Goal: Task Accomplishment & Management: Use online tool/utility

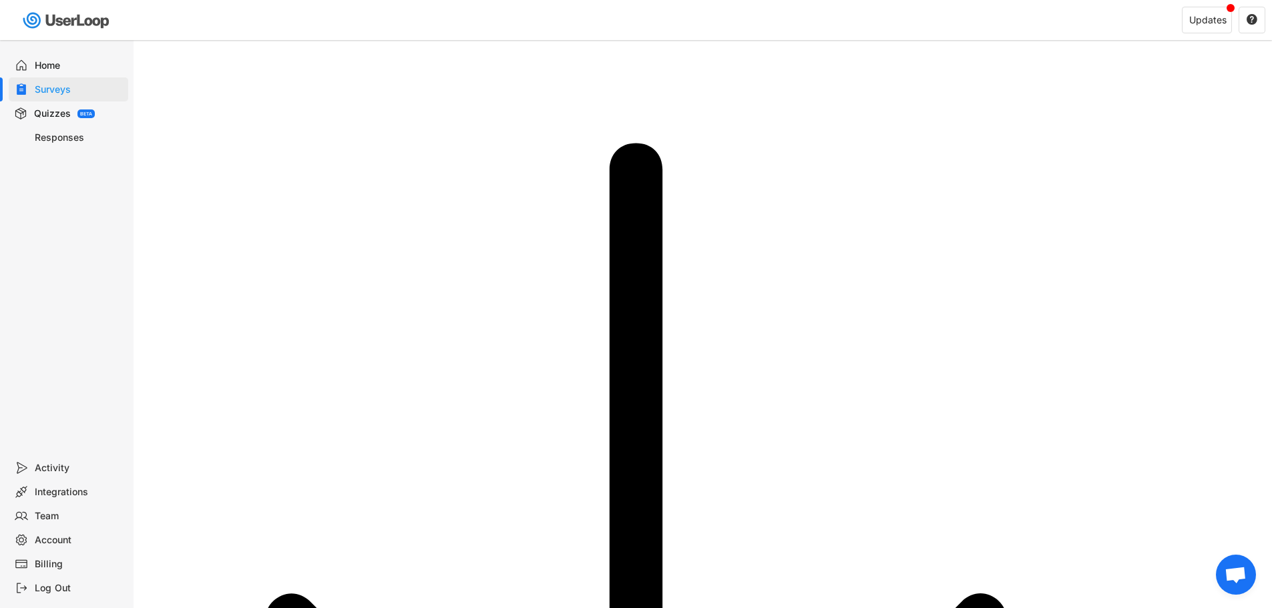
click at [50, 62] on div "Home" at bounding box center [79, 65] width 88 height 13
click at [61, 98] on div "Surveys" at bounding box center [68, 89] width 119 height 24
checkbox input "true"
checkbox input "false"
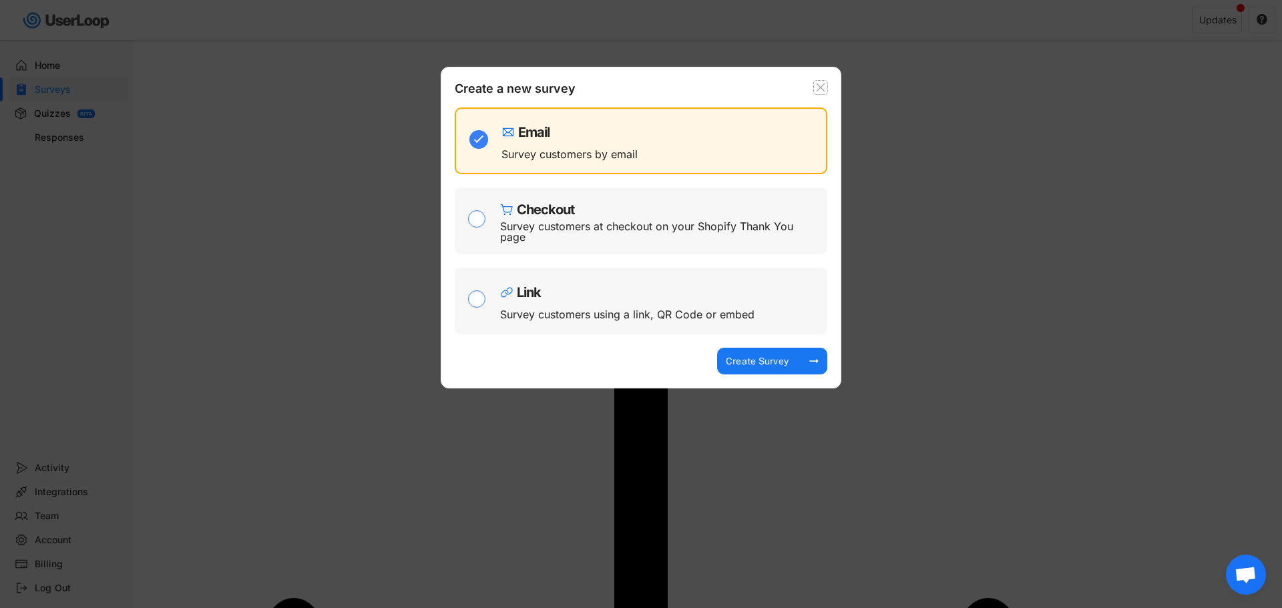
click at [815, 85] on icon at bounding box center [820, 87] width 13 height 13
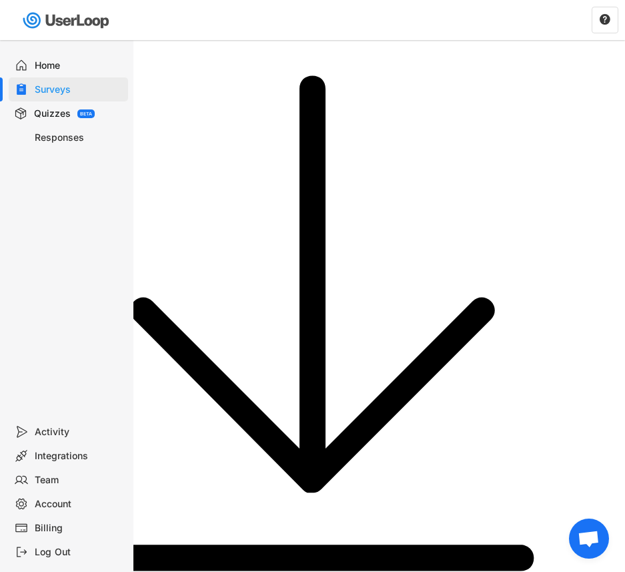
click at [57, 70] on div "Home" at bounding box center [79, 65] width 88 height 13
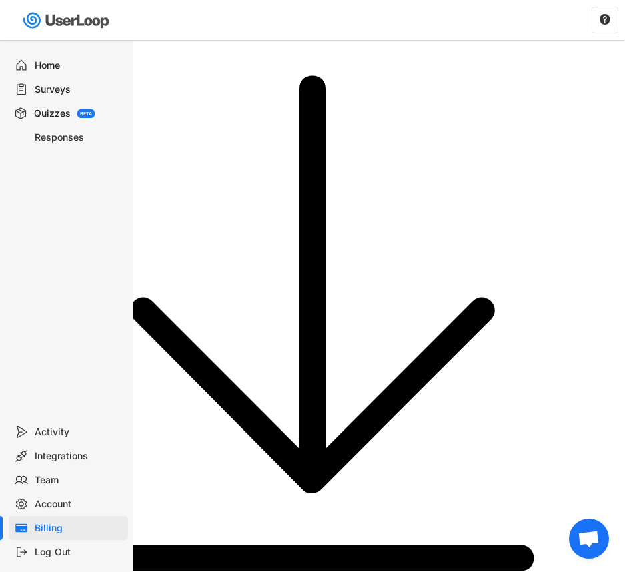
click at [39, 87] on div "Surveys" at bounding box center [79, 89] width 88 height 13
click at [61, 89] on div "Surveys" at bounding box center [79, 89] width 88 height 13
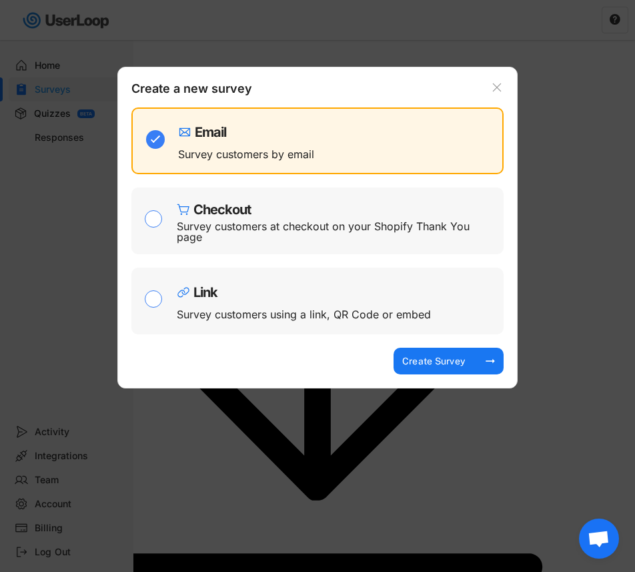
click at [291, 279] on div "Link" at bounding box center [337, 289] width 320 height 20
checkbox input "false"
checkbox input "true"
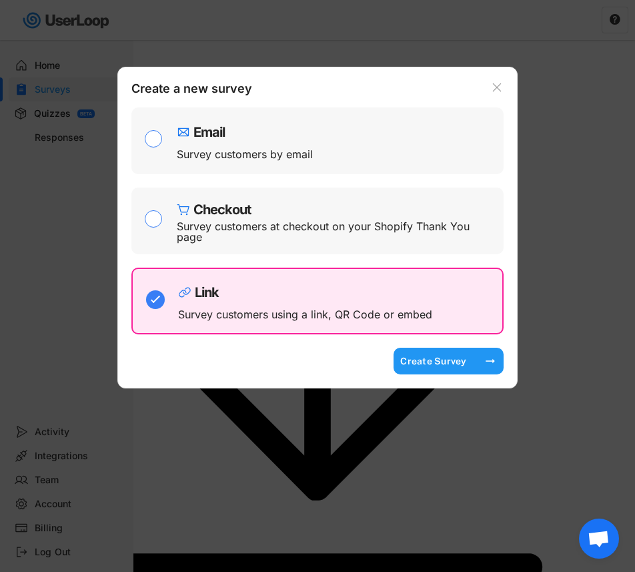
click at [407, 356] on div "Create Survey" at bounding box center [434, 361] width 67 height 12
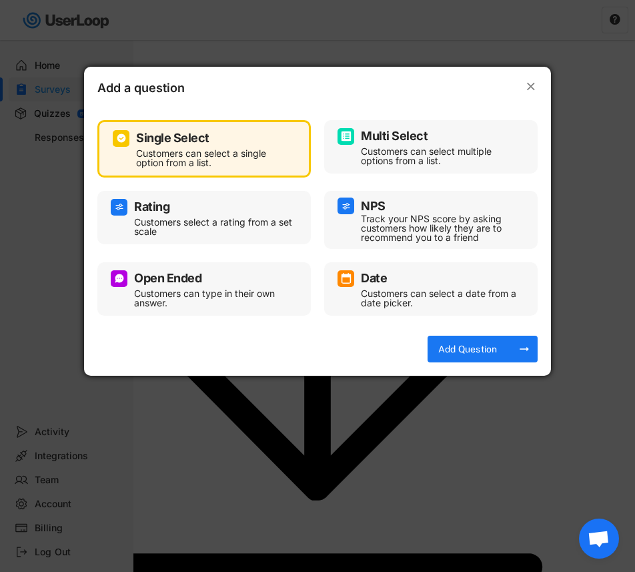
click at [413, 144] on div "Multi Select" at bounding box center [431, 136] width 187 height 17
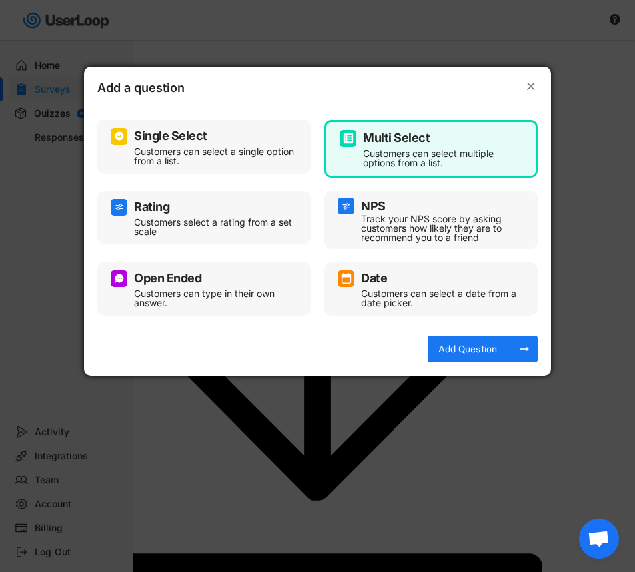
click at [272, 174] on div "Single Select Customers can select a single option from a list. Multi Select Cu…" at bounding box center [317, 217] width 441 height 209
click at [263, 166] on div "Customers can select a single option from a list." at bounding box center [214, 156] width 160 height 19
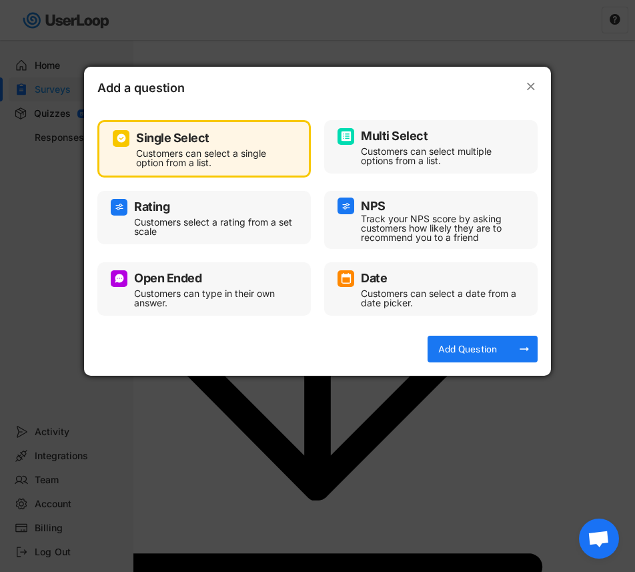
click at [401, 140] on div "Multi Select" at bounding box center [394, 136] width 67 height 12
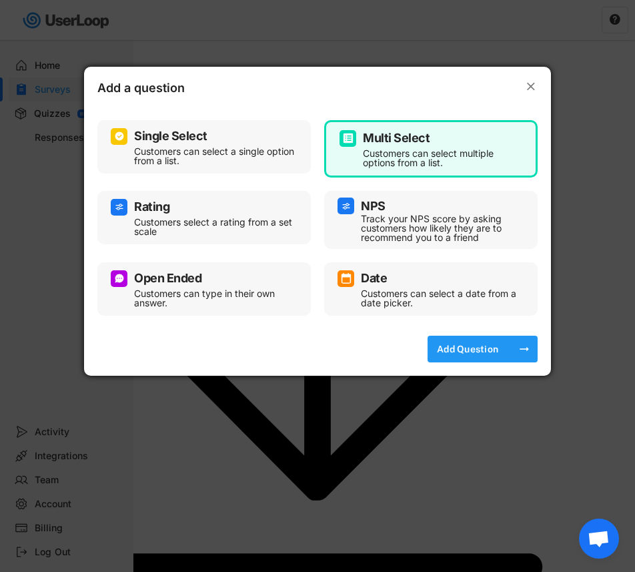
click at [467, 349] on div "Add Question" at bounding box center [468, 349] width 67 height 12
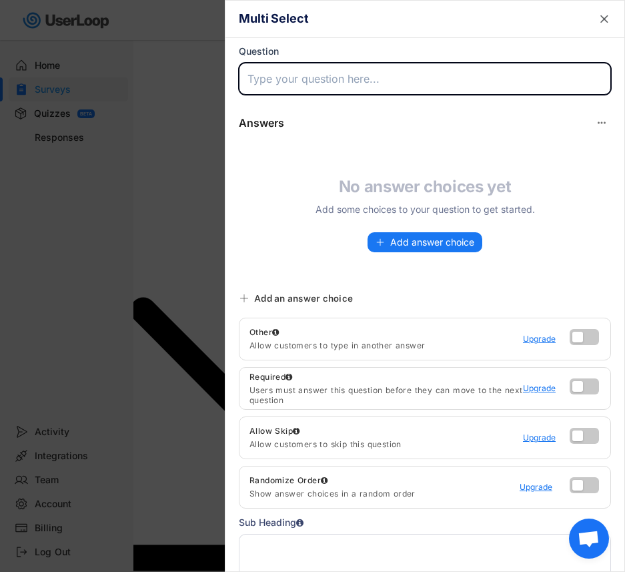
click at [336, 80] on input "input" at bounding box center [425, 79] width 372 height 32
paste input "What made you hesitate to complete your order today?"
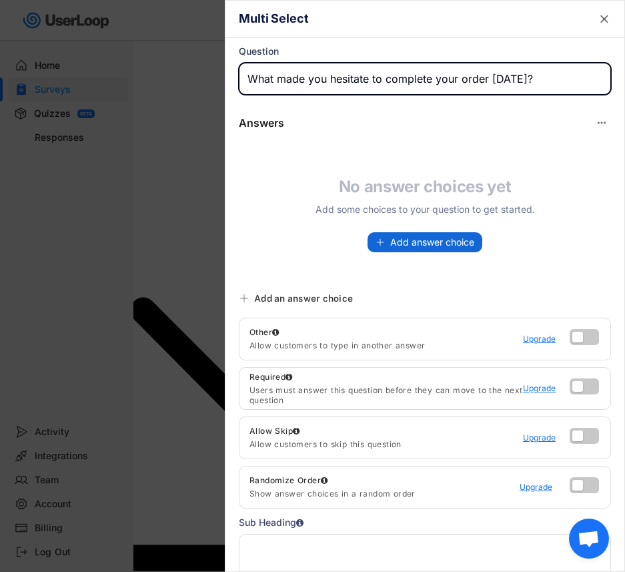
type input "What made you hesitate to complete your order today?"
click at [425, 244] on span "Add answer choice" at bounding box center [432, 242] width 84 height 9
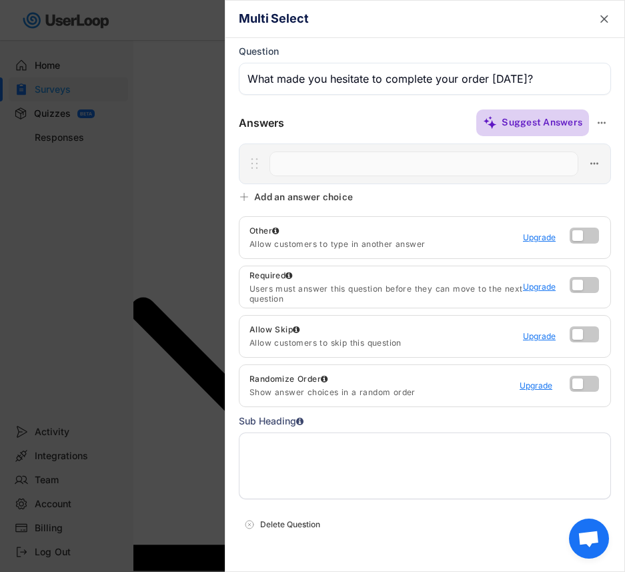
click at [502, 121] on div "Suggest Answers" at bounding box center [542, 122] width 81 height 12
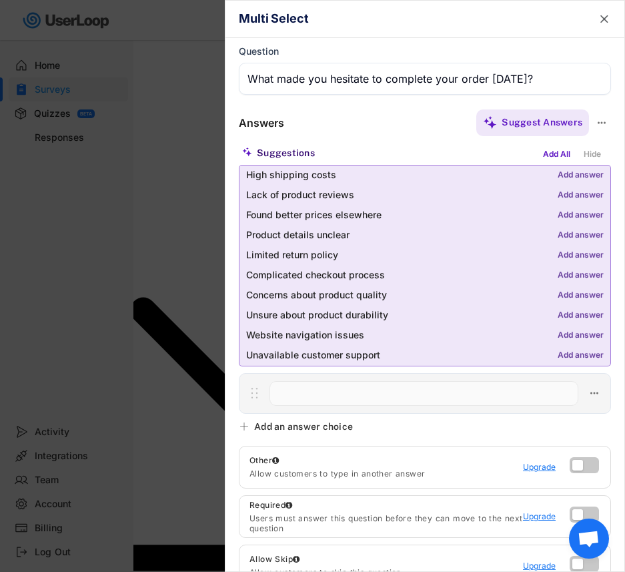
click at [558, 214] on div "Add answer" at bounding box center [581, 215] width 46 height 9
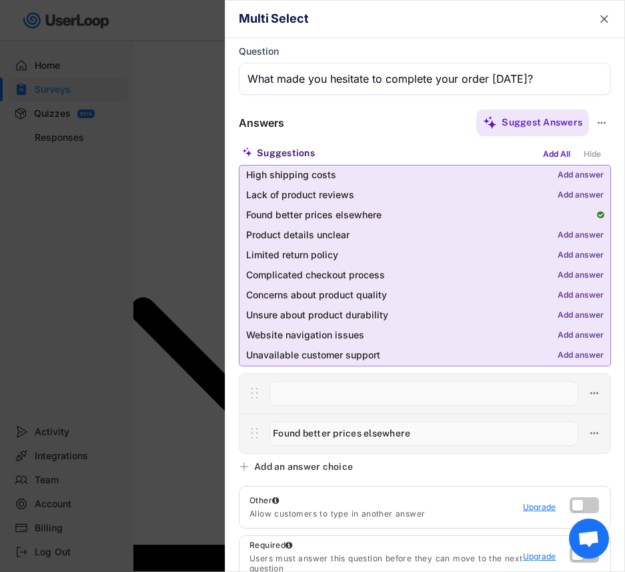
click at [559, 233] on div "Add answer" at bounding box center [581, 235] width 46 height 9
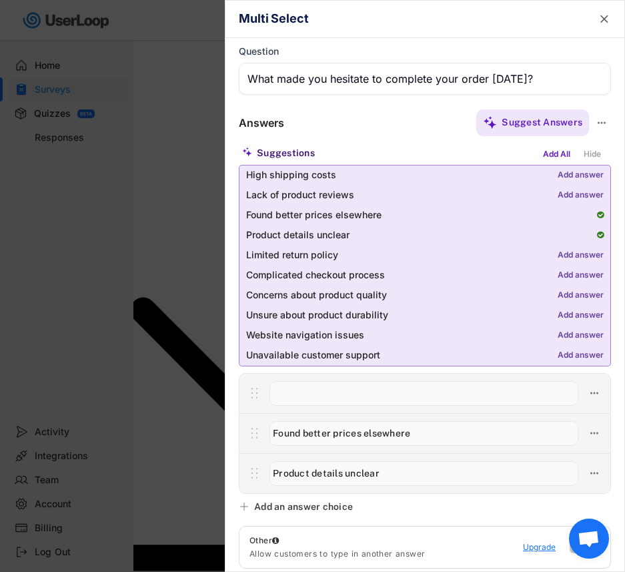
click at [558, 196] on div "Add answer" at bounding box center [581, 195] width 46 height 9
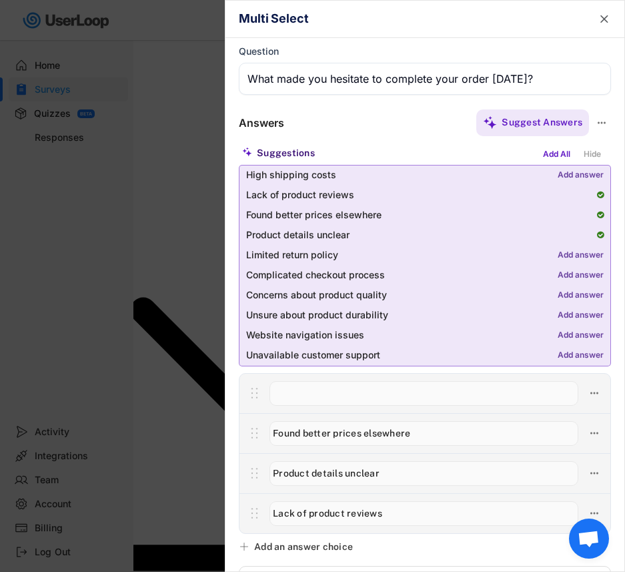
click at [569, 296] on div "Add answer" at bounding box center [581, 295] width 46 height 9
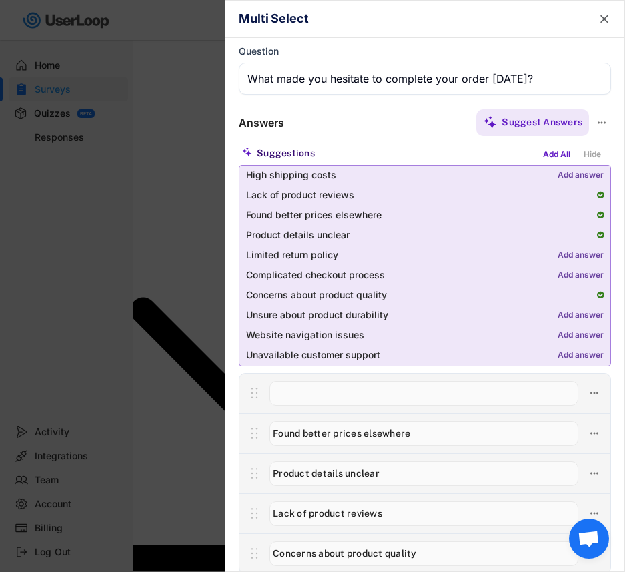
click at [568, 277] on div "Add answer" at bounding box center [581, 275] width 46 height 9
click at [360, 395] on input "input" at bounding box center [424, 393] width 309 height 25
paste input "Long delivery times"
type input "Long delivery times"
click at [235, 374] on div "Answers Suggest Answers Suggestions Add All Hide High shipping costs Add answer…" at bounding box center [425, 361] width 399 height 506
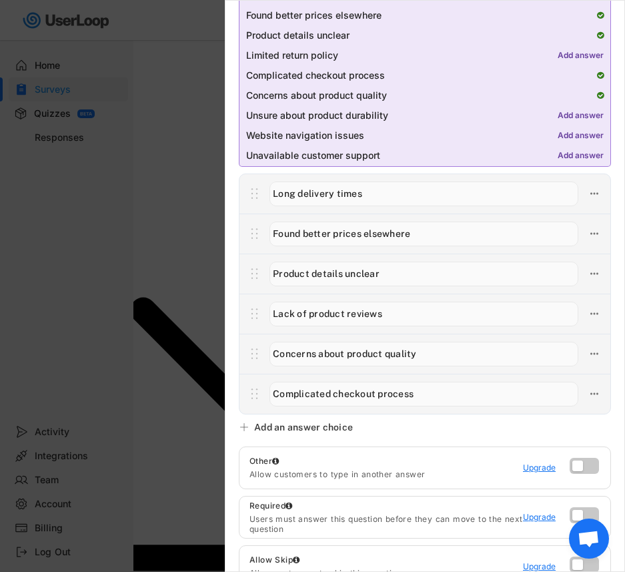
scroll to position [200, 0]
click at [304, 430] on div "Add an answer choice" at bounding box center [303, 427] width 99 height 12
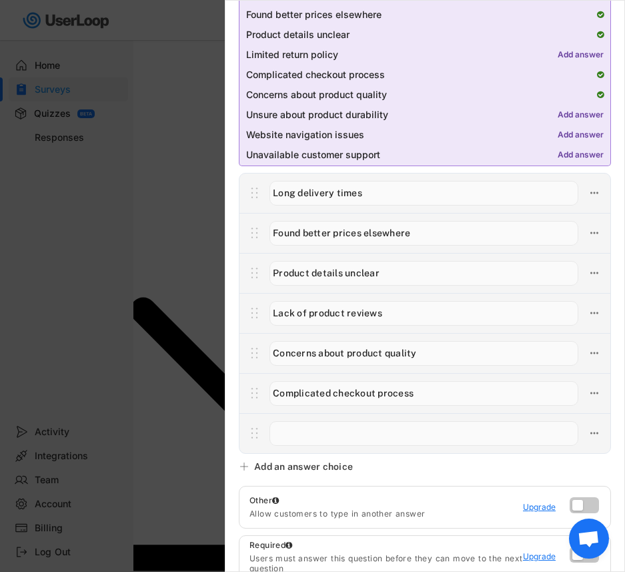
paste input "Payment method didn’t work or not available"
type input "Payment method didn’t work or not available"
click at [293, 461] on div "Add an answer choice" at bounding box center [303, 467] width 99 height 12
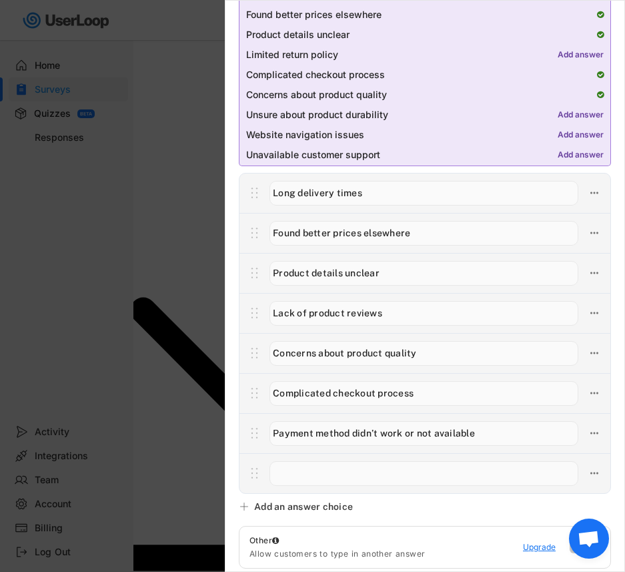
paste input "Just browsing / not ready to buy"
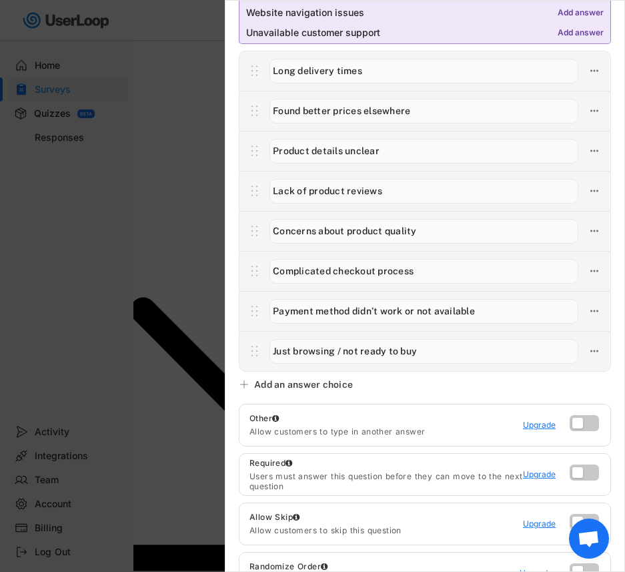
scroll to position [334, 0]
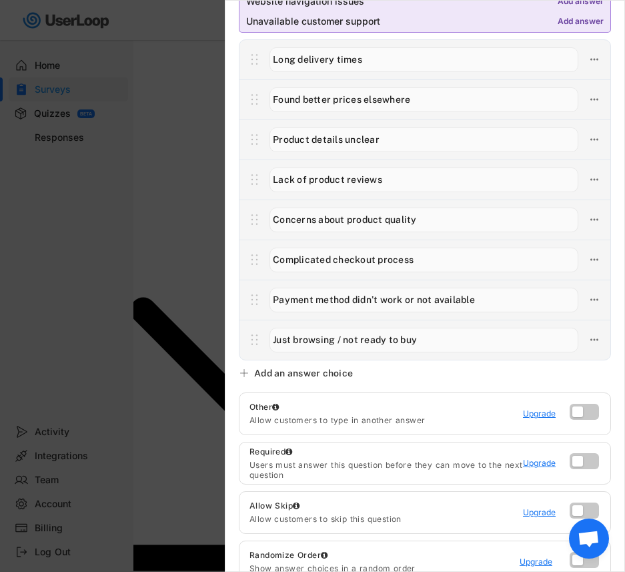
type input "Just browsing / not ready to buy"
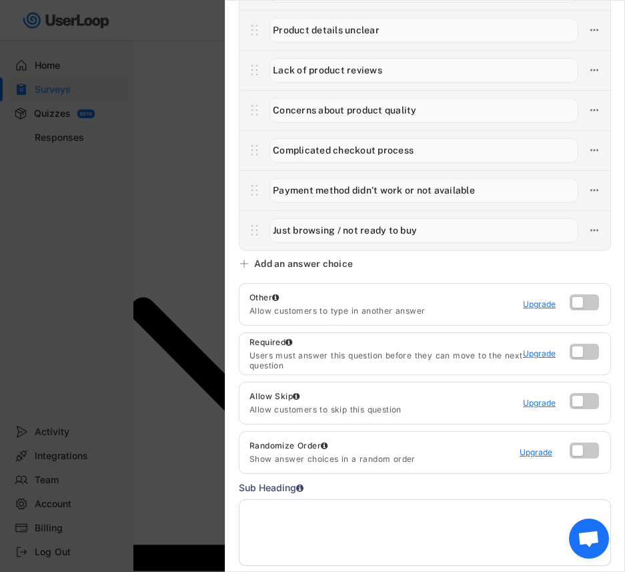
scroll to position [534, 0]
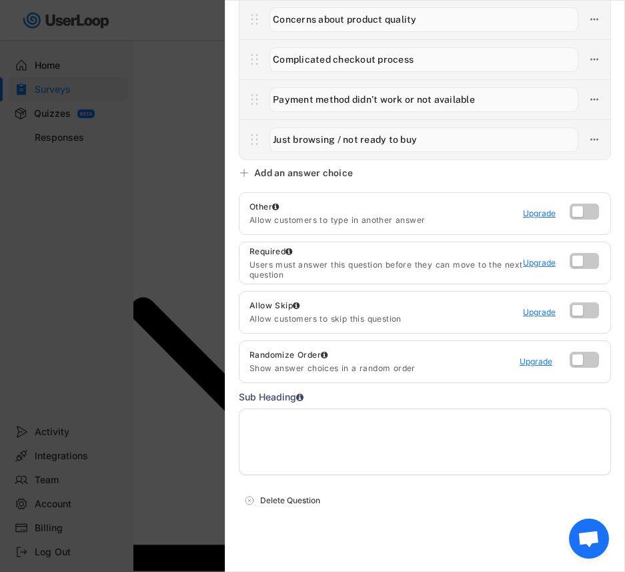
click at [214, 410] on div at bounding box center [312, 286] width 625 height 572
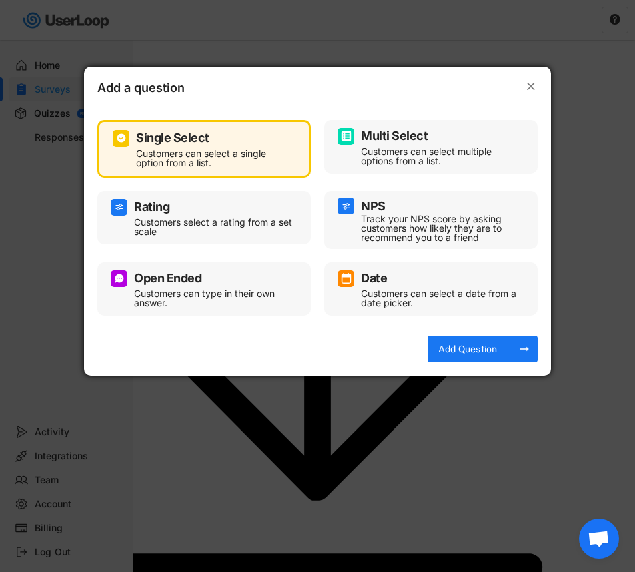
click at [197, 302] on div "Customers can type in their own answer." at bounding box center [214, 298] width 160 height 19
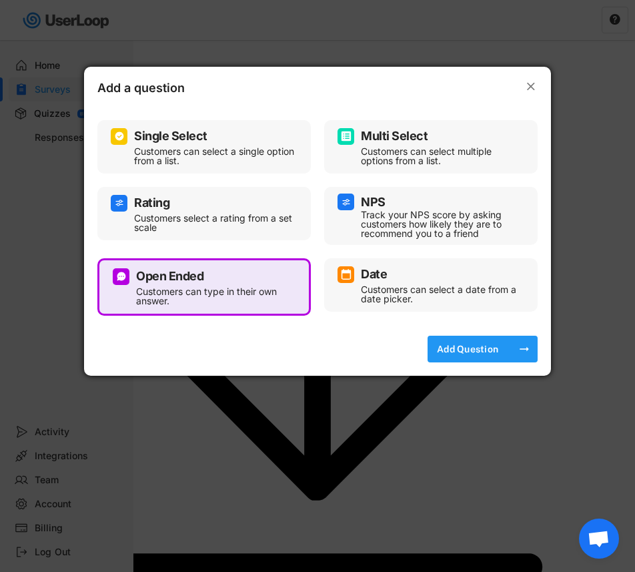
click at [444, 353] on div "Add Question" at bounding box center [468, 349] width 67 height 12
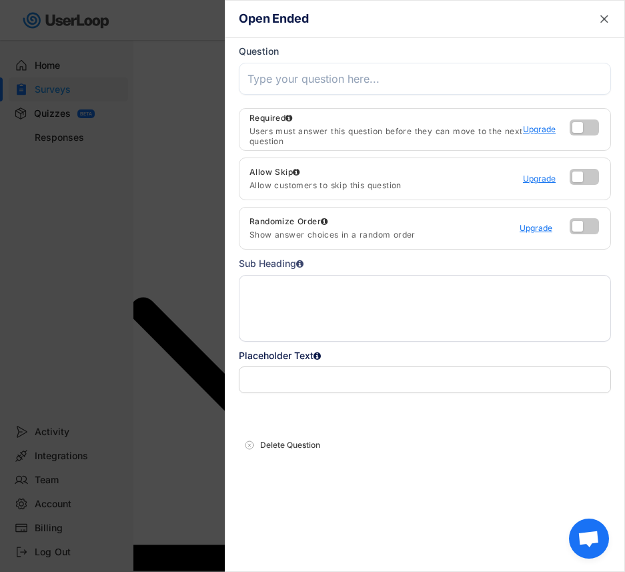
click at [603, 23] on text "" at bounding box center [605, 19] width 8 height 14
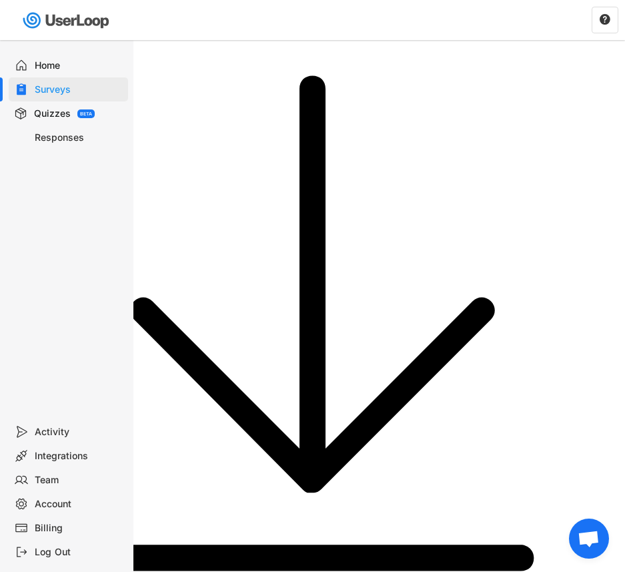
type input "What made you hesitate to complete your order today?"
type input "Long delivery times"
type input "Found better prices elsewhere"
type input "Product details unclear"
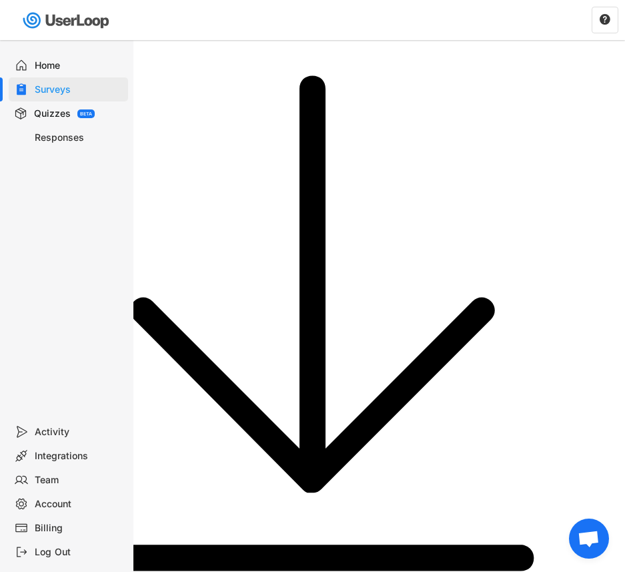
type input "Lack of product reviews"
type input "Concerns about product quality"
type input "Complicated checkout process"
type input "Payment method didn’t work or not available"
type input "Just browsing / not ready to buy"
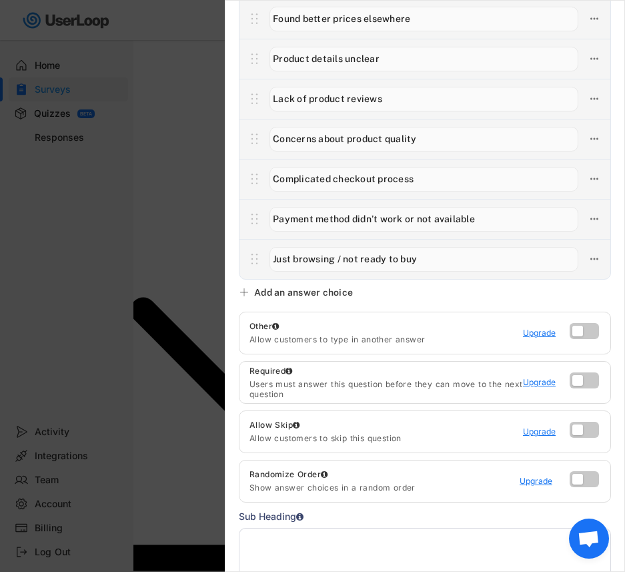
scroll to position [311, 0]
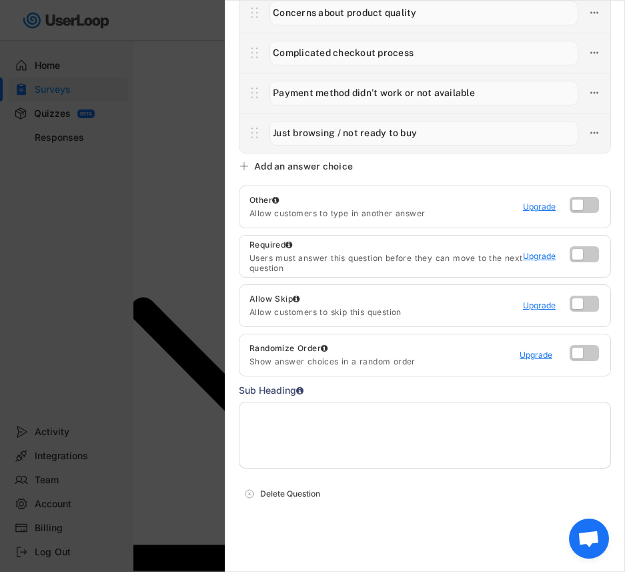
click at [151, 332] on div at bounding box center [312, 286] width 625 height 572
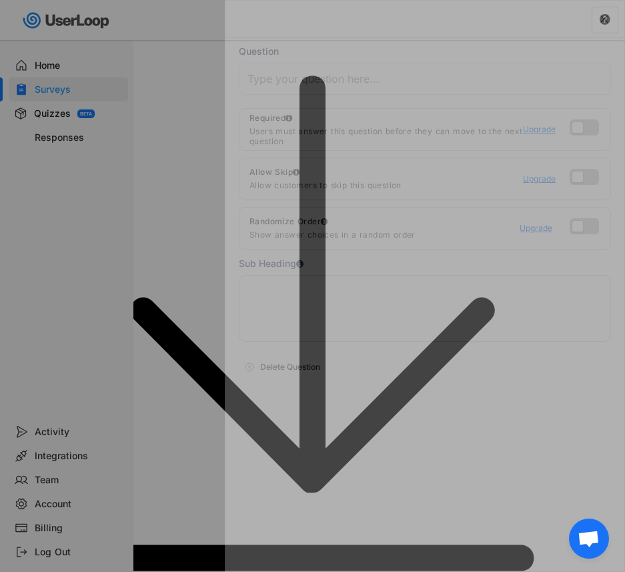
scroll to position [0, 0]
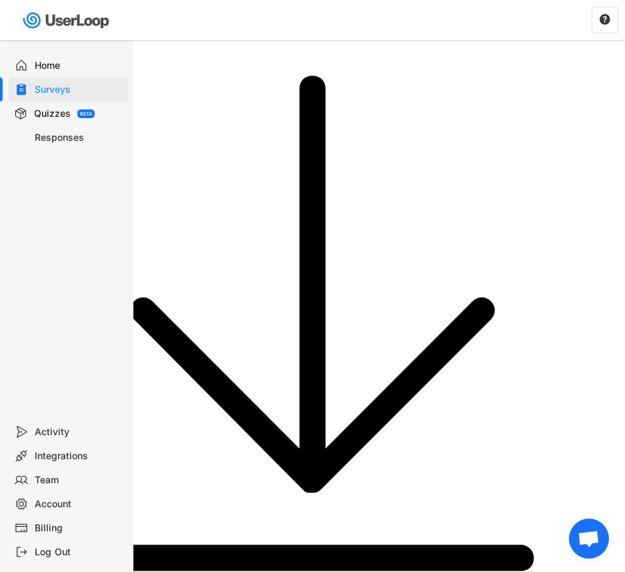
click at [70, 87] on div "Surveys" at bounding box center [79, 89] width 88 height 13
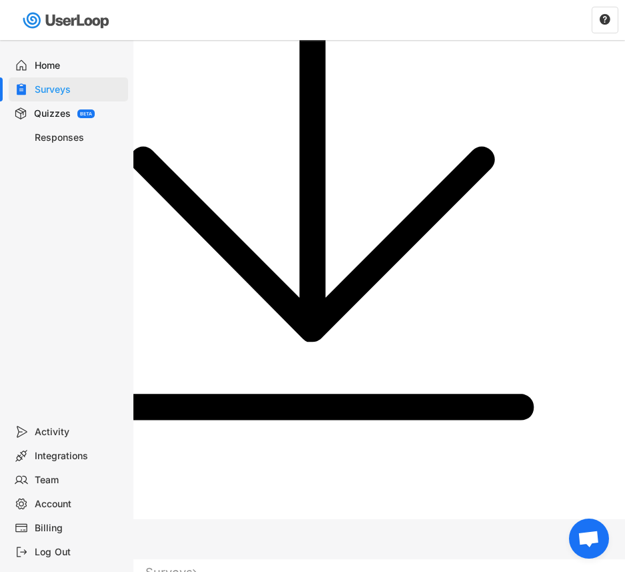
scroll to position [152, 0]
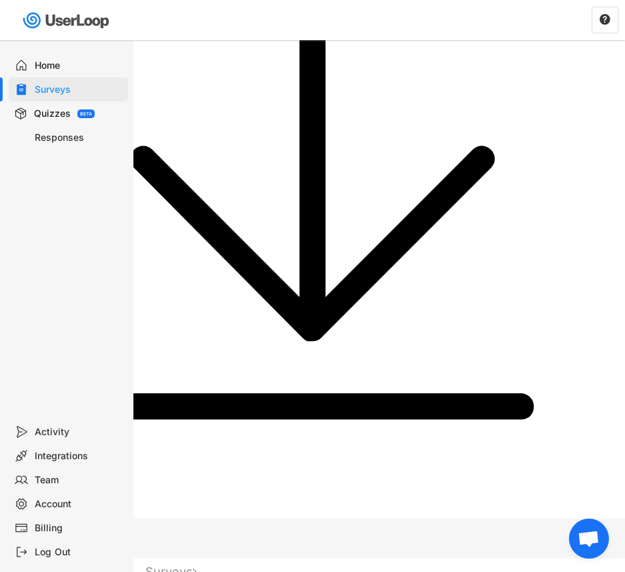
type input "What factors, if any, caused you to hesitate before completing your purchase at…"
type input "Concerns about product durability"
type input "High shipping costs"
type input "Payment method options"
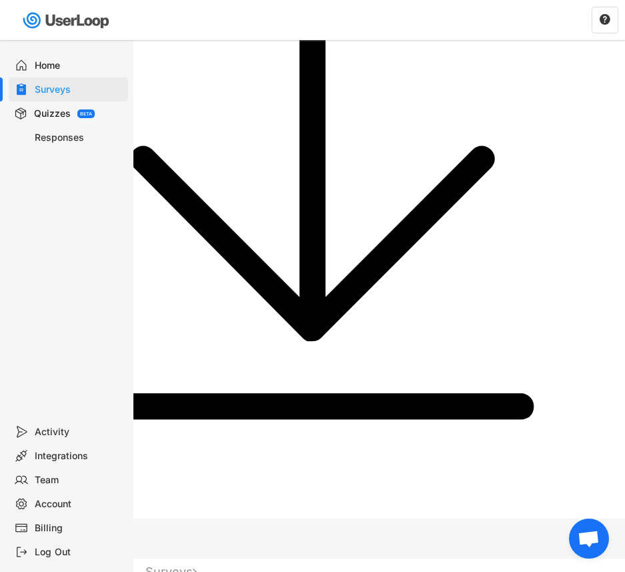
type input "Price of the product"
type input "Lack of customer reviews"
type input "Uncertainty about product quality"
type input "Unsure about return policy"
type input "Delivery time expectations"
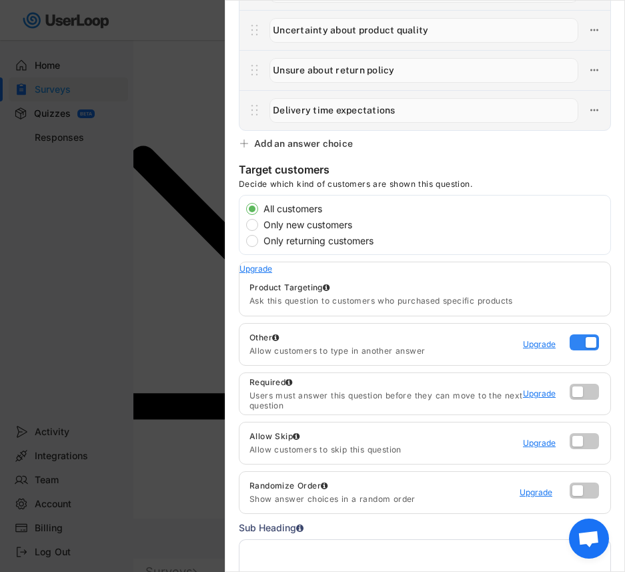
scroll to position [0, 0]
click at [583, 344] on label at bounding box center [581, 339] width 29 height 16
click at [0, 0] on input "checkbox" at bounding box center [0, 0] width 0 height 0
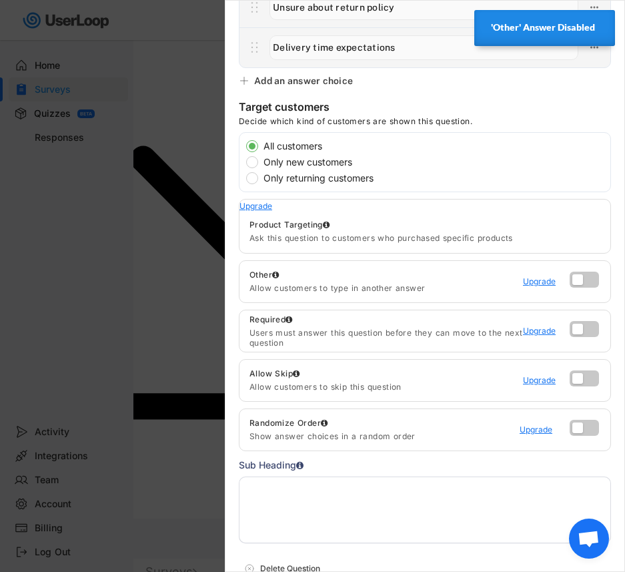
scroll to position [471, 0]
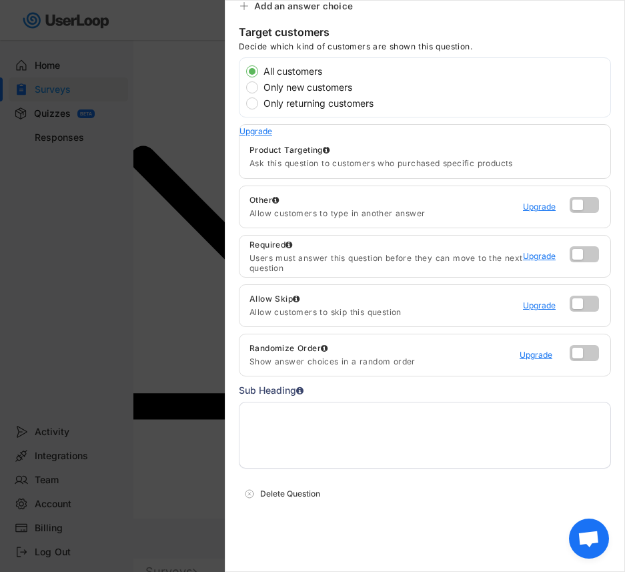
click at [220, 33] on div at bounding box center [312, 286] width 625 height 572
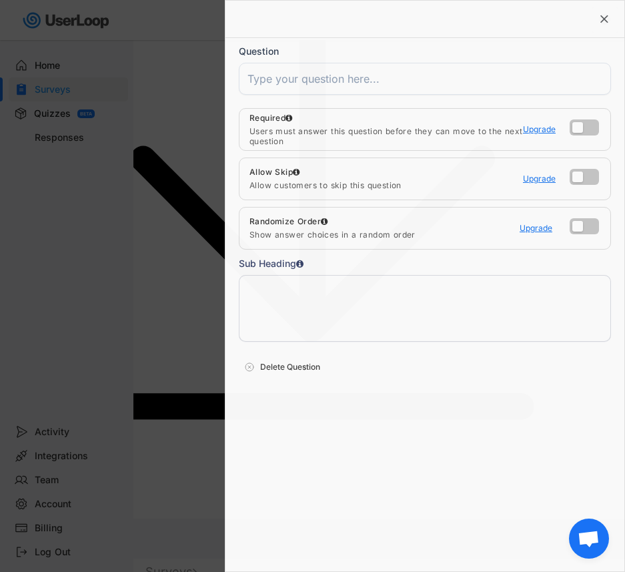
scroll to position [0, 0]
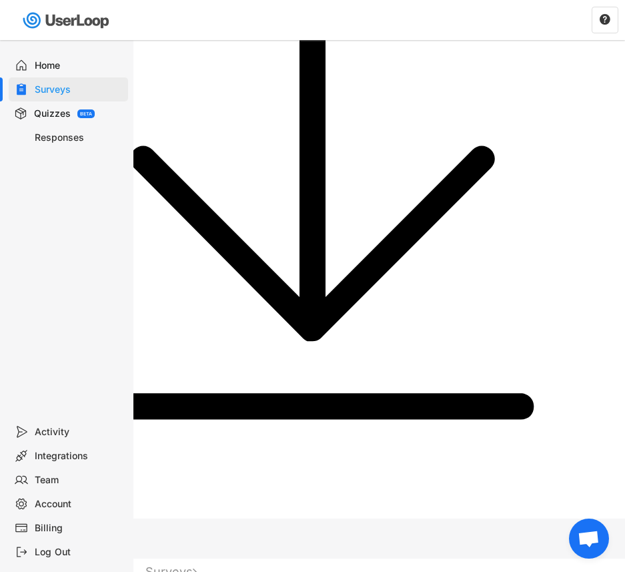
click at [71, 87] on div "Surveys" at bounding box center [79, 89] width 88 height 13
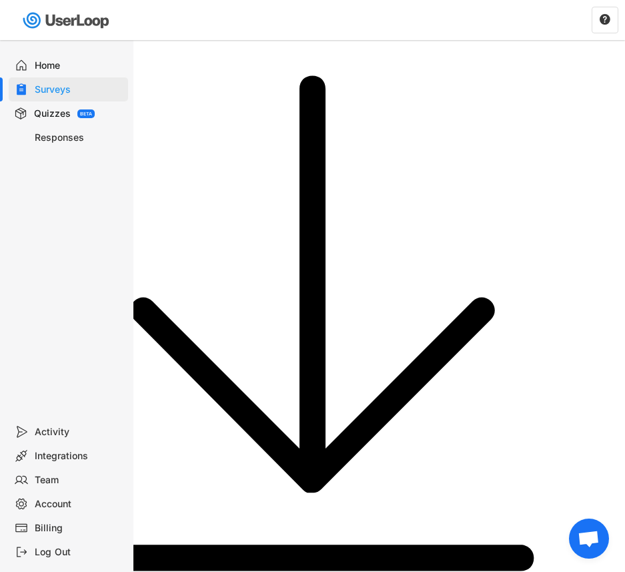
type input "What made you hesitate to complete your order today?"
type input "Long delivery times"
type input "Found better prices elsewhere"
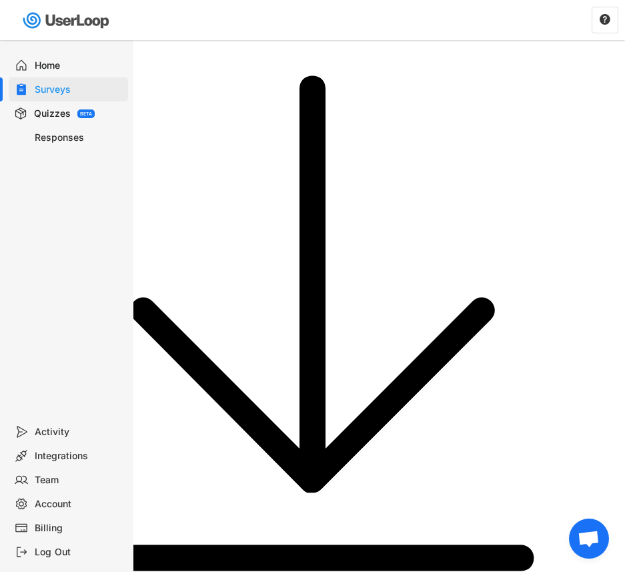
type input "Product details unclear"
type input "Lack of product reviews"
type input "Concerns about product quality"
type input "Complicated checkout process"
type input "Payment method didn’t work or not available"
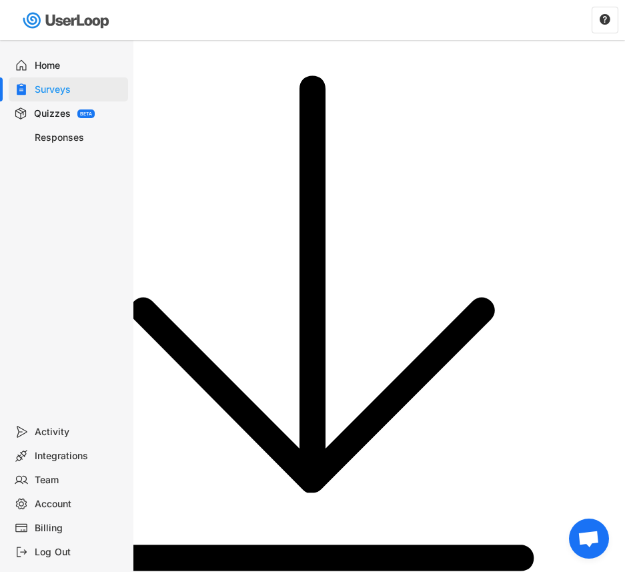
type input "Just browsing / not ready to buy"
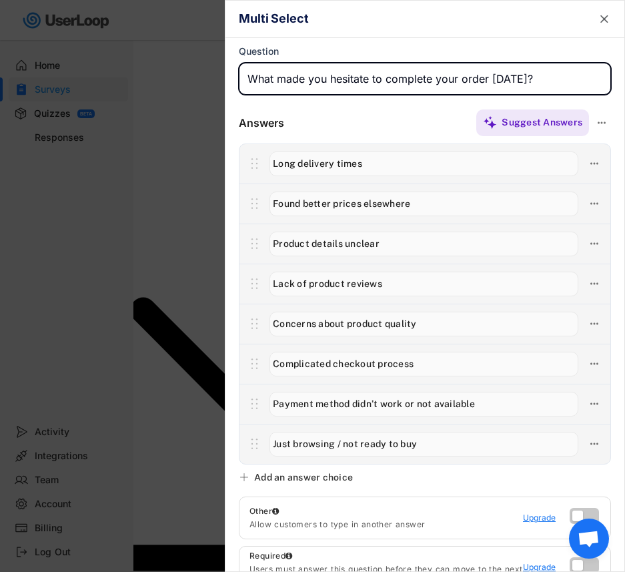
drag, startPoint x: 545, startPoint y: 81, endPoint x: 238, endPoint y: 91, distance: 307.2
click at [238, 91] on div "Multi Select  Question Answers Suggest Answers Suggestions Add All Hide Price …" at bounding box center [425, 286] width 401 height 572
paste input "What made you hesitate to finish your order?"
type input "What made you hesitate to finish your order?"
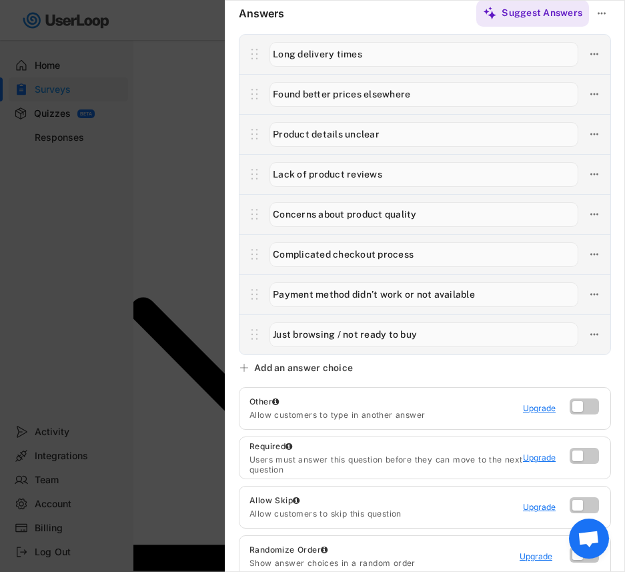
scroll to position [134, 0]
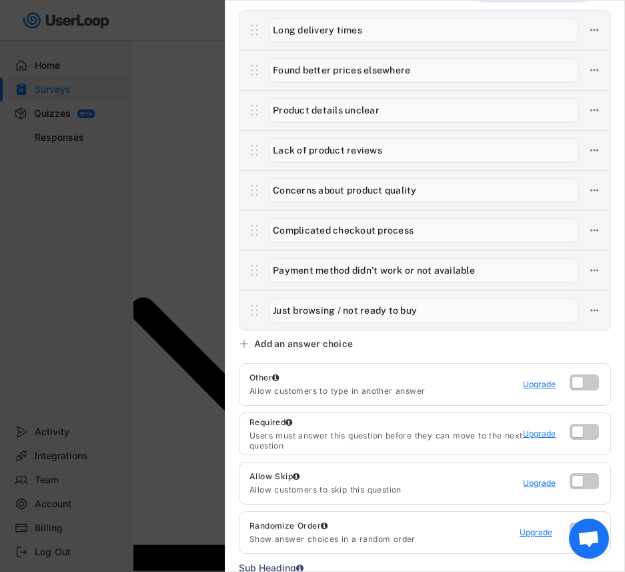
click at [276, 348] on div "Add an answer choice" at bounding box center [303, 344] width 99 height 12
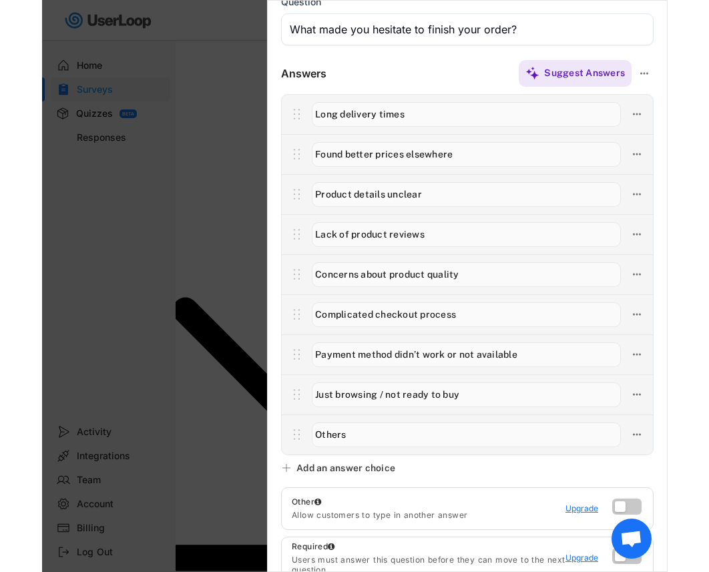
scroll to position [0, 0]
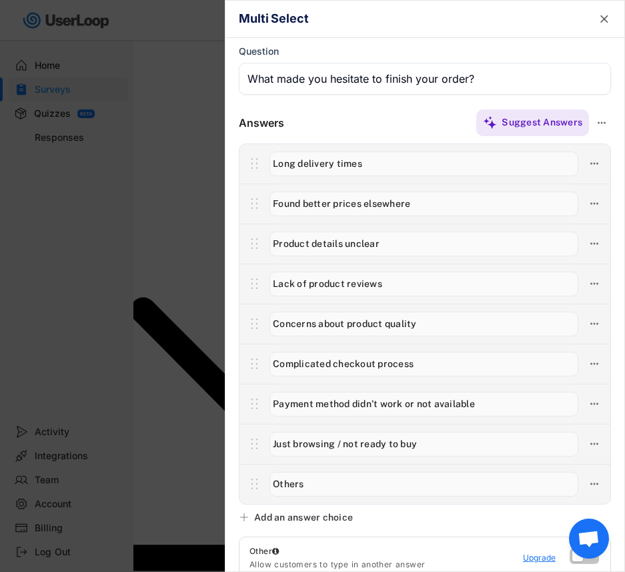
type input "Others"
click at [601, 17] on text "" at bounding box center [605, 19] width 8 height 14
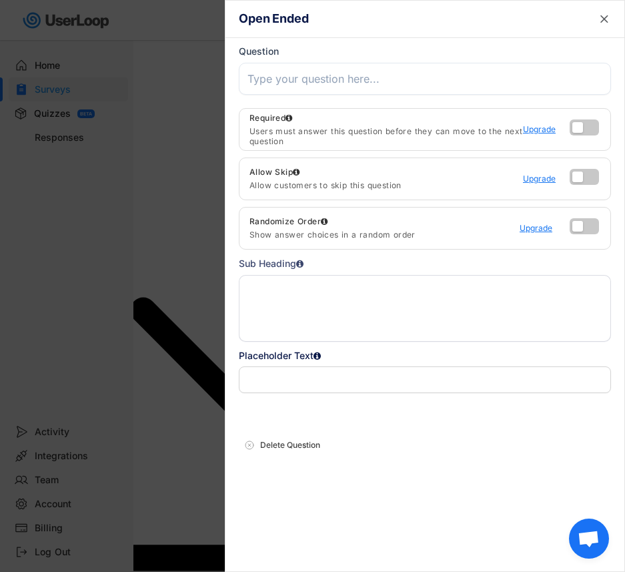
click at [279, 79] on input "input" at bounding box center [425, 79] width 372 height 32
click at [322, 89] on input "input" at bounding box center [425, 79] width 372 height 32
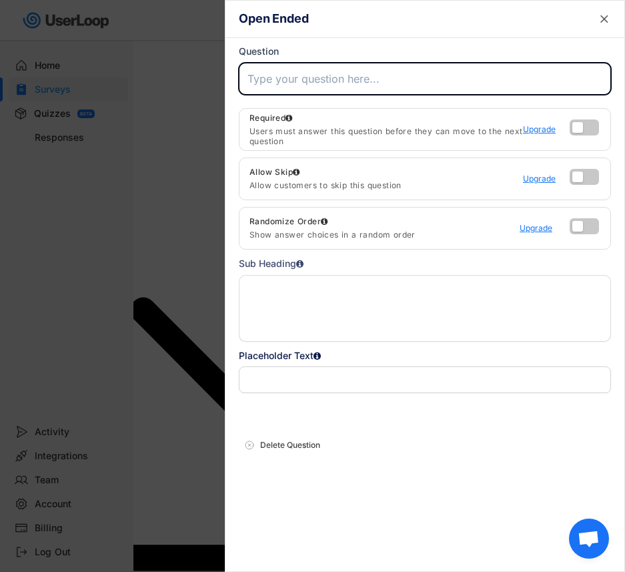
paste input "What could we improve to help you complete your order next time?"
type input "What could we improve to help you complete your order next time?"
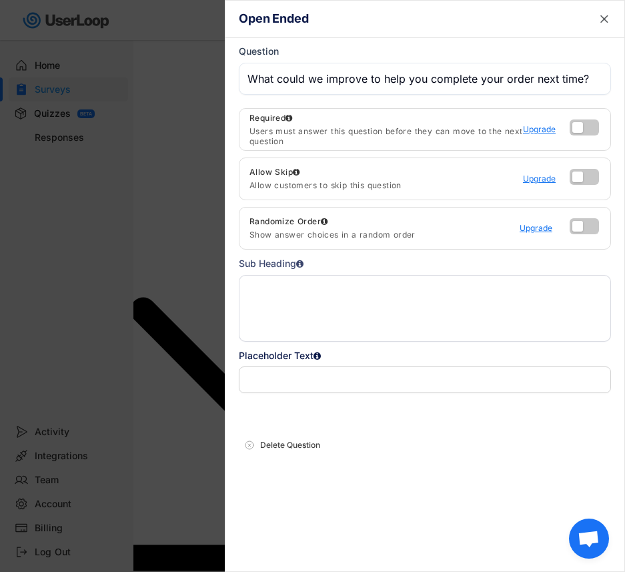
click at [322, 284] on textarea at bounding box center [425, 308] width 372 height 67
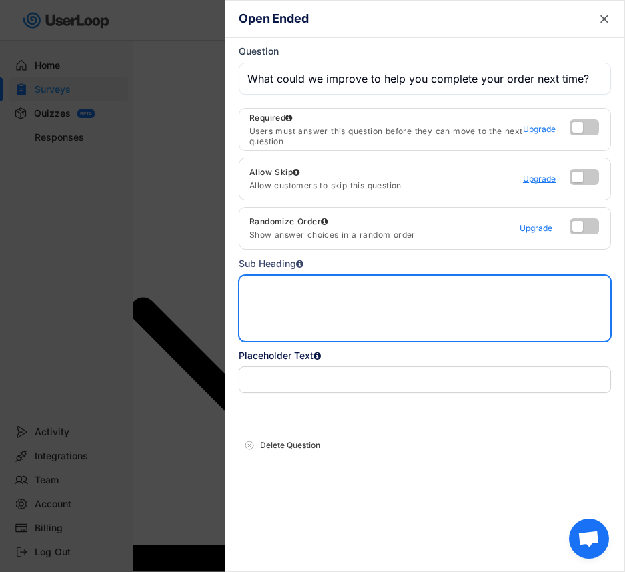
paste textarea "(If you selected "Other reasons" above, please tell us more here.)"
type textarea "(If you selected "Other reasons" above, please tell us more here.)"
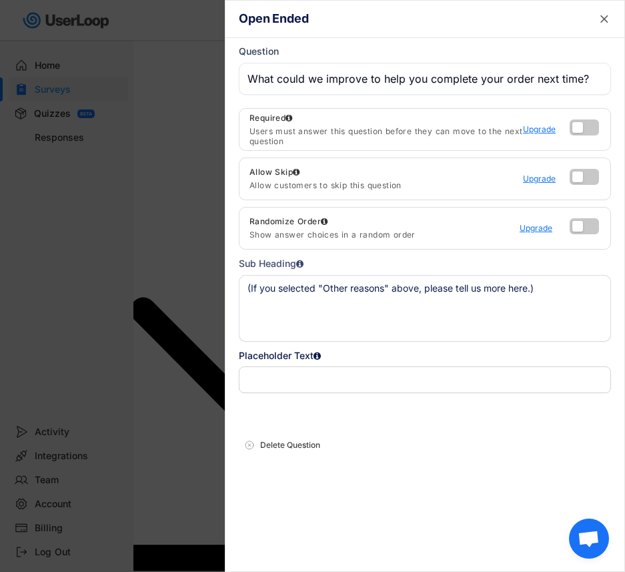
click at [261, 379] on input "input" at bounding box center [425, 379] width 372 height 27
paste input "Type your feedback here..."
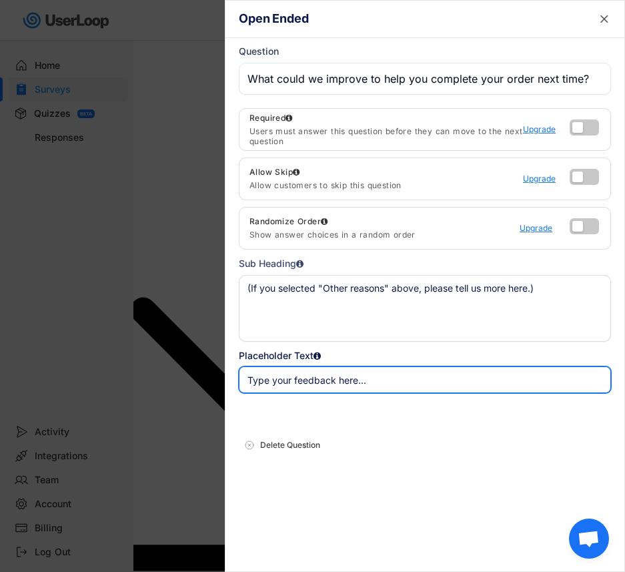
type input "Type your feedback here..."
click at [603, 18] on text "" at bounding box center [605, 19] width 8 height 14
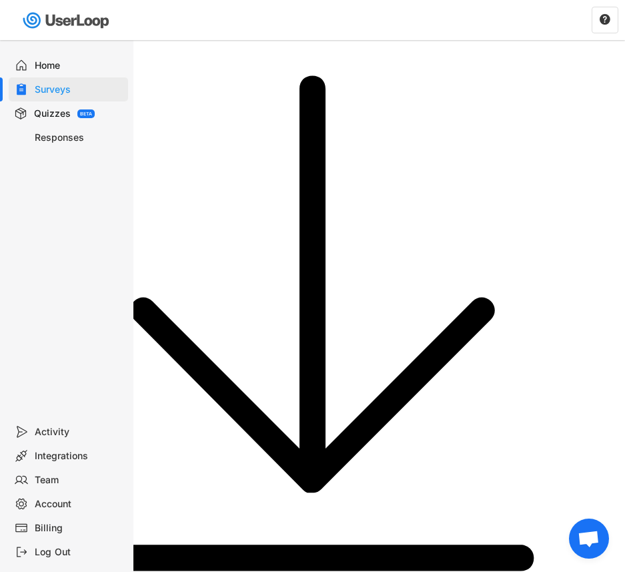
type input "What could we improve to help you complete your order next time?"
type textarea "(If you selected "Other reasons" above, please tell us more here.)"
type input "Type your feedback here..."
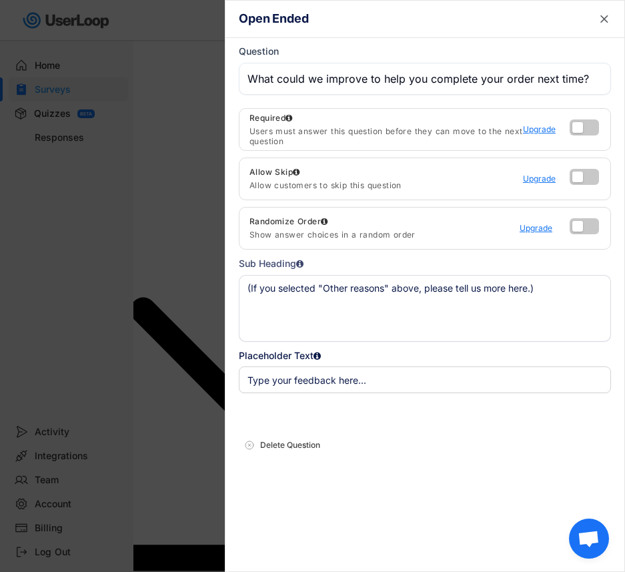
click at [171, 299] on div at bounding box center [312, 286] width 625 height 572
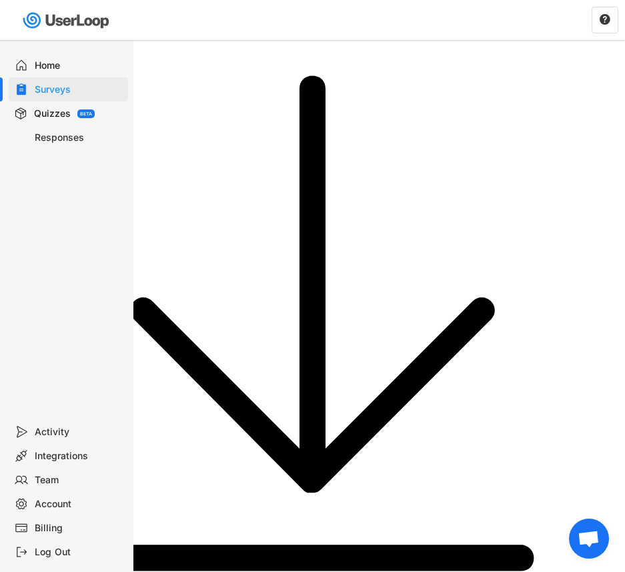
type input "What could we improve to help you complete your order next time?"
type textarea "(If you selected "Other reasons" above, please tell us more here.)"
type input "Type your feedback here..."
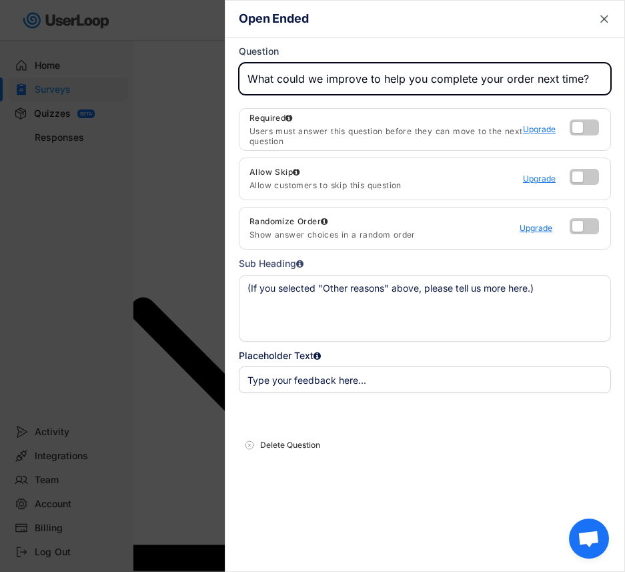
click at [173, 346] on div at bounding box center [312, 286] width 625 height 572
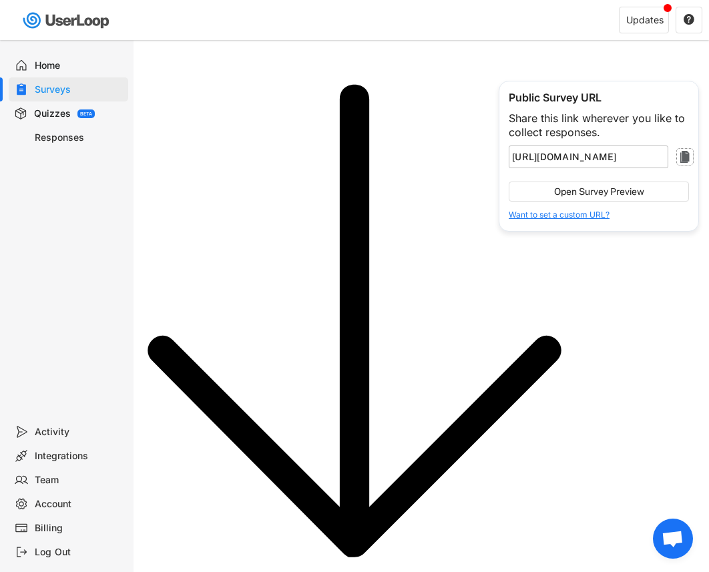
click at [688, 158] on text "" at bounding box center [684, 157] width 9 height 16
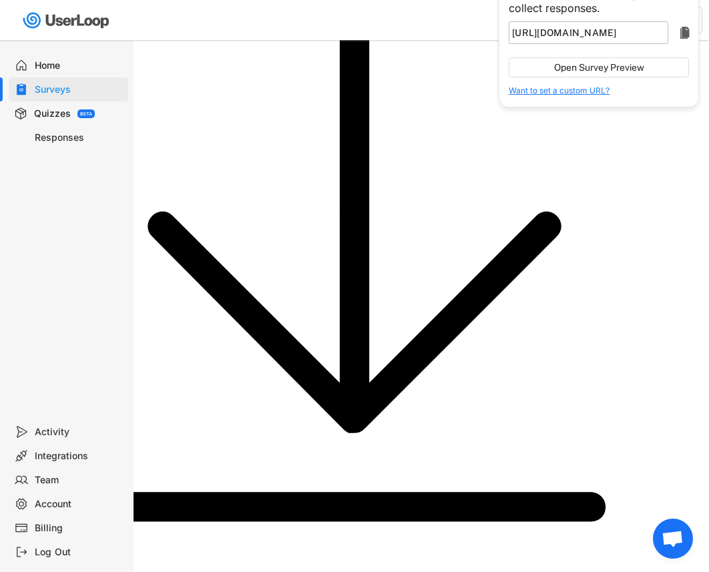
type input "？"
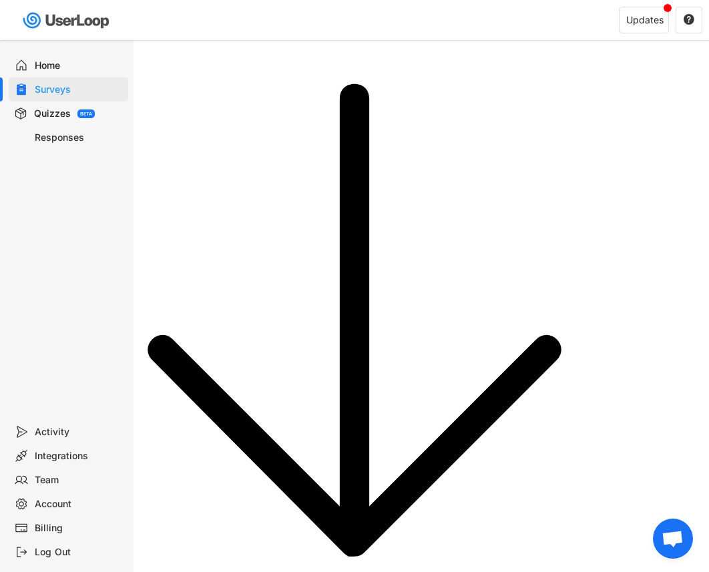
scroll to position [0, 0]
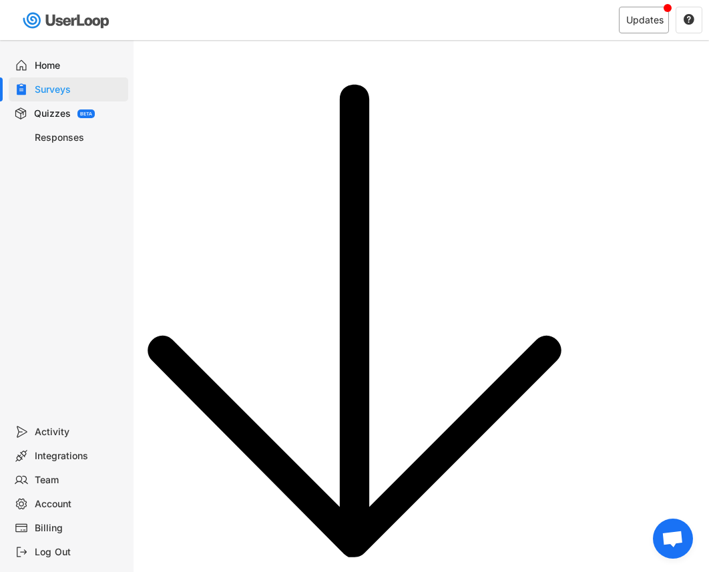
click at [629, 16] on div "Updates" at bounding box center [644, 19] width 37 height 9
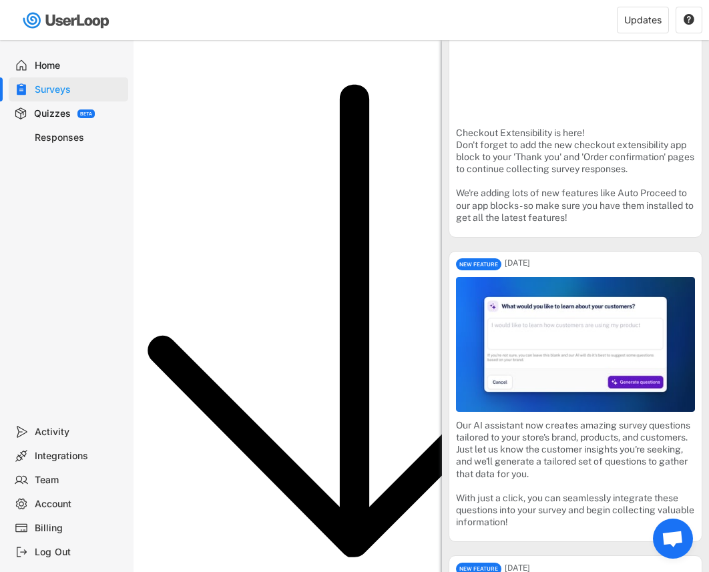
scroll to position [3471, 0]
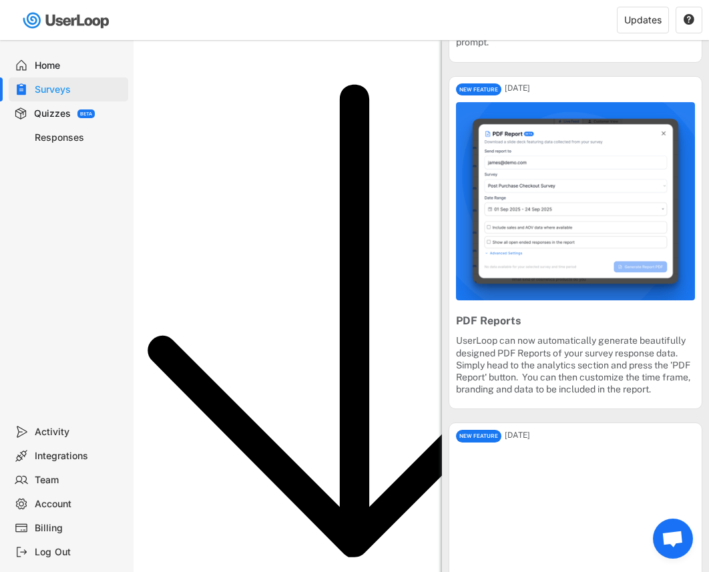
scroll to position [1335, 0]
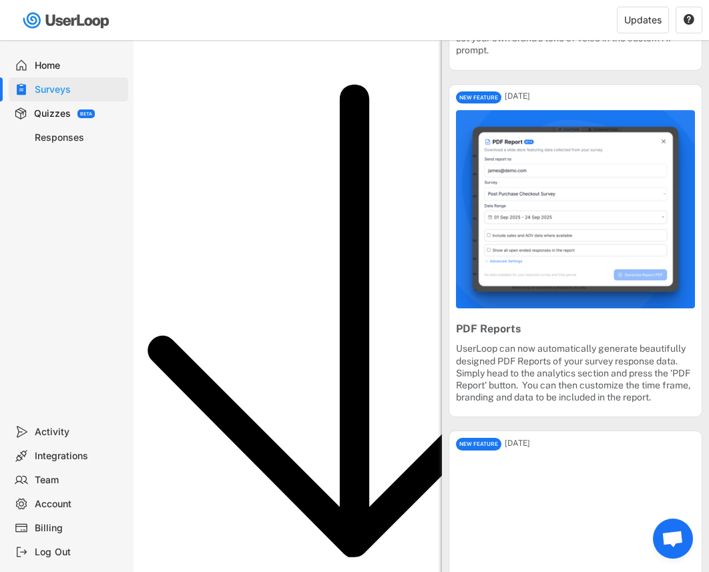
click at [636, 23] on div "Updates" at bounding box center [642, 19] width 37 height 9
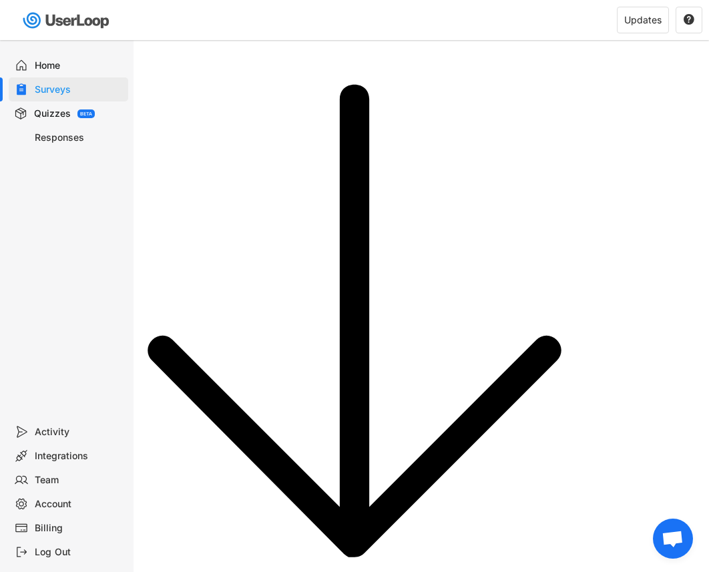
type input "What made you hesitate to finish your order?"
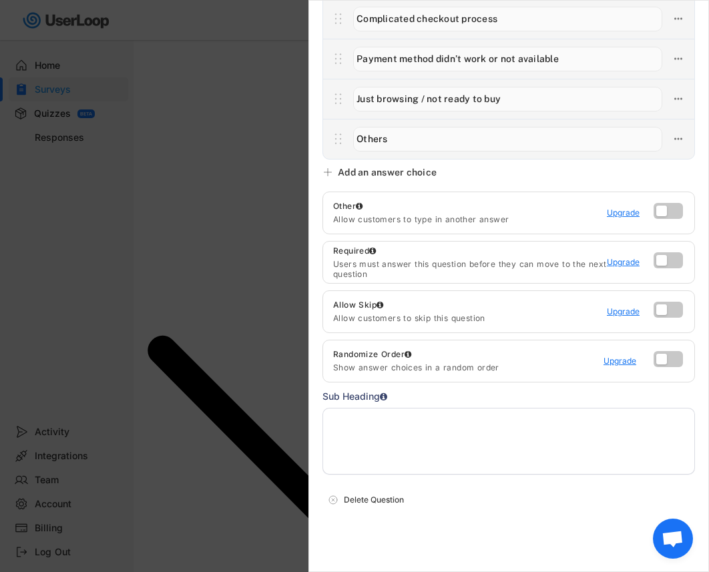
scroll to position [351, 0]
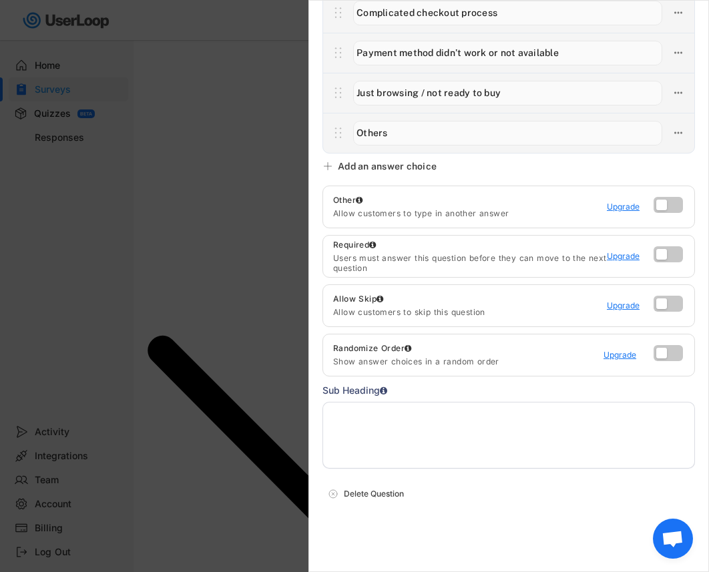
click at [255, 295] on div at bounding box center [354, 286] width 709 height 572
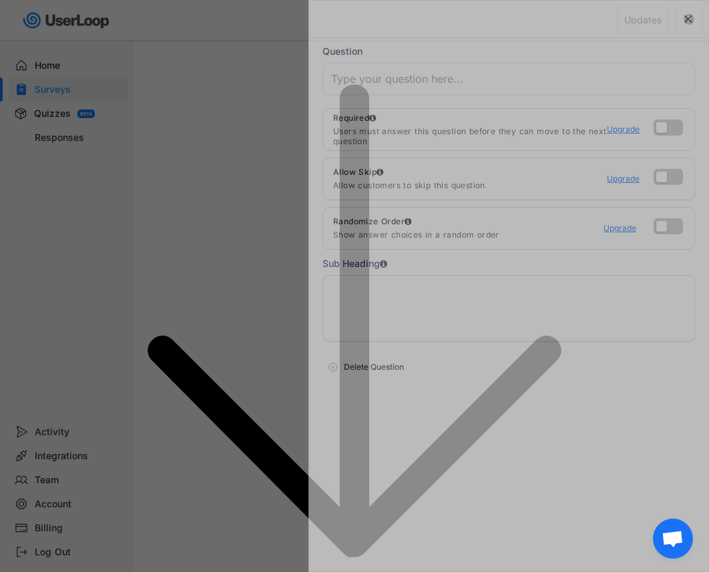
scroll to position [0, 0]
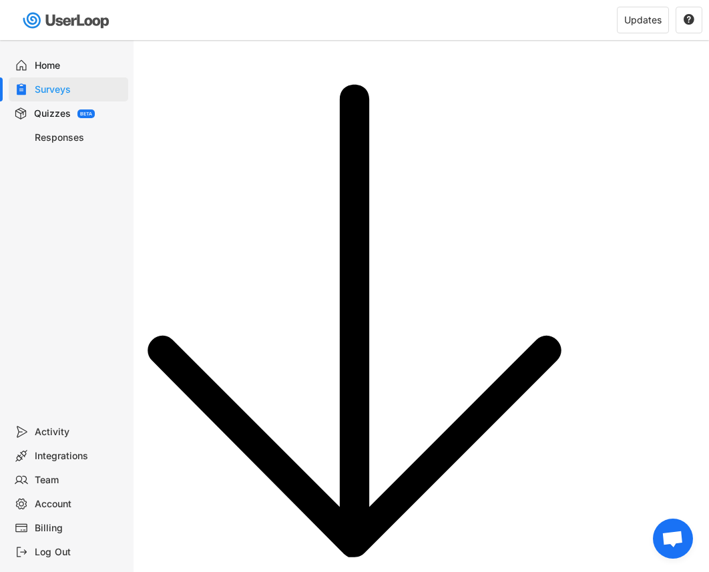
click at [54, 67] on div "Home" at bounding box center [79, 65] width 88 height 13
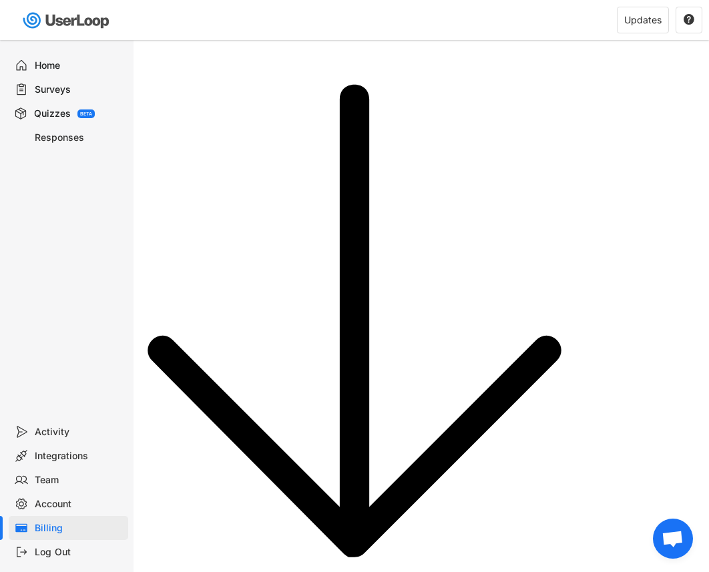
click at [46, 91] on div "Surveys" at bounding box center [79, 89] width 88 height 13
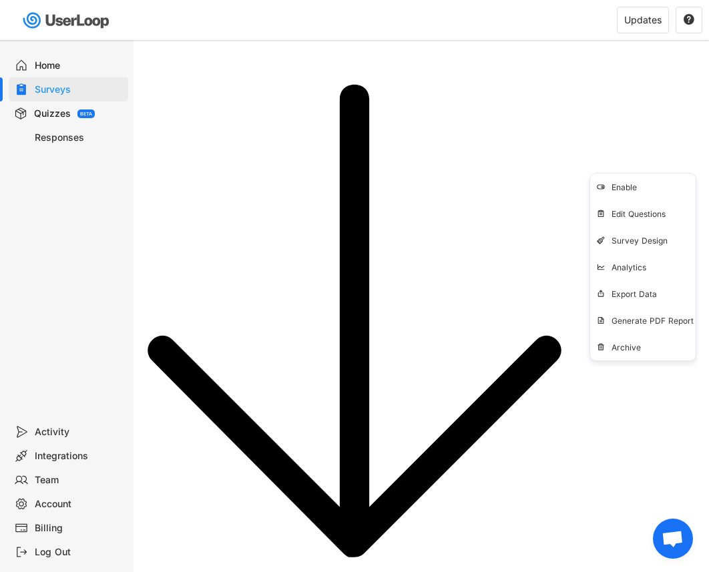
drag, startPoint x: 462, startPoint y: 343, endPoint x: 69, endPoint y: 364, distance: 393.1
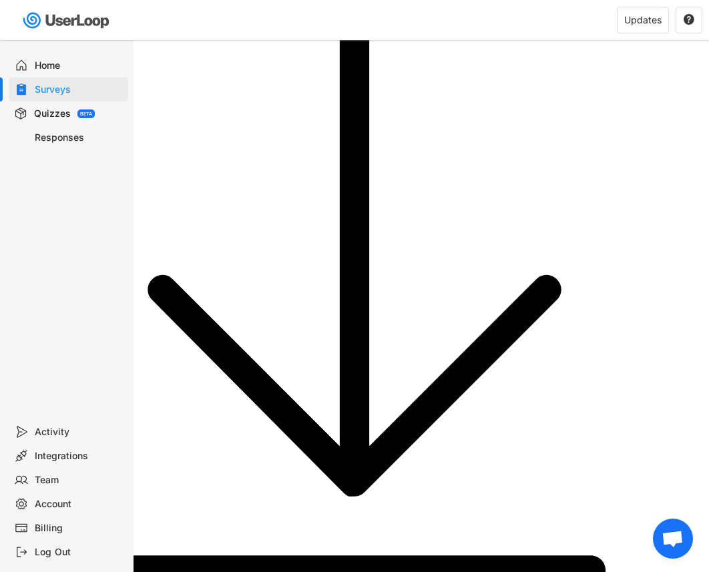
scroll to position [134, 0]
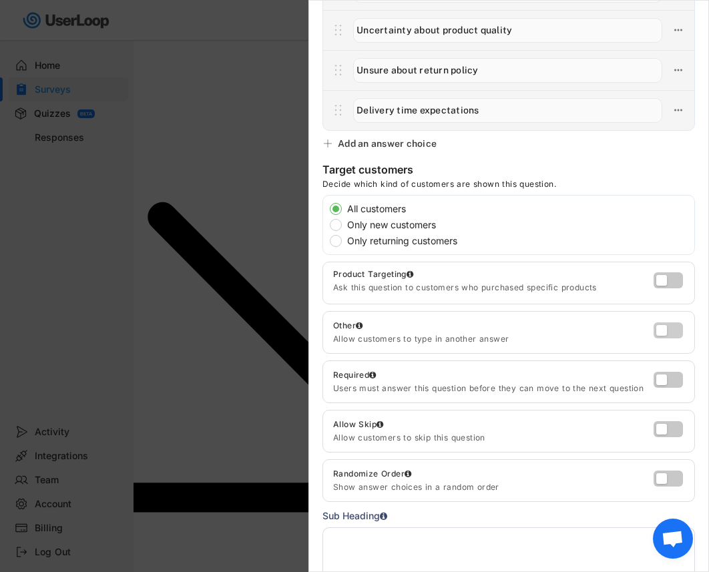
scroll to position [0, 0]
click at [650, 330] on label at bounding box center [664, 327] width 29 height 16
click at [0, 0] on input "checkbox" at bounding box center [0, 0] width 0 height 0
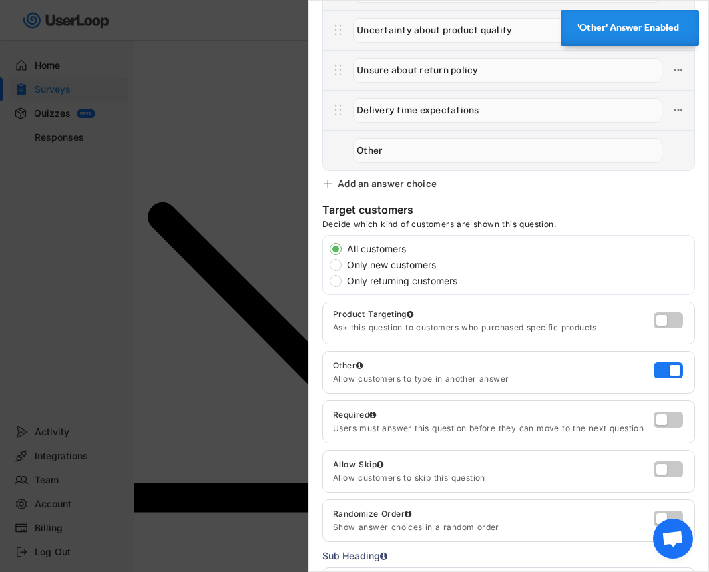
scroll to position [401, 0]
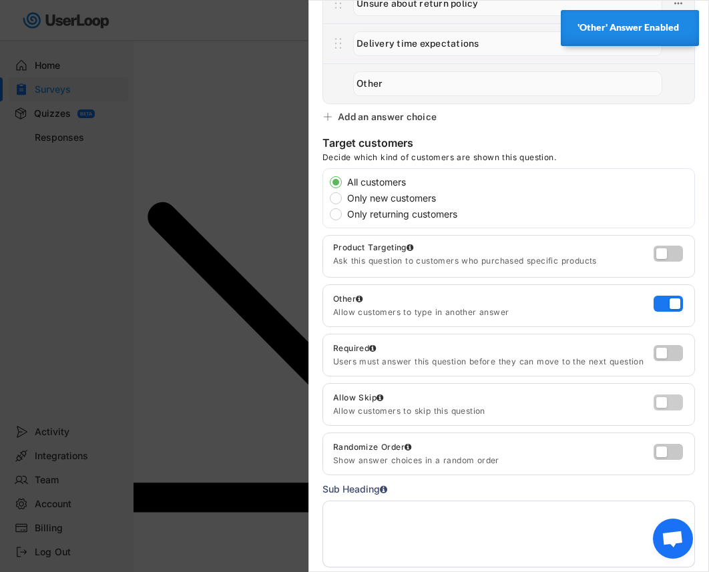
click at [650, 399] on label at bounding box center [664, 399] width 29 height 16
click at [0, 0] on input "checkbox" at bounding box center [0, 0] width 0 height 0
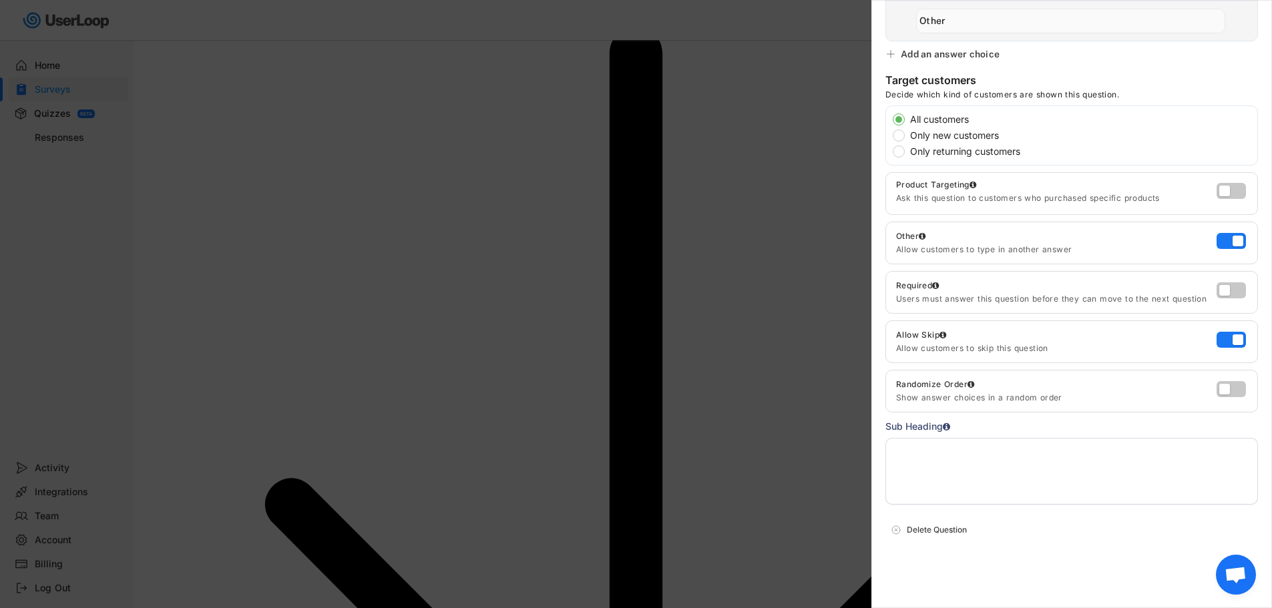
scroll to position [463, 0]
click at [708, 481] on textarea at bounding box center [1071, 471] width 372 height 67
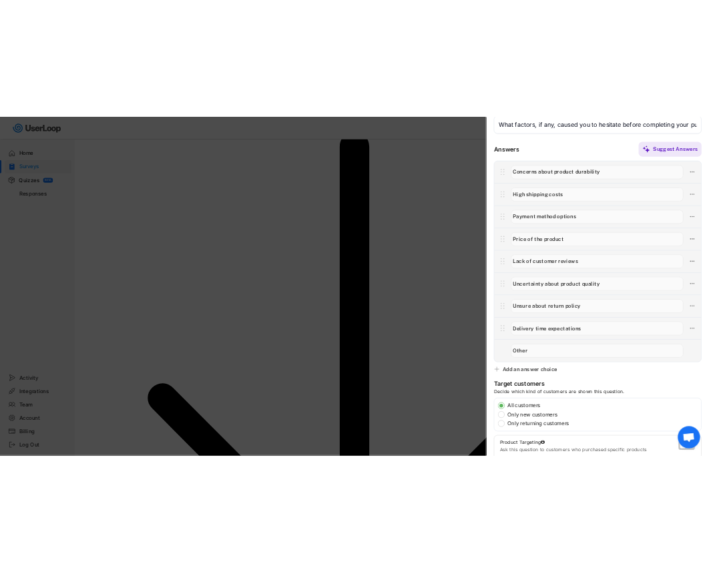
scroll to position [0, 0]
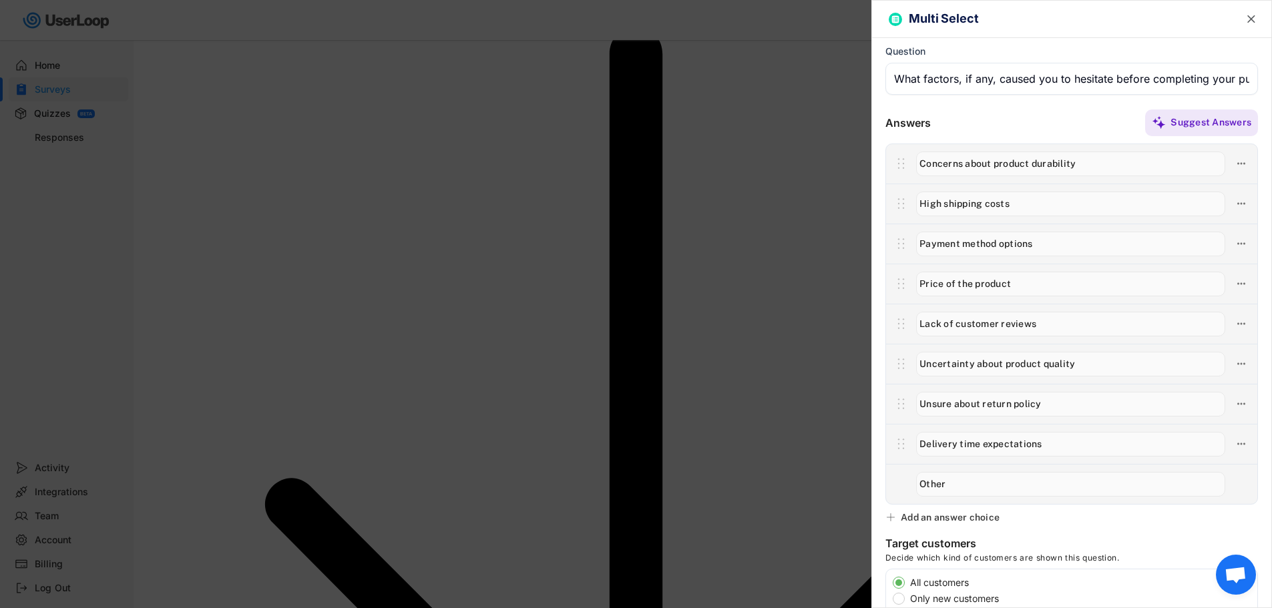
click at [708, 81] on input "input" at bounding box center [1071, 79] width 372 height 32
click at [708, 17] on text "" at bounding box center [1251, 19] width 8 height 14
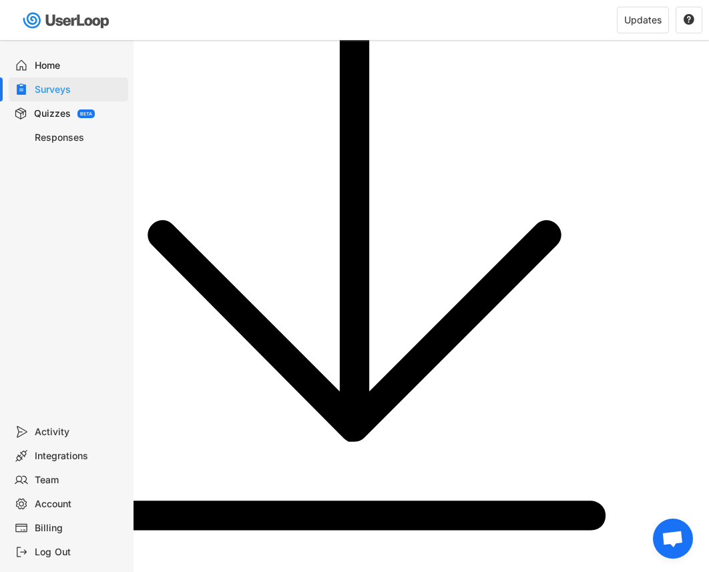
click at [49, 86] on div "Surveys" at bounding box center [79, 89] width 88 height 13
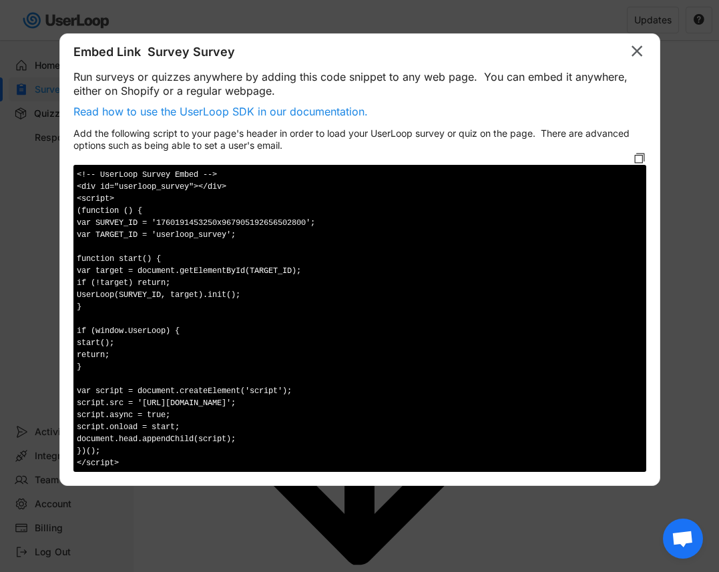
click at [640, 54] on text "" at bounding box center [636, 50] width 11 height 19
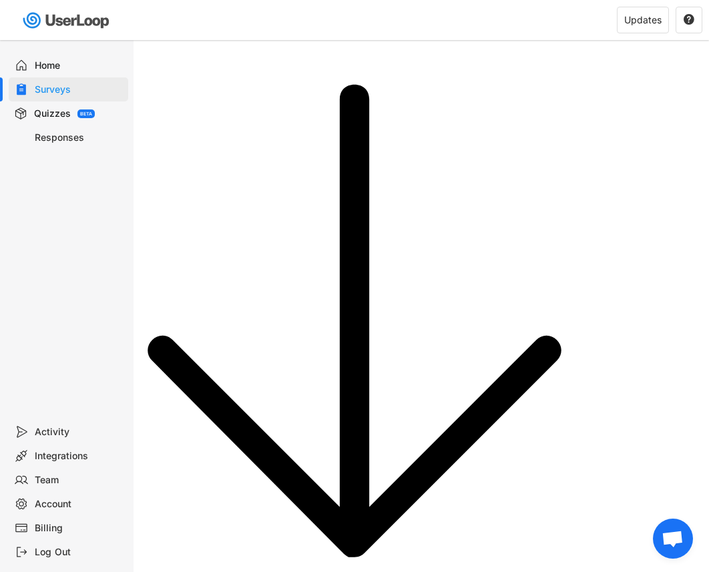
click at [55, 85] on div "Surveys" at bounding box center [79, 89] width 88 height 13
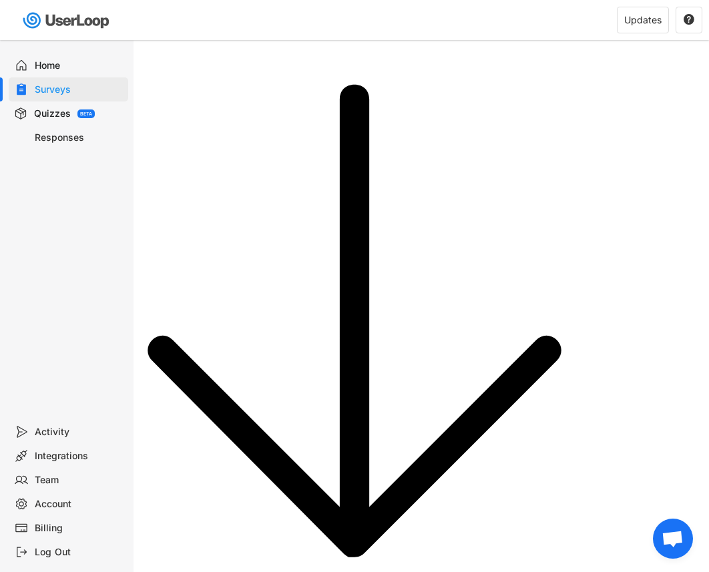
type input "What made you hesitate to finish your order?"
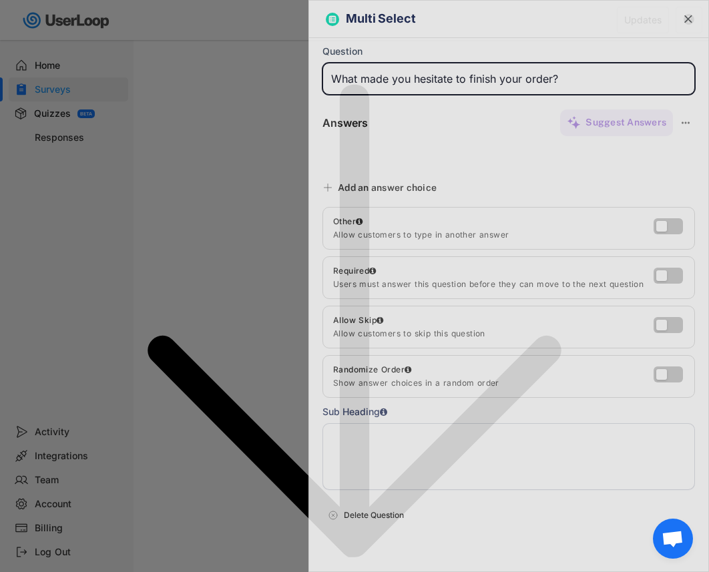
type input "Long delivery times"
type input "Found better prices elsewhere"
type input "Product details unclear"
type input "Lack of product reviews"
type input "Concerns about product quality"
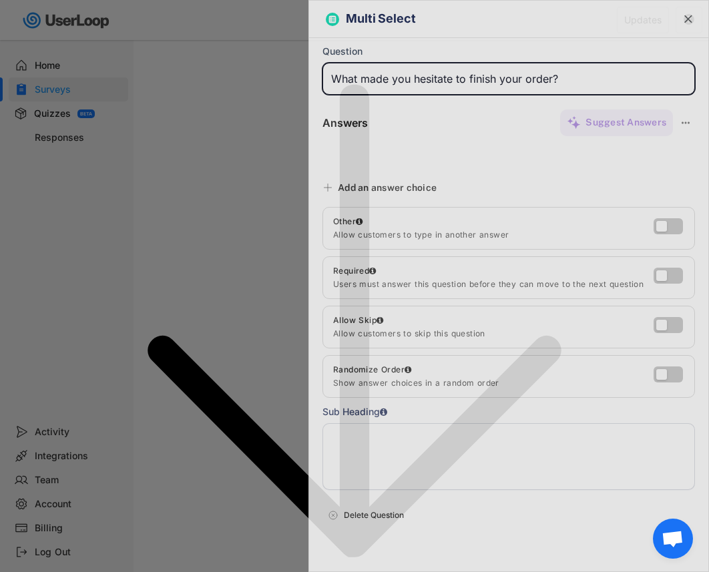
type input "Complicated checkout process"
type input "Payment method didn’t work or not available"
type input "Just browsing / not ready to buy"
type input "Others"
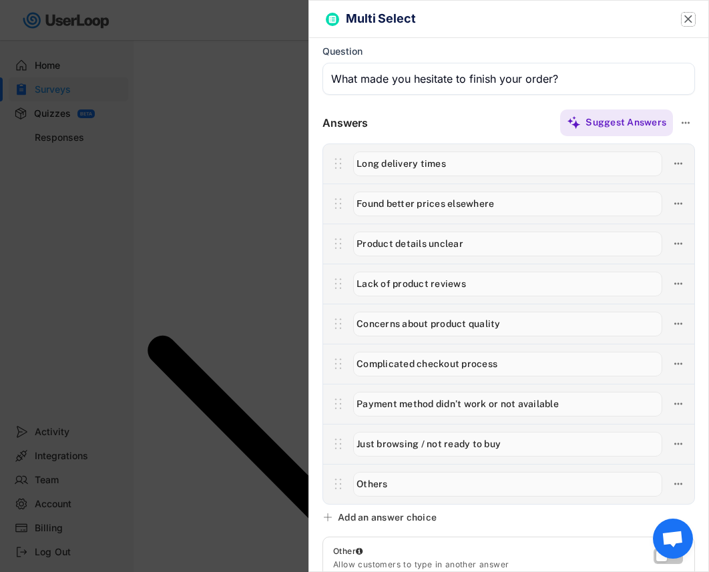
click at [684, 19] on text "" at bounding box center [688, 19] width 8 height 14
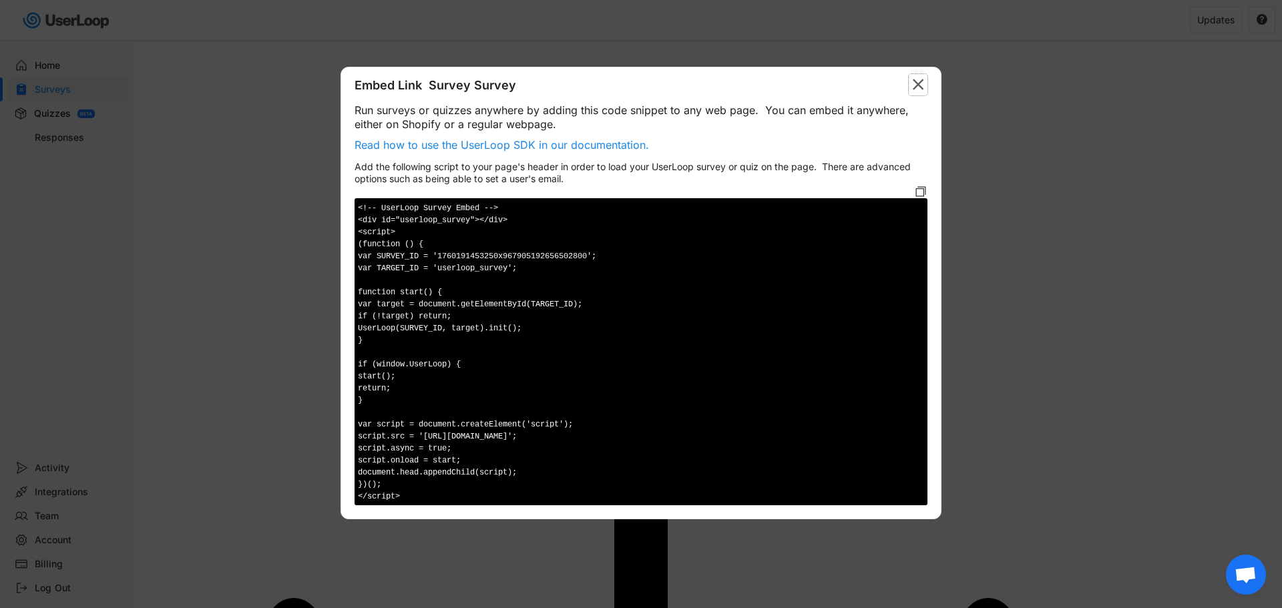
click at [708, 86] on text "" at bounding box center [917, 84] width 11 height 19
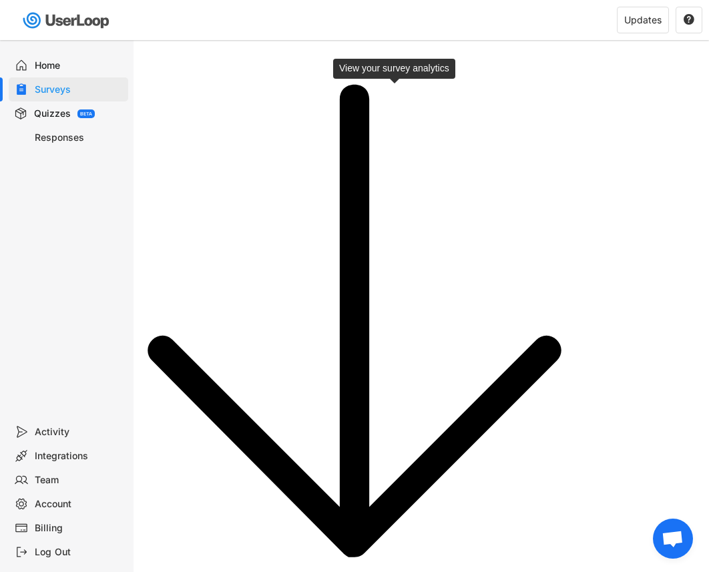
select select
click at [75, 141] on div "Responses" at bounding box center [79, 138] width 88 height 13
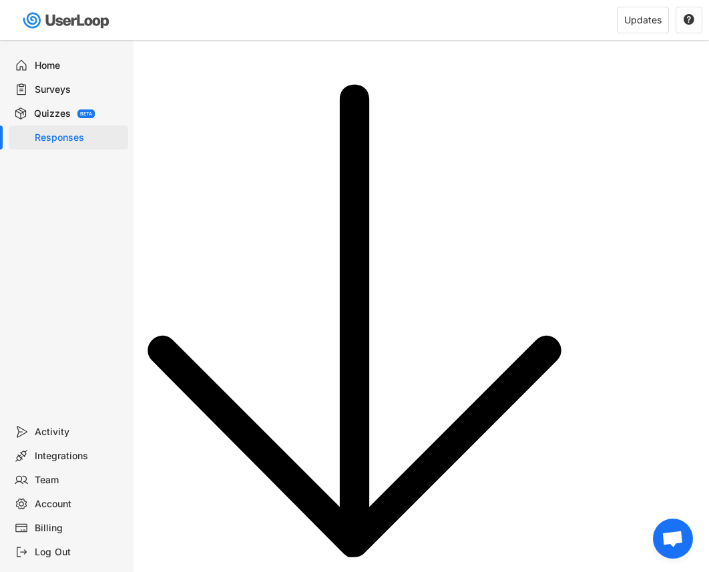
click at [60, 92] on div "Surveys" at bounding box center [79, 89] width 88 height 13
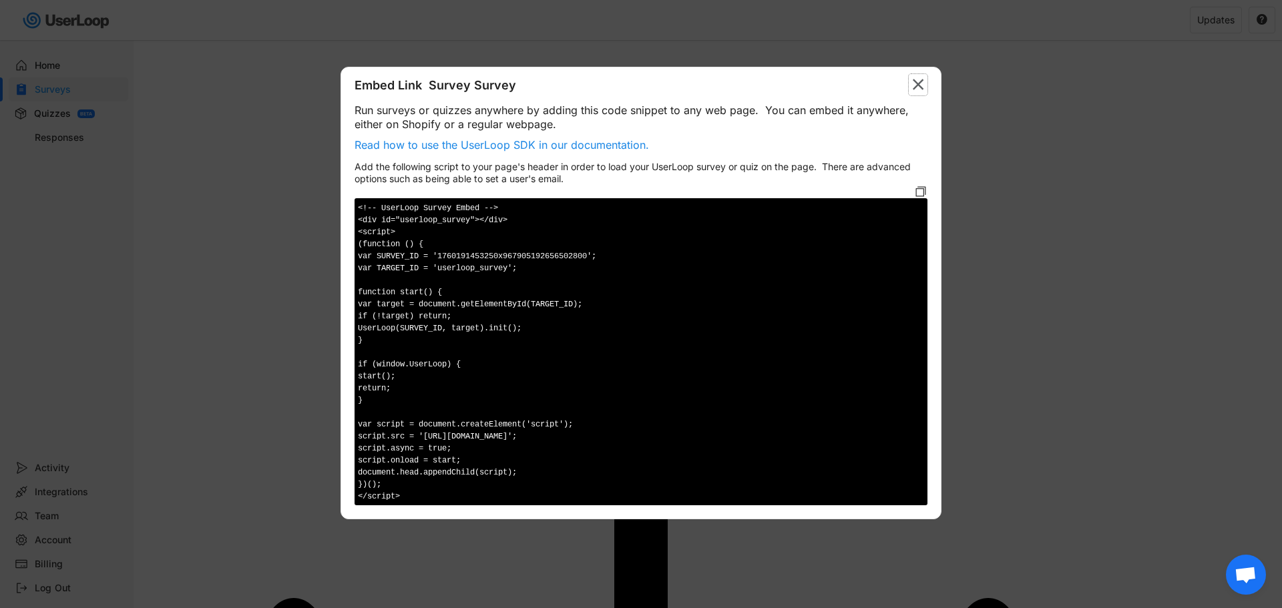
click at [708, 85] on text "" at bounding box center [917, 84] width 11 height 19
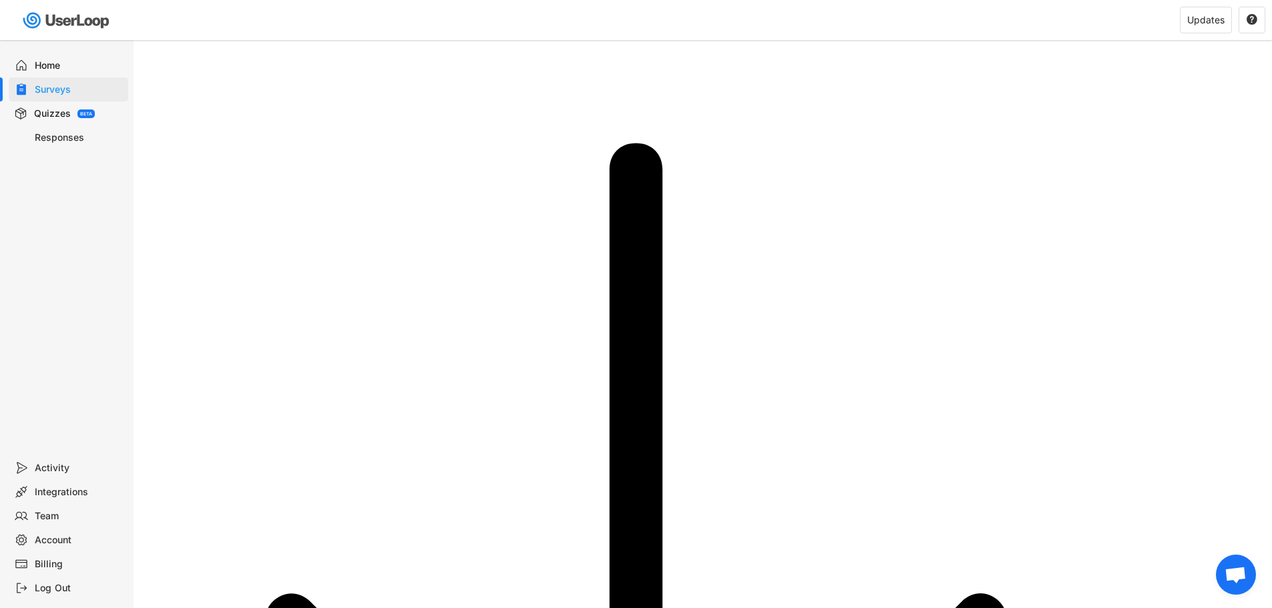
type input "What made you hesitate to finish your order?"
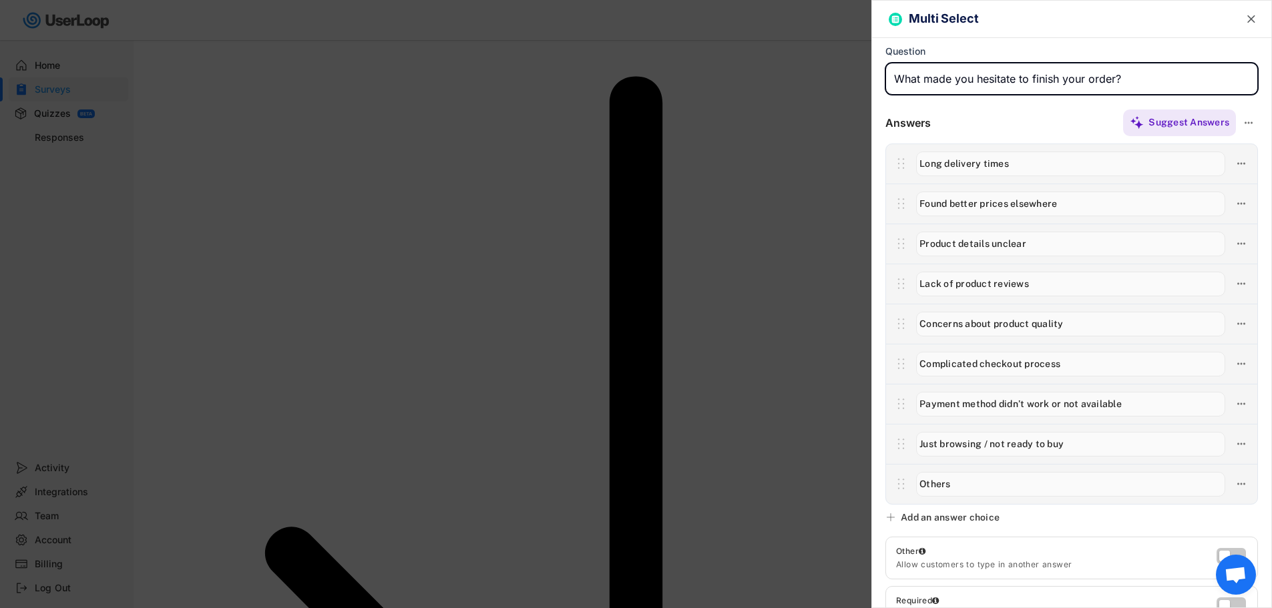
click at [708, 21] on text "" at bounding box center [1251, 19] width 8 height 14
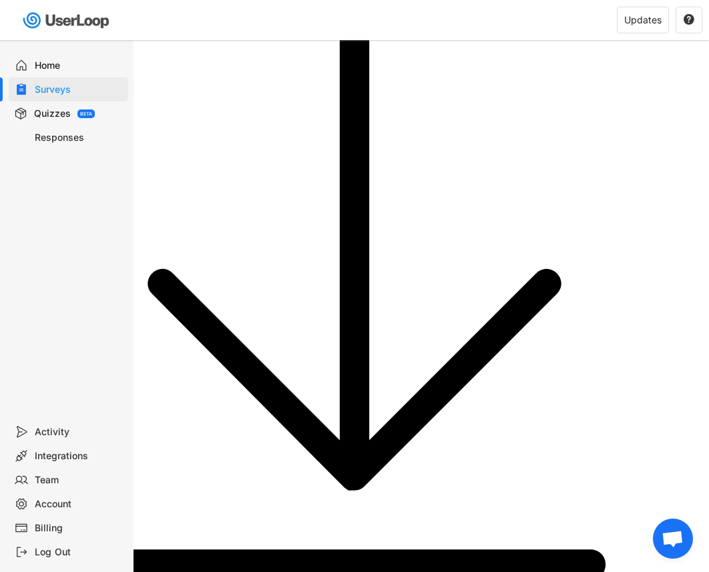
click at [50, 67] on div "Home" at bounding box center [79, 65] width 88 height 13
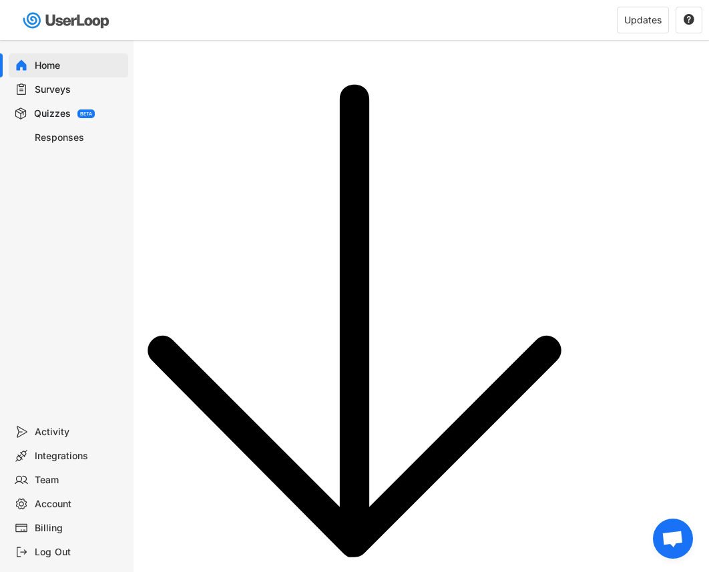
click at [41, 92] on div "Surveys" at bounding box center [79, 89] width 88 height 13
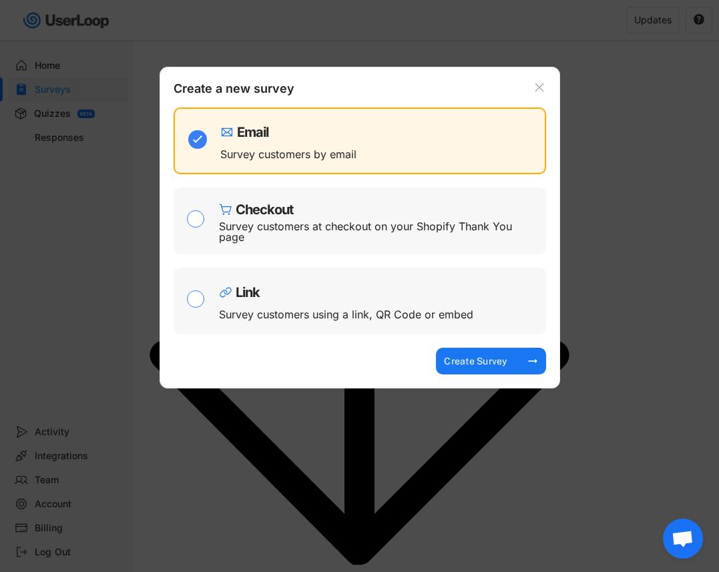
click at [539, 87] on use at bounding box center [539, 87] width 13 height 13
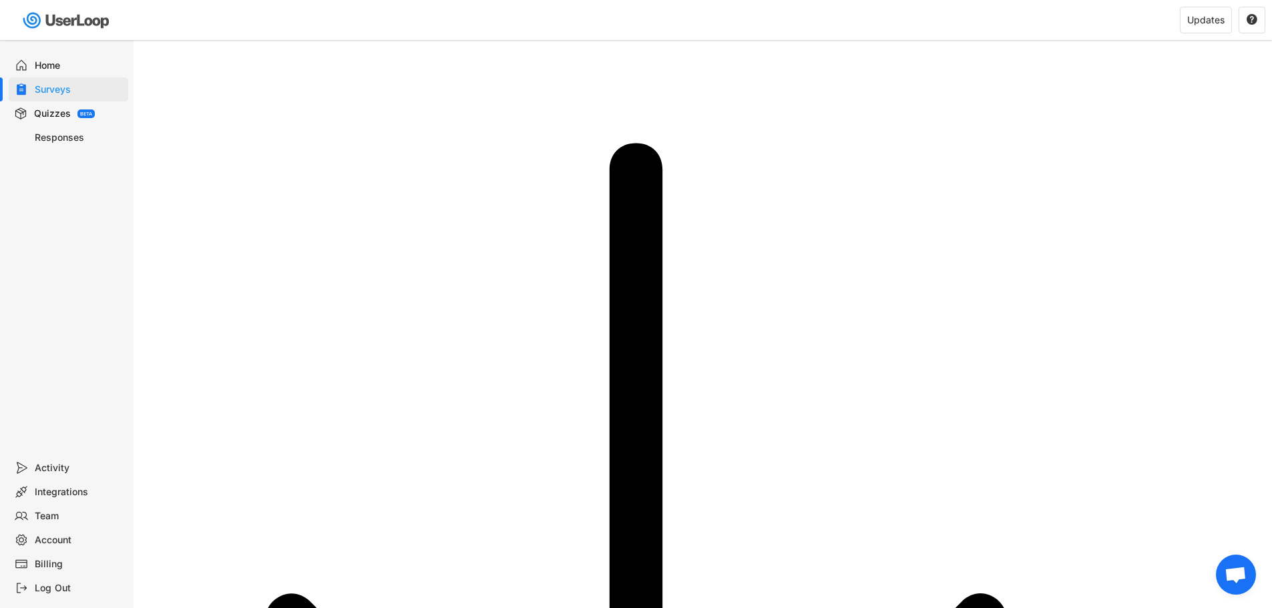
click at [40, 65] on div "Home" at bounding box center [79, 65] width 88 height 13
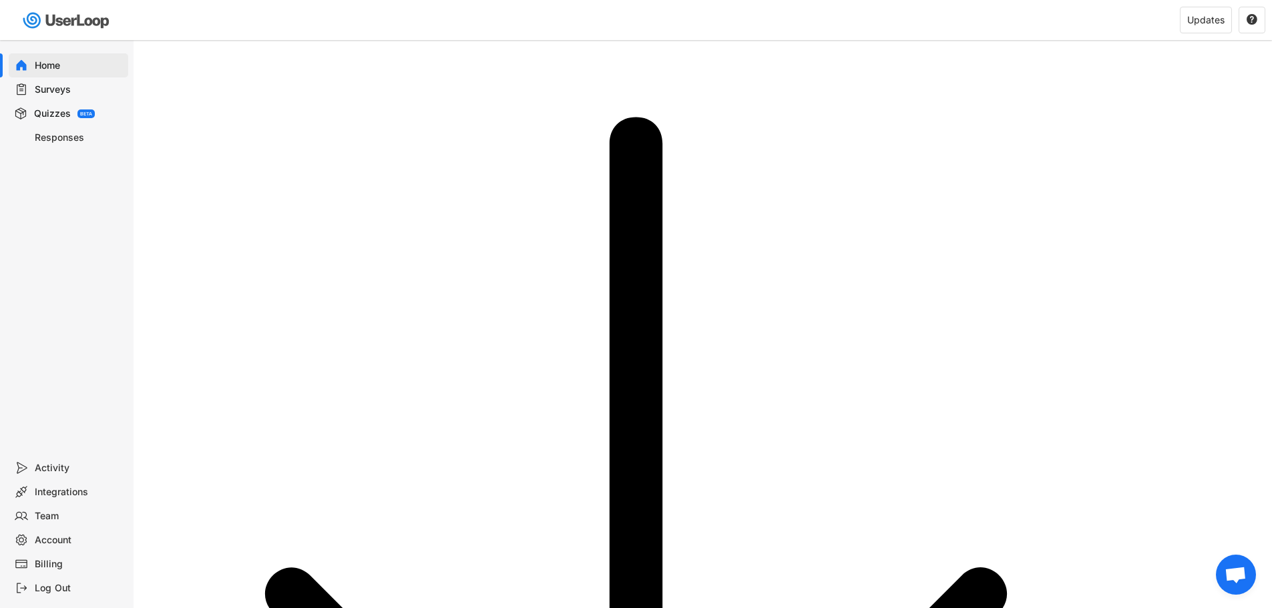
scroll to position [40, 0]
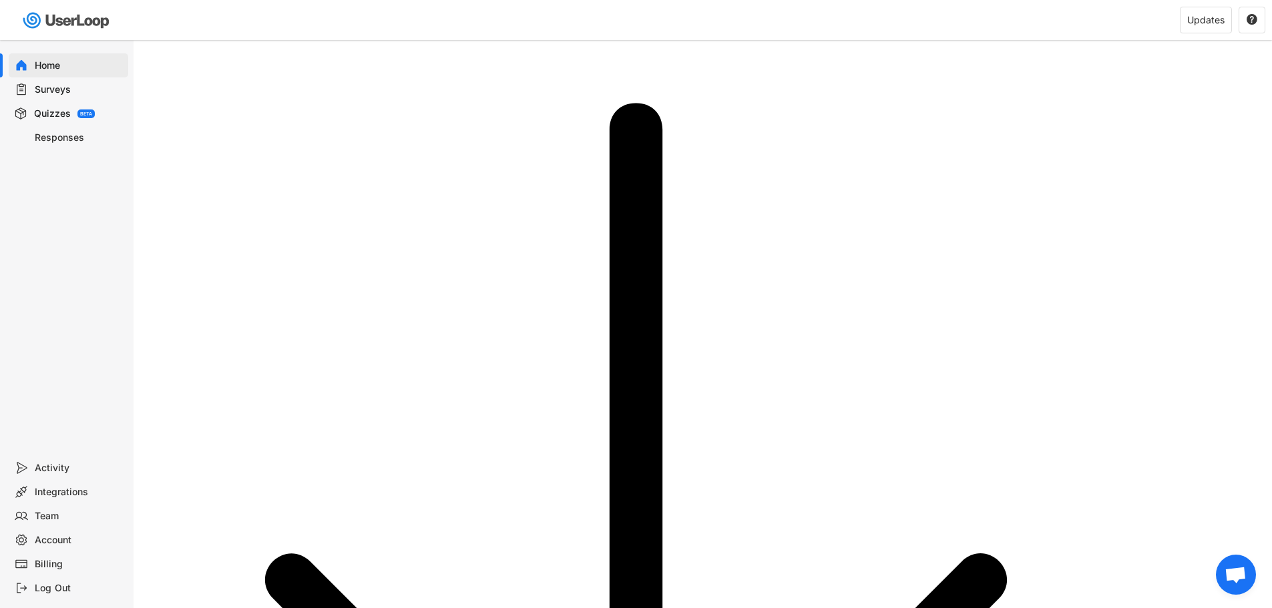
click at [68, 569] on div "Billing" at bounding box center [79, 564] width 88 height 13
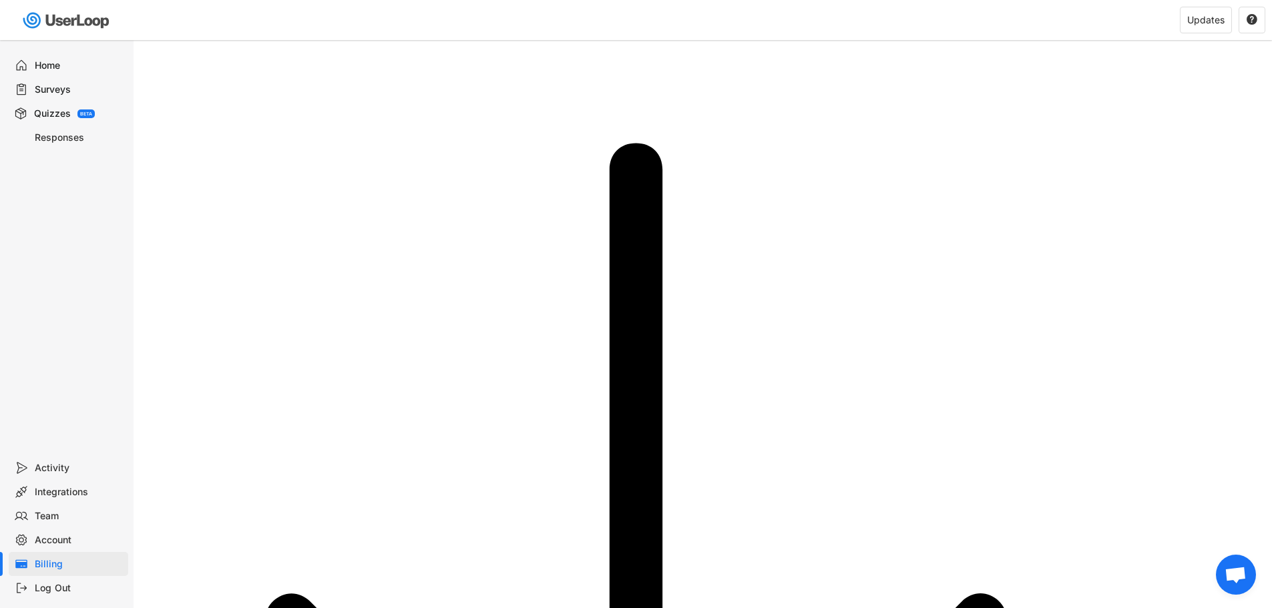
click at [46, 99] on div "Surveys" at bounding box center [68, 89] width 119 height 24
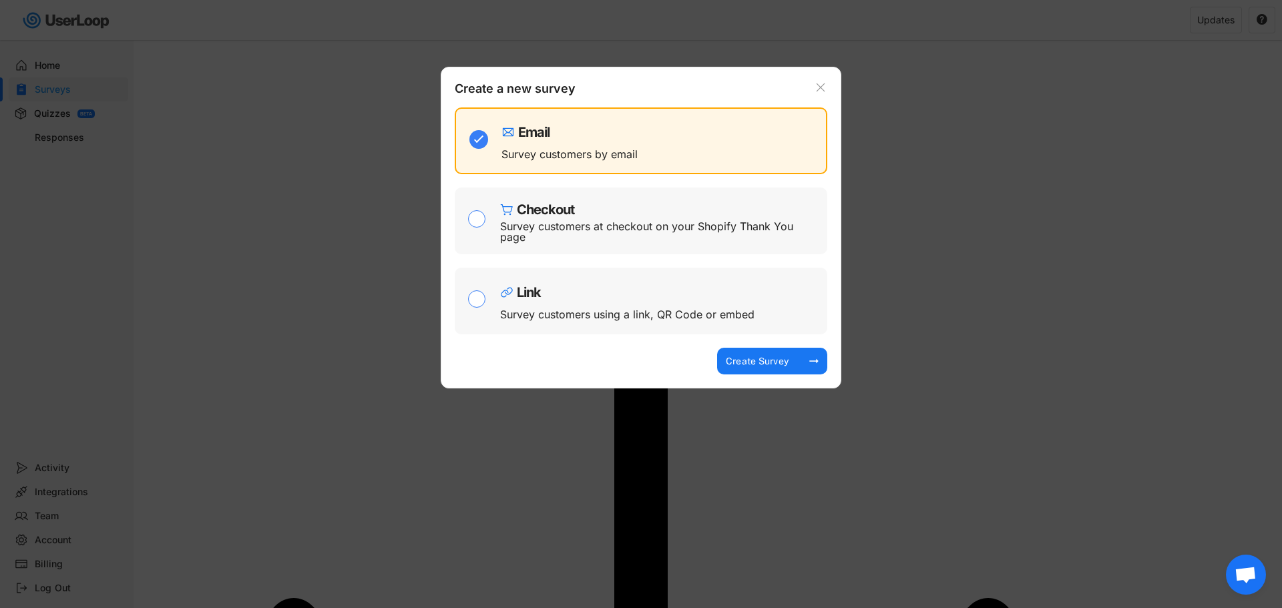
click at [708, 56] on div at bounding box center [641, 304] width 1282 height 608
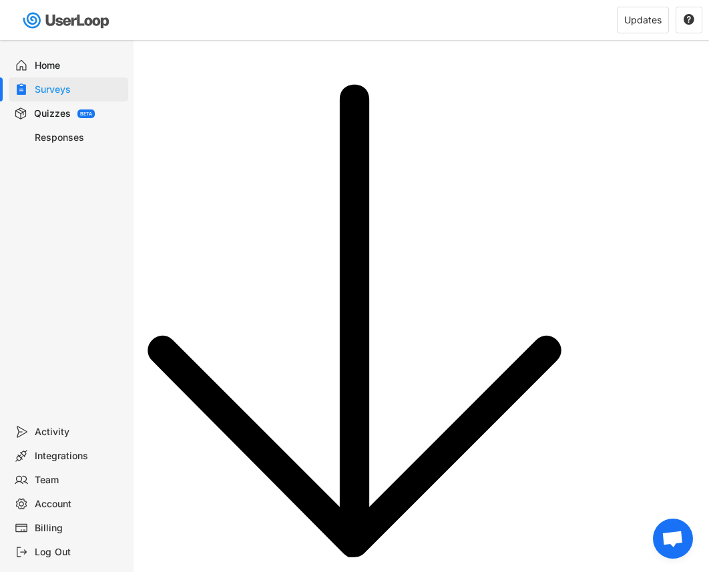
click at [43, 556] on div "Log Out" at bounding box center [79, 552] width 88 height 13
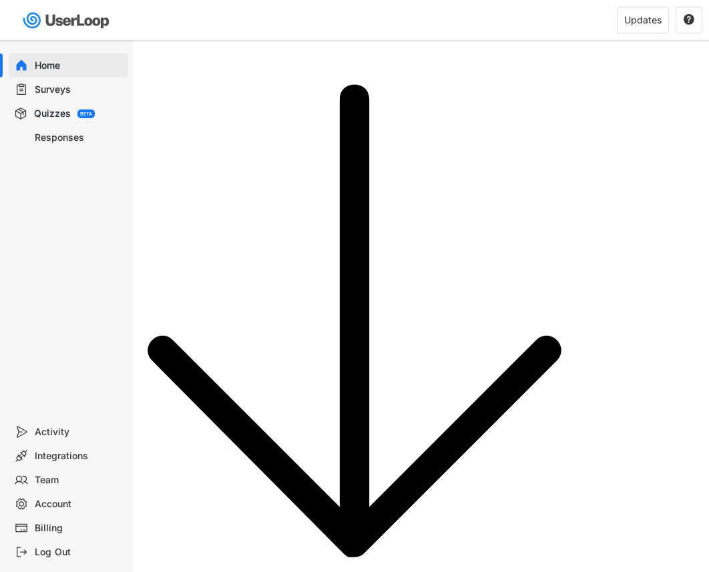
click at [63, 88] on div "Surveys" at bounding box center [79, 89] width 88 height 13
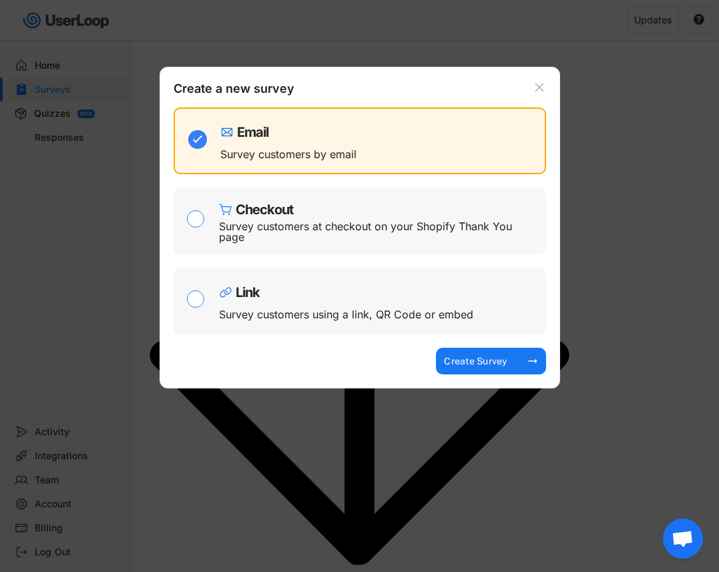
click at [441, 479] on div at bounding box center [359, 286] width 719 height 572
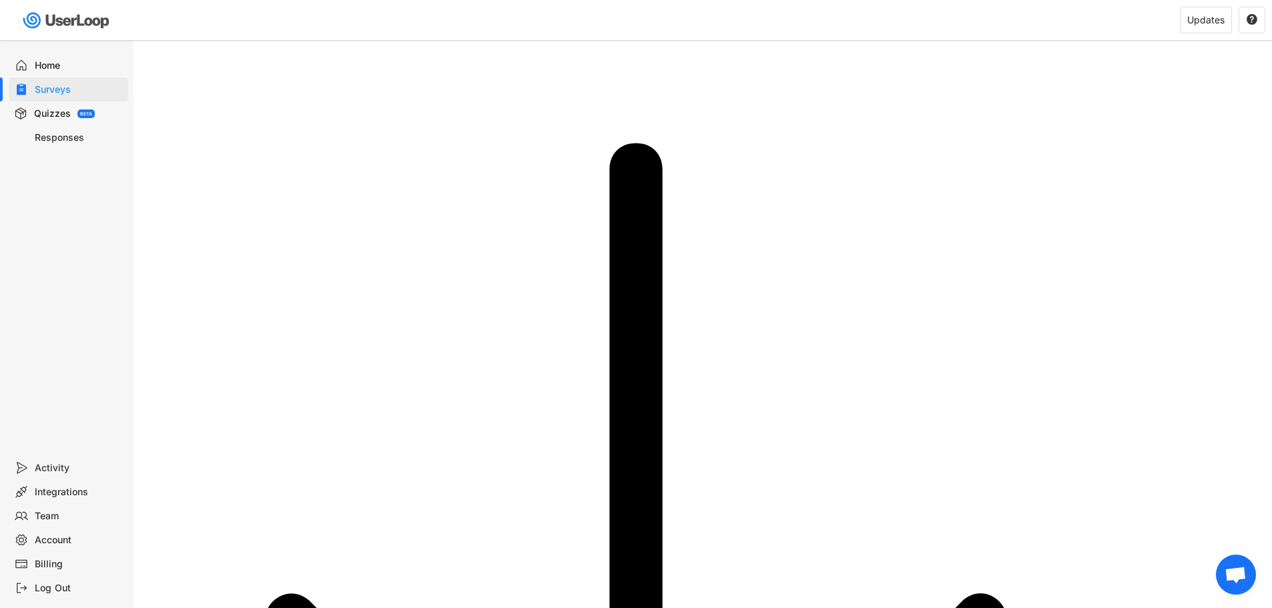
click at [51, 541] on div "Account" at bounding box center [79, 540] width 88 height 13
select select ""en""
select select ""1_week""
click at [49, 72] on div "Home" at bounding box center [68, 65] width 119 height 24
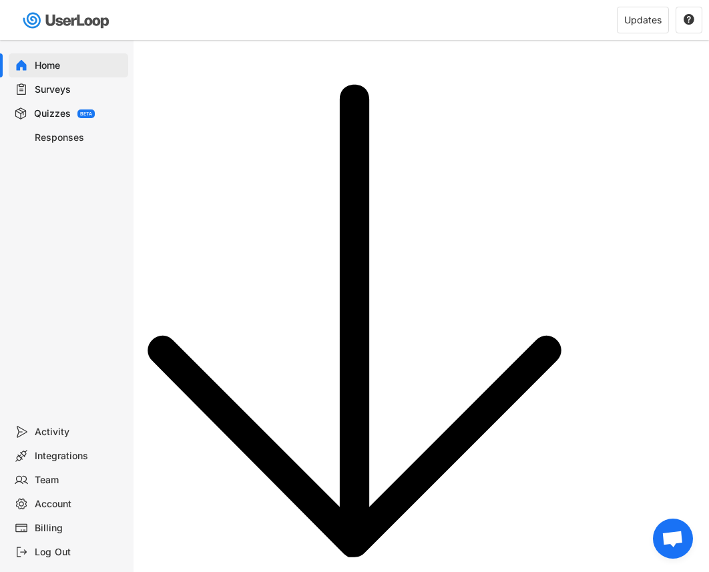
click at [77, 452] on div "Integrations" at bounding box center [79, 456] width 88 height 13
click at [48, 501] on div "Account" at bounding box center [79, 504] width 88 height 13
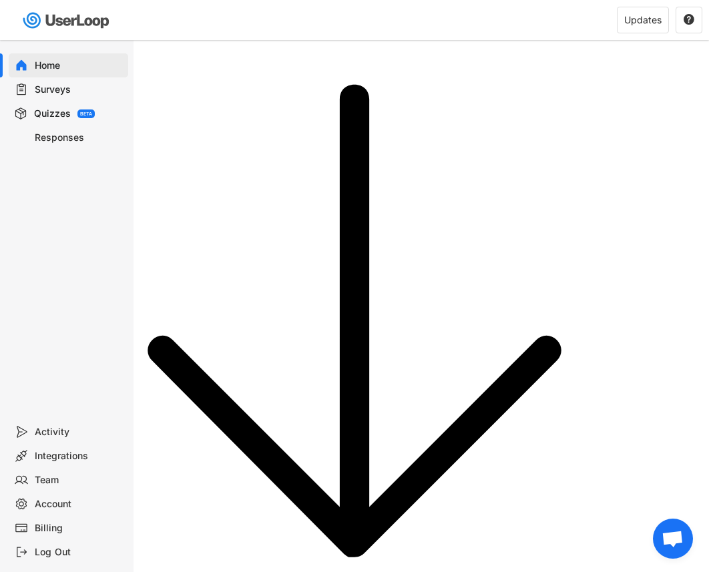
select select ""en""
select select ""1_week""
click at [48, 501] on div "Account" at bounding box center [79, 504] width 88 height 13
click at [45, 86] on div "Surveys" at bounding box center [79, 89] width 88 height 13
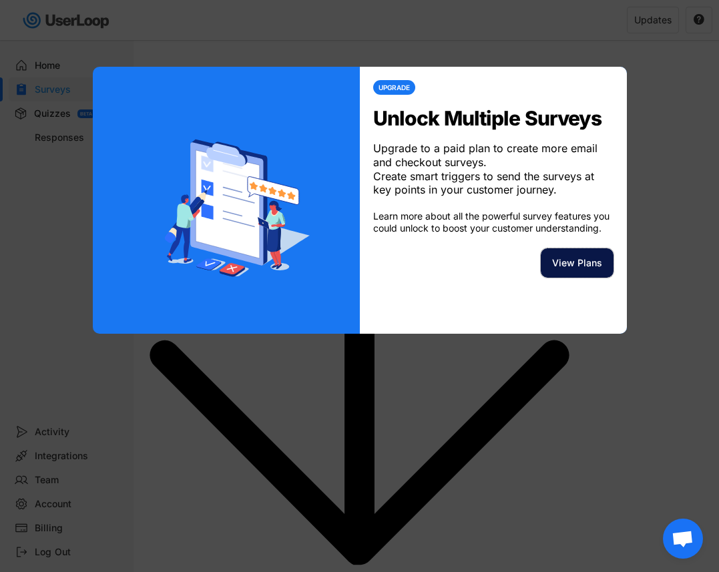
click at [589, 278] on button "View Plans" at bounding box center [577, 262] width 73 height 29
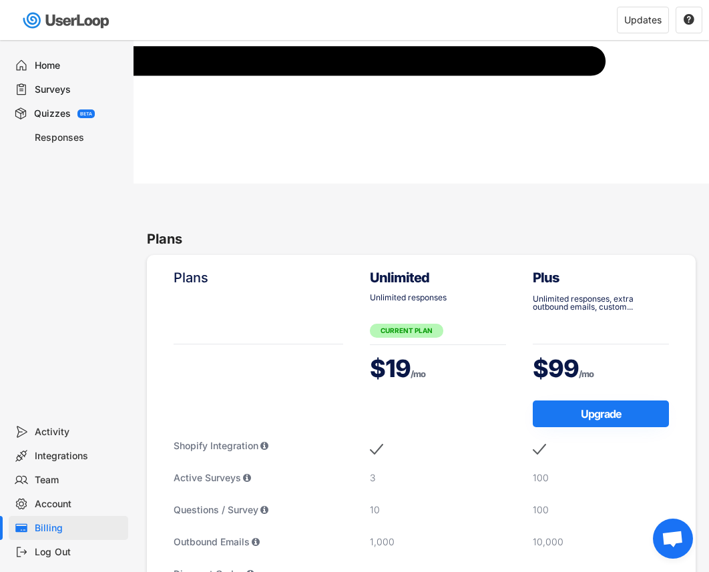
scroll to position [698, 0]
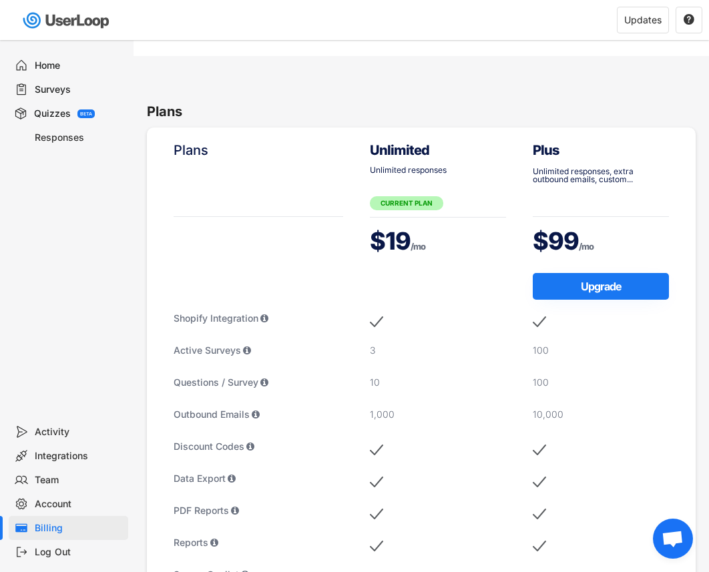
click at [62, 71] on div "Home" at bounding box center [79, 65] width 88 height 13
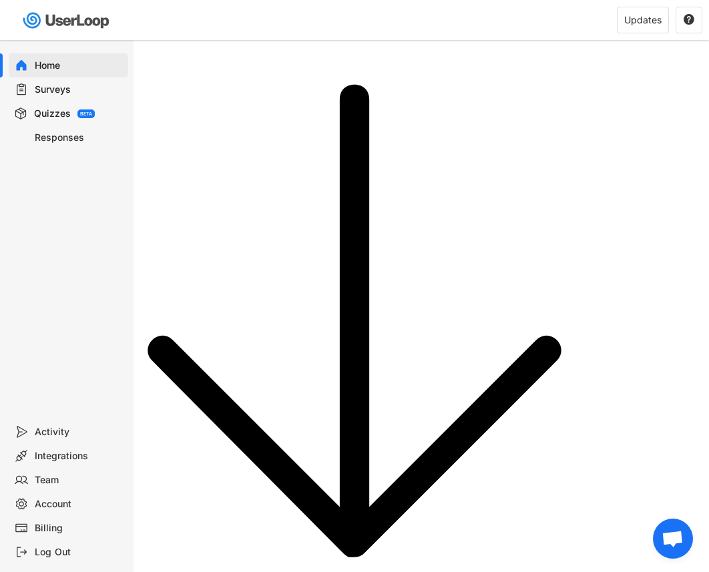
click at [64, 90] on div "Surveys" at bounding box center [79, 89] width 88 height 13
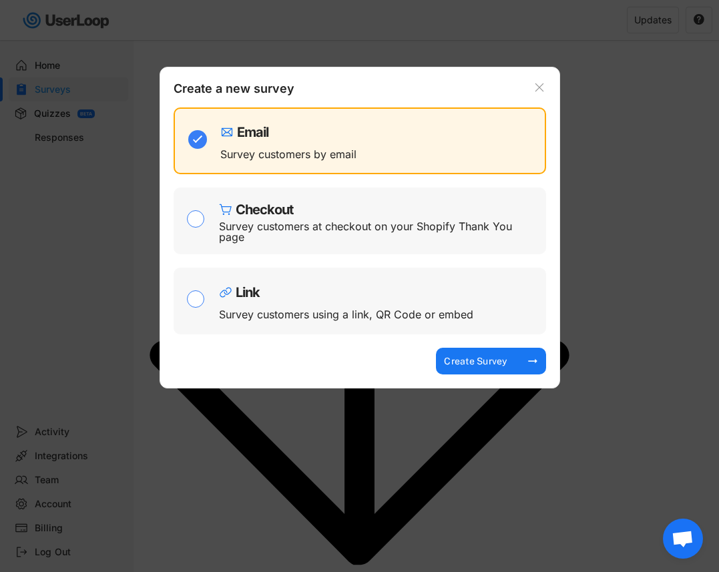
click at [539, 83] on icon at bounding box center [539, 87] width 13 height 13
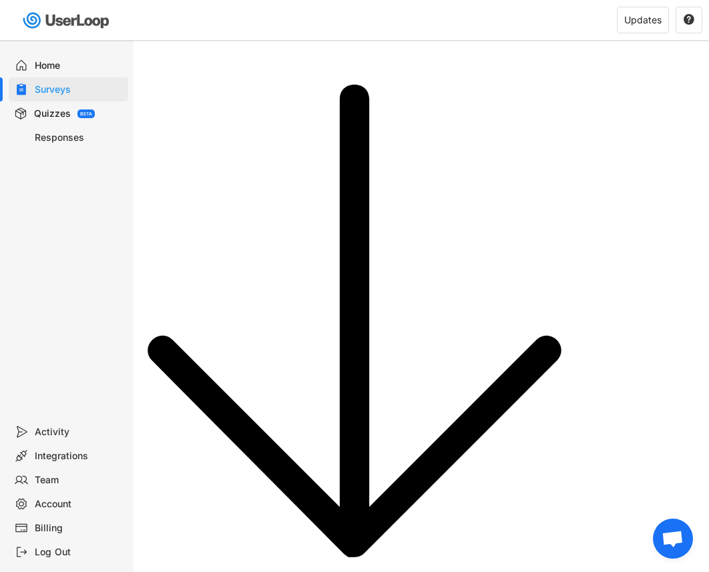
click at [53, 457] on div "Integrations" at bounding box center [79, 456] width 88 height 13
click at [52, 513] on div "Account" at bounding box center [68, 504] width 119 height 24
select select ""en""
select select ""1_week""
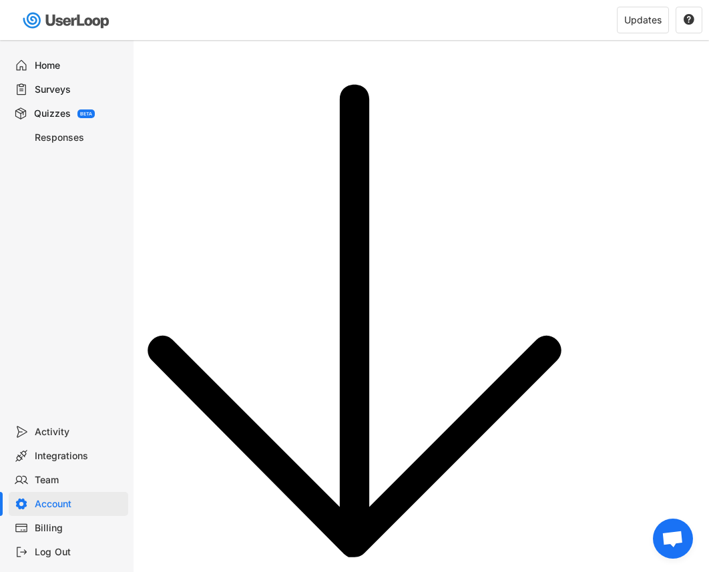
drag, startPoint x: 288, startPoint y: 276, endPoint x: 291, endPoint y: 264, distance: 11.7
click at [59, 72] on div "Home" at bounding box center [68, 65] width 119 height 24
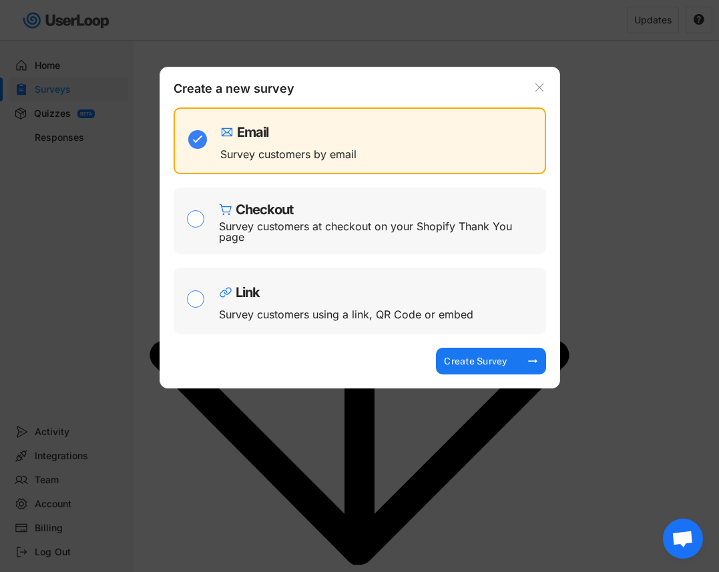
click at [534, 87] on icon at bounding box center [539, 87] width 13 height 13
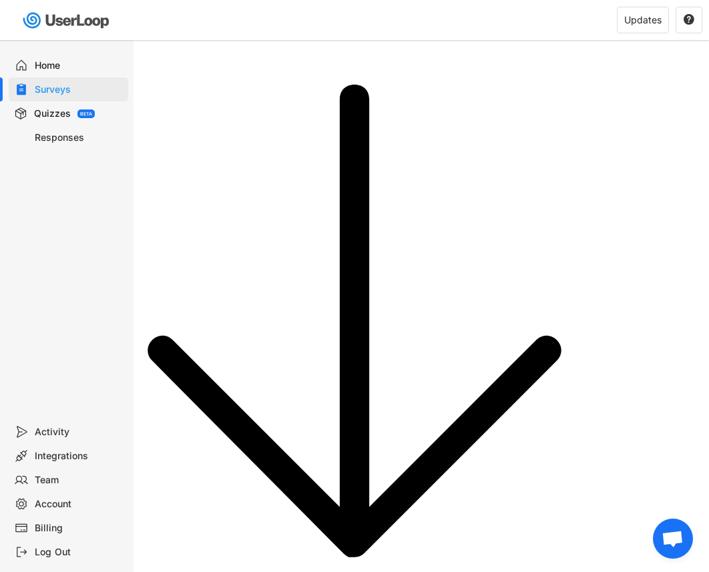
click at [52, 451] on div "Integrations" at bounding box center [79, 456] width 88 height 13
drag, startPoint x: 300, startPoint y: 495, endPoint x: 158, endPoint y: 539, distance: 148.9
click at [65, 558] on div "Log Out" at bounding box center [79, 552] width 88 height 13
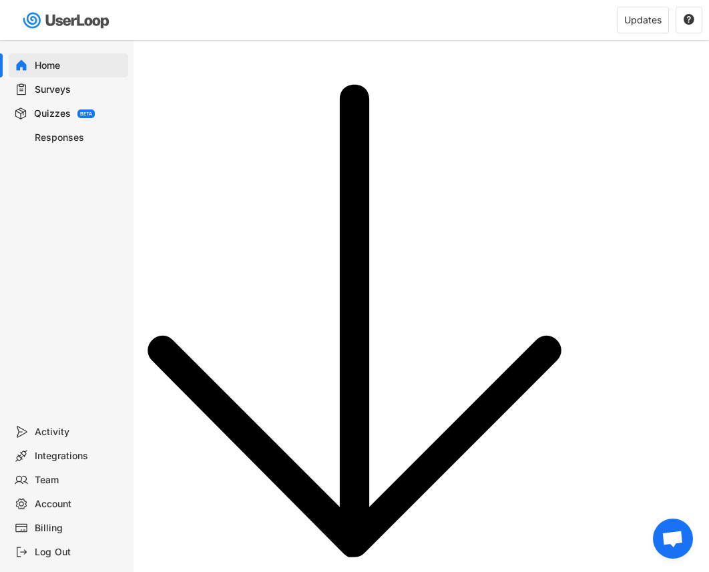
click at [81, 455] on div "Integrations" at bounding box center [79, 456] width 88 height 13
click at [61, 453] on div "Integrations" at bounding box center [79, 456] width 88 height 13
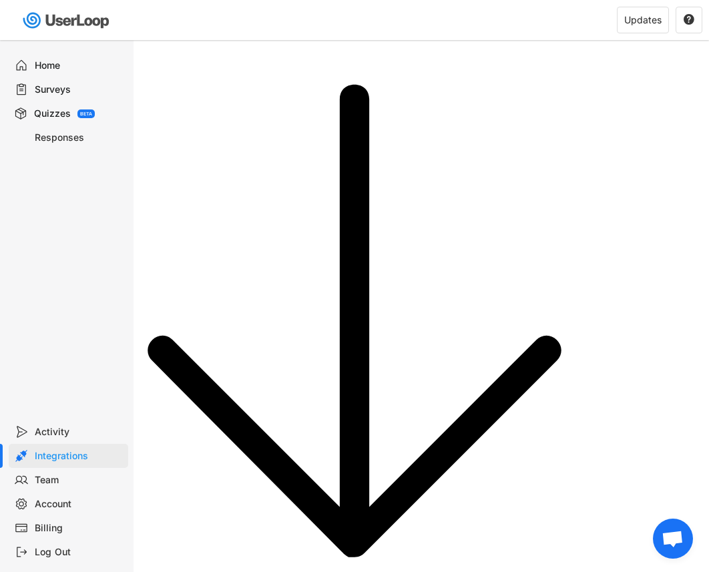
click at [45, 66] on div "Home" at bounding box center [79, 65] width 88 height 13
click at [65, 460] on div "Integrations" at bounding box center [79, 456] width 88 height 13
click at [680, 528] on span "チャットを開く" at bounding box center [673, 539] width 40 height 40
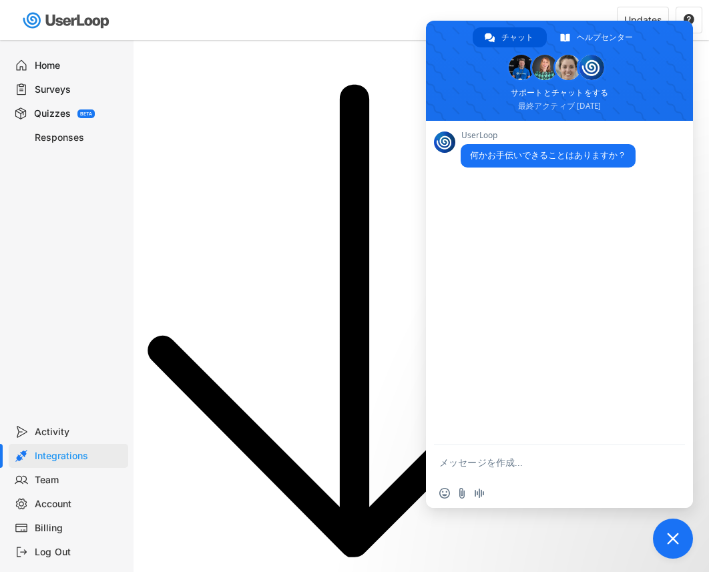
click at [497, 455] on form at bounding box center [544, 463] width 211 height 36
click at [497, 459] on textarea "メッセージを作成..." at bounding box center [544, 463] width 211 height 13
paste textarea "Hi UserLoop team, I’ve installed UserLoop on my Shopify store (kuggmq-i4.myshop…"
type textarea "Hi UserLoop team, I’ve installed UserLoop on my Shopify store (kuggmq-i4.myshop…"
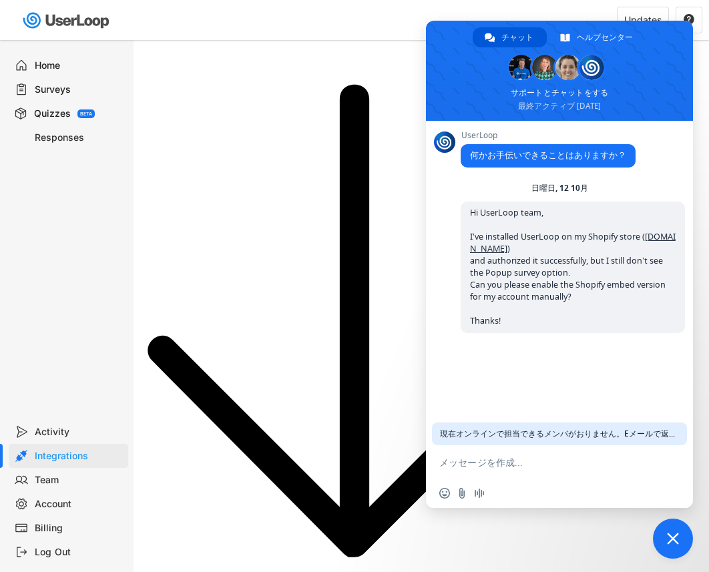
click at [308, 32] on div at bounding box center [185, 20] width 370 height 40
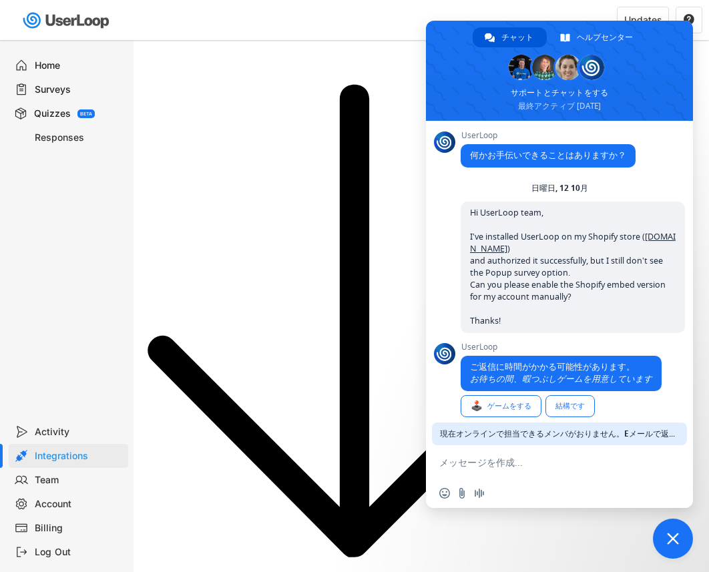
scroll to position [13, 0]
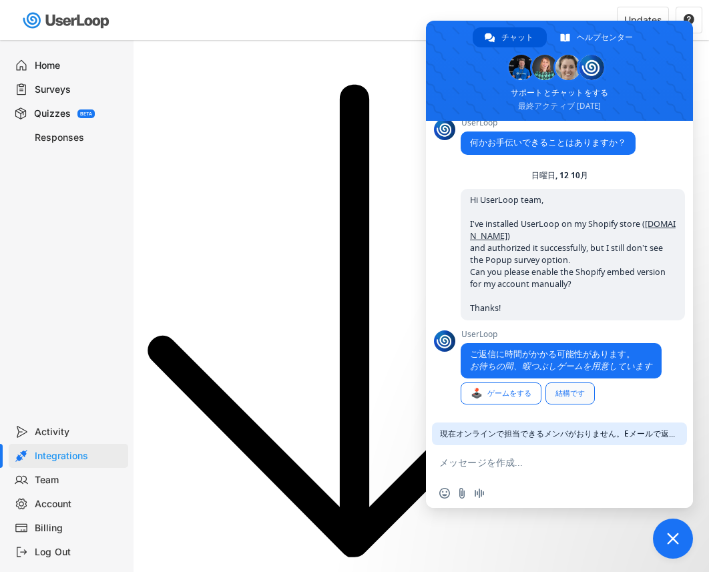
click at [565, 395] on div "結構です" at bounding box center [569, 393] width 49 height 22
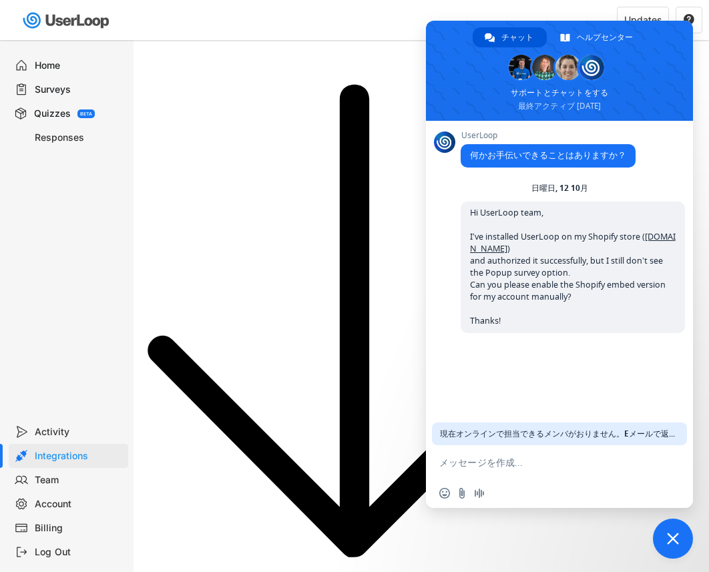
scroll to position [0, 0]
click at [173, 20] on div at bounding box center [185, 20] width 370 height 40
drag, startPoint x: 218, startPoint y: 490, endPoint x: 216, endPoint y: 478, distance: 12.2
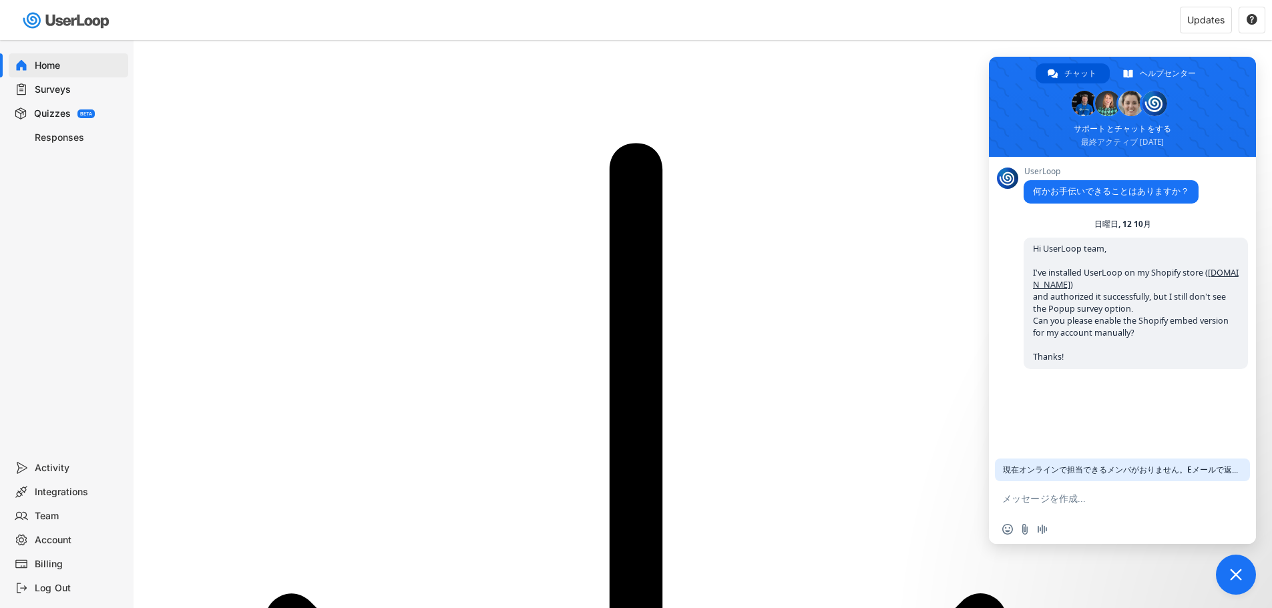
click at [58, 494] on div "Integrations" at bounding box center [79, 492] width 88 height 13
click at [1214, 461] on span "現在オンラインで担当できるメンバがおりません。Eメールで返信いたします。" at bounding box center [1122, 470] width 239 height 23
click at [1214, 475] on span "現在オンラインで担当できるメンバがおりません。Eメールで返信いたします。" at bounding box center [1122, 470] width 239 height 23
click at [1214, 471] on span "現在オンラインで担当できるメンバがおりません。Eメールで返信いたします。" at bounding box center [1122, 470] width 239 height 23
click at [55, 93] on div "Surveys" at bounding box center [79, 89] width 88 height 13
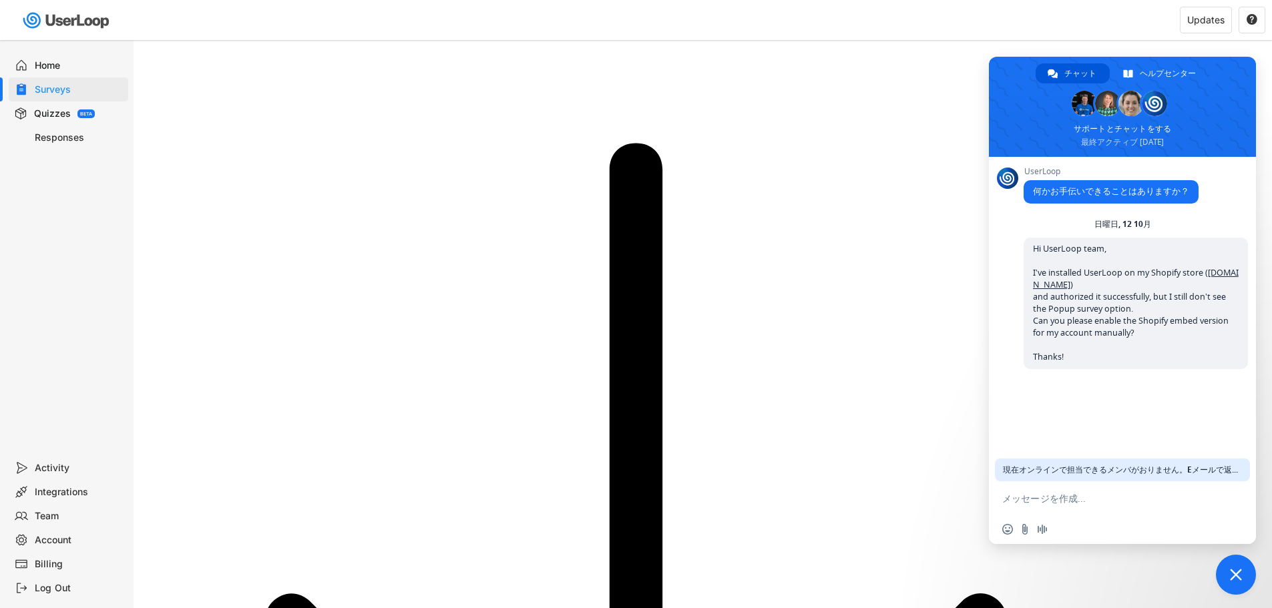
click at [1229, 569] on span "チャットを閉じる" at bounding box center [1236, 575] width 40 height 40
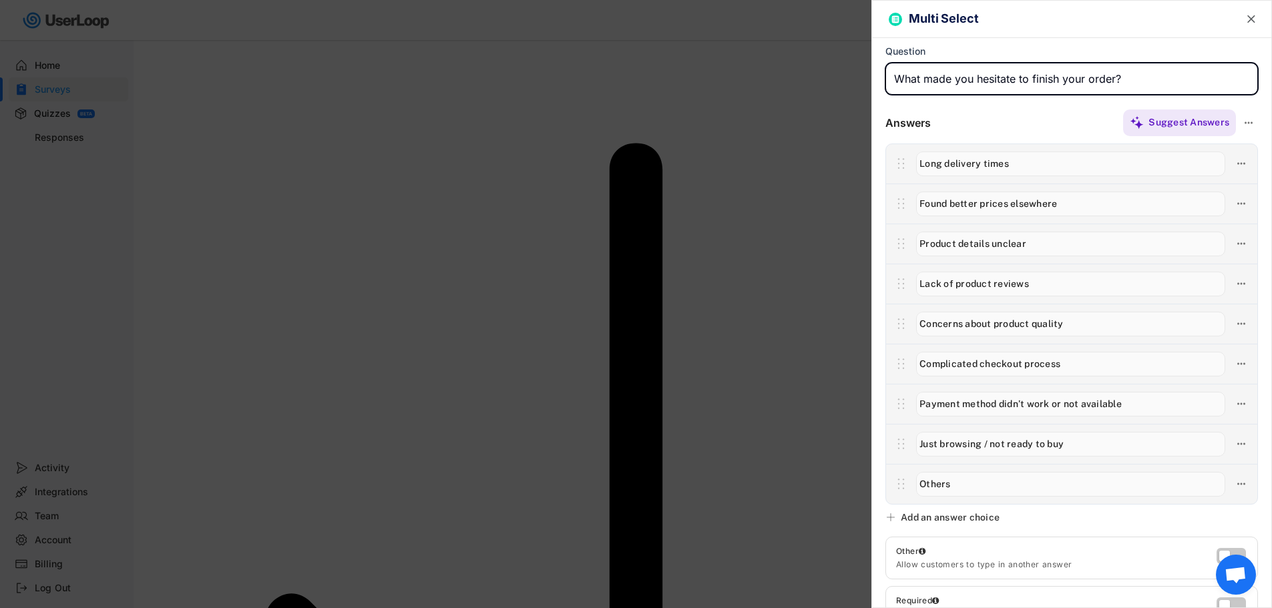
click at [413, 163] on div at bounding box center [636, 304] width 1272 height 608
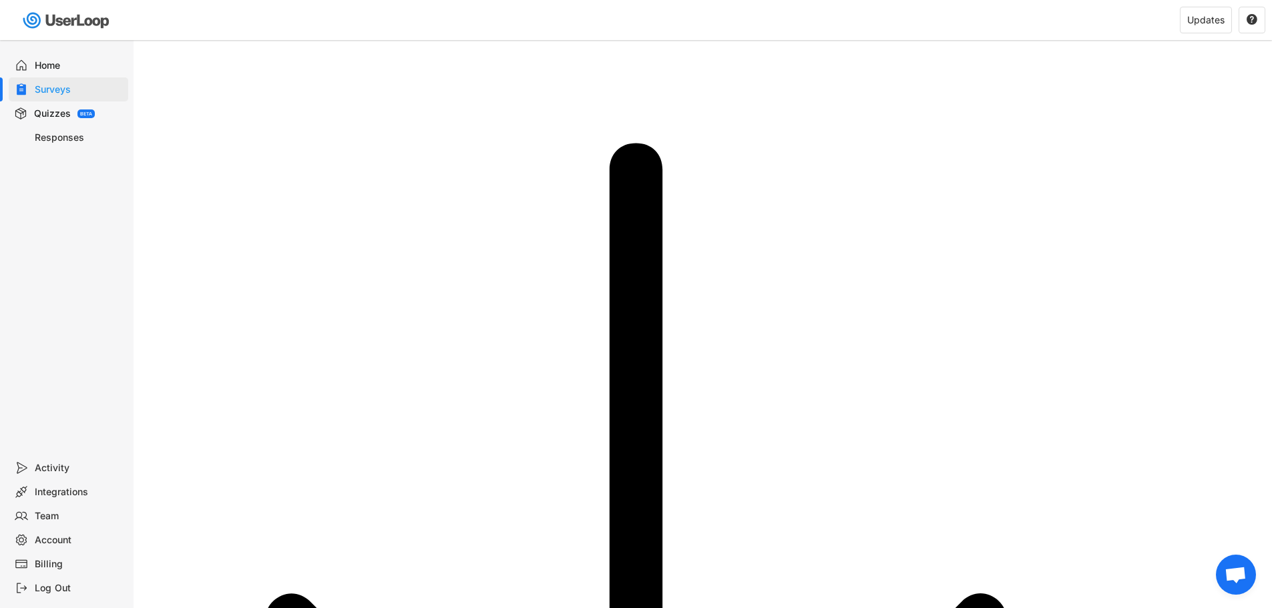
select select ""daily""
select select "1348695171700984260__LOOKUP__1760186702430x146977195188950460"
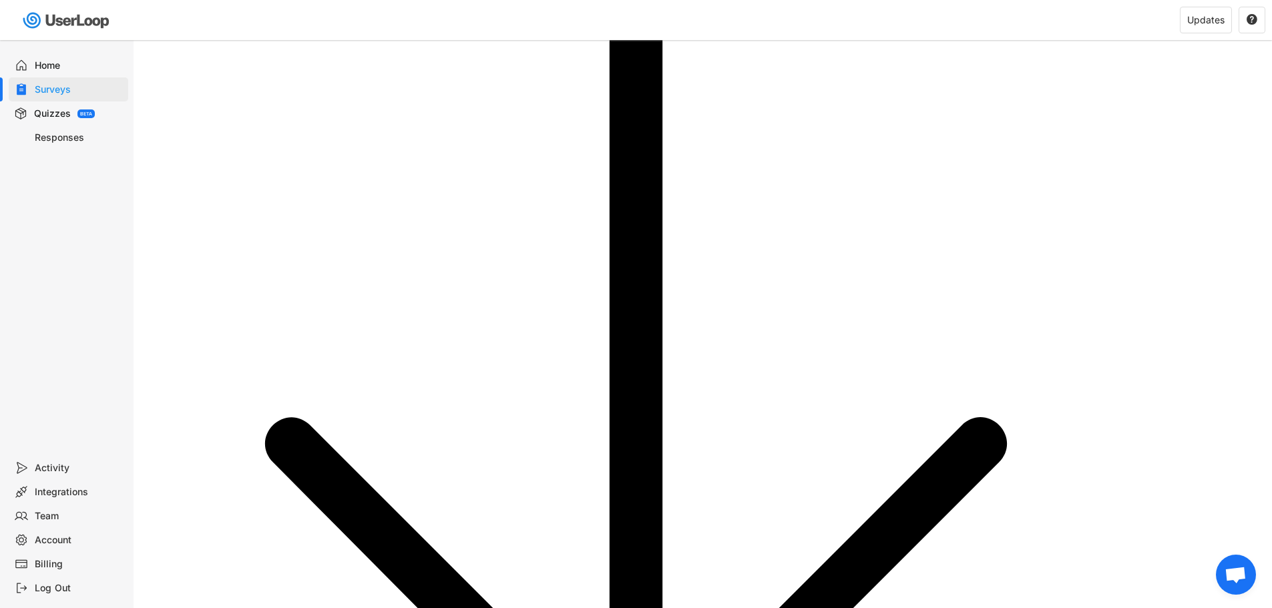
scroll to position [200, 0]
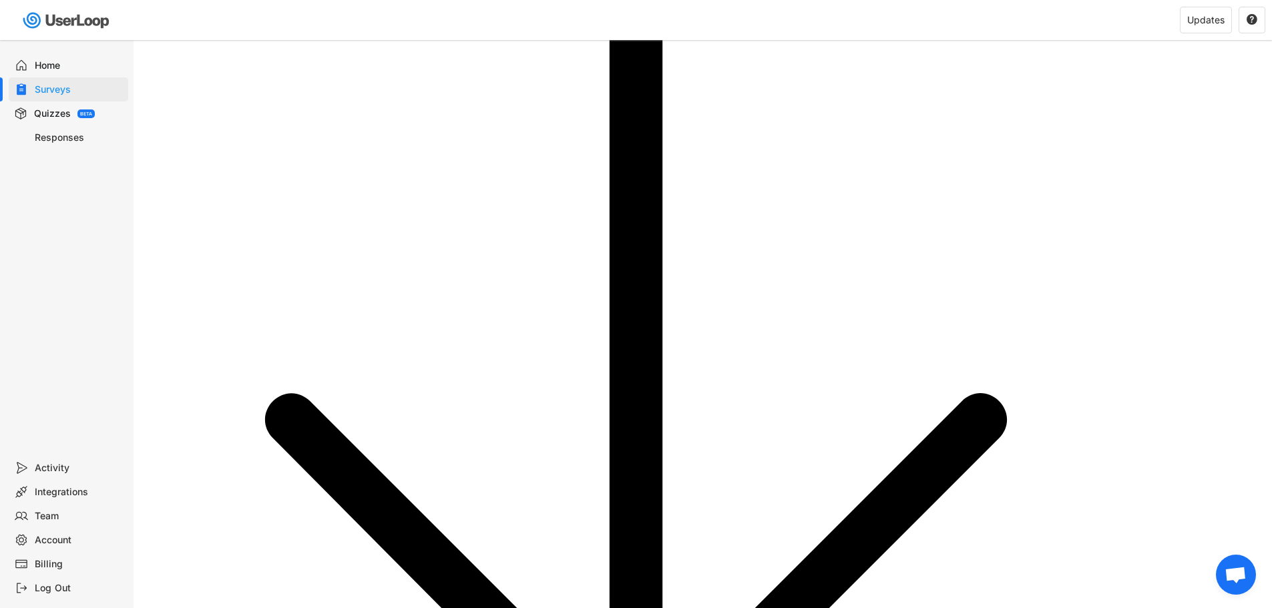
drag, startPoint x: 276, startPoint y: 386, endPoint x: 445, endPoint y: 406, distance: 170.1
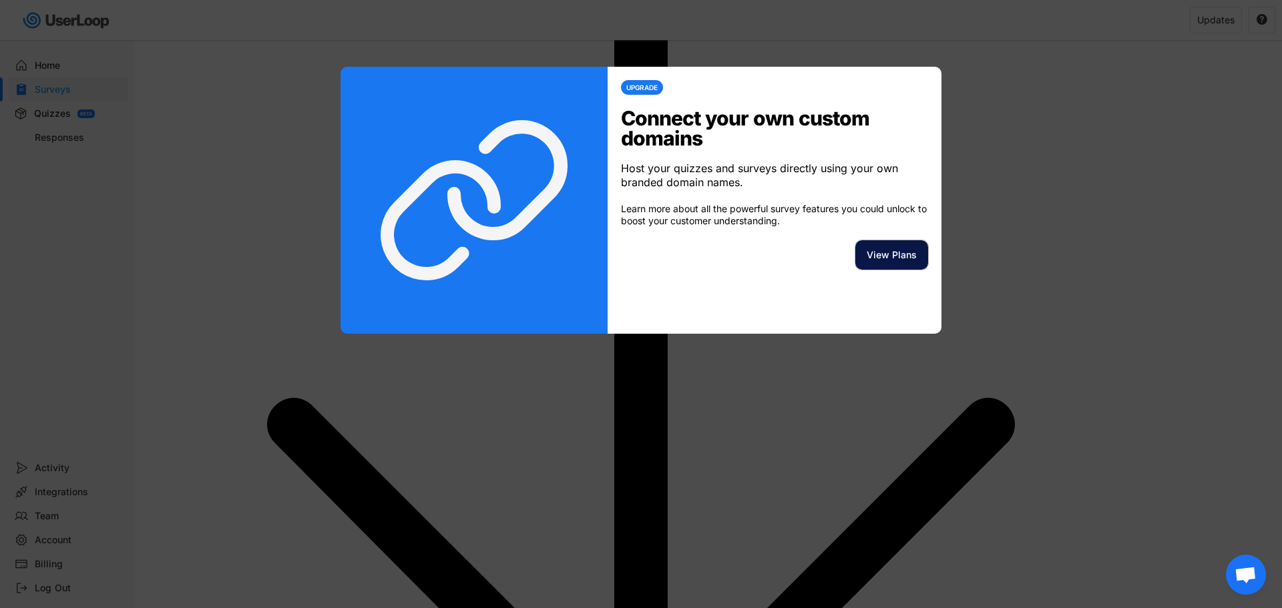
click at [897, 254] on button "View Plans" at bounding box center [891, 254] width 73 height 29
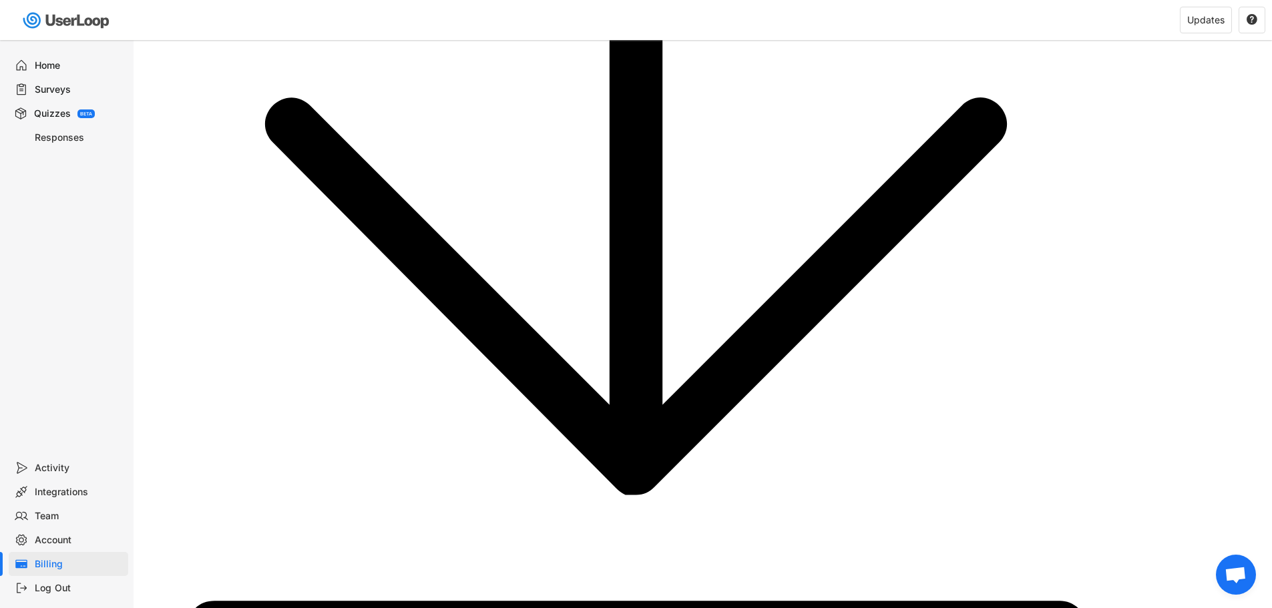
scroll to position [461, 0]
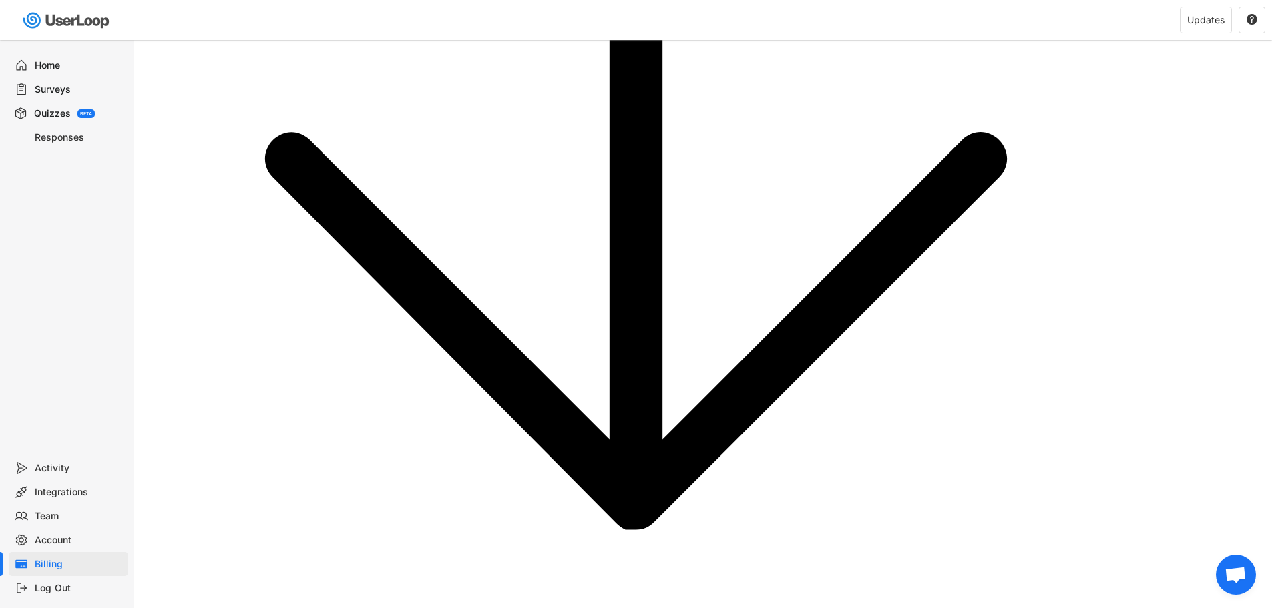
click at [42, 71] on div "Home" at bounding box center [79, 65] width 88 height 13
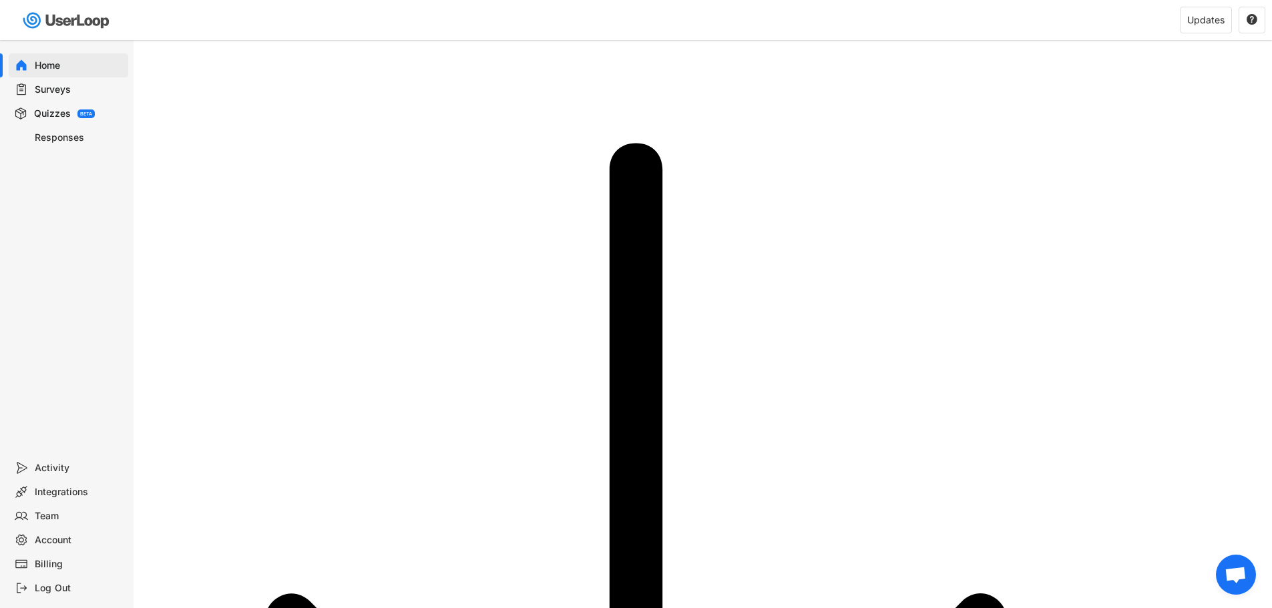
click at [47, 98] on div "Surveys" at bounding box center [68, 89] width 119 height 24
type input "What made you hesitate to finish your order?"
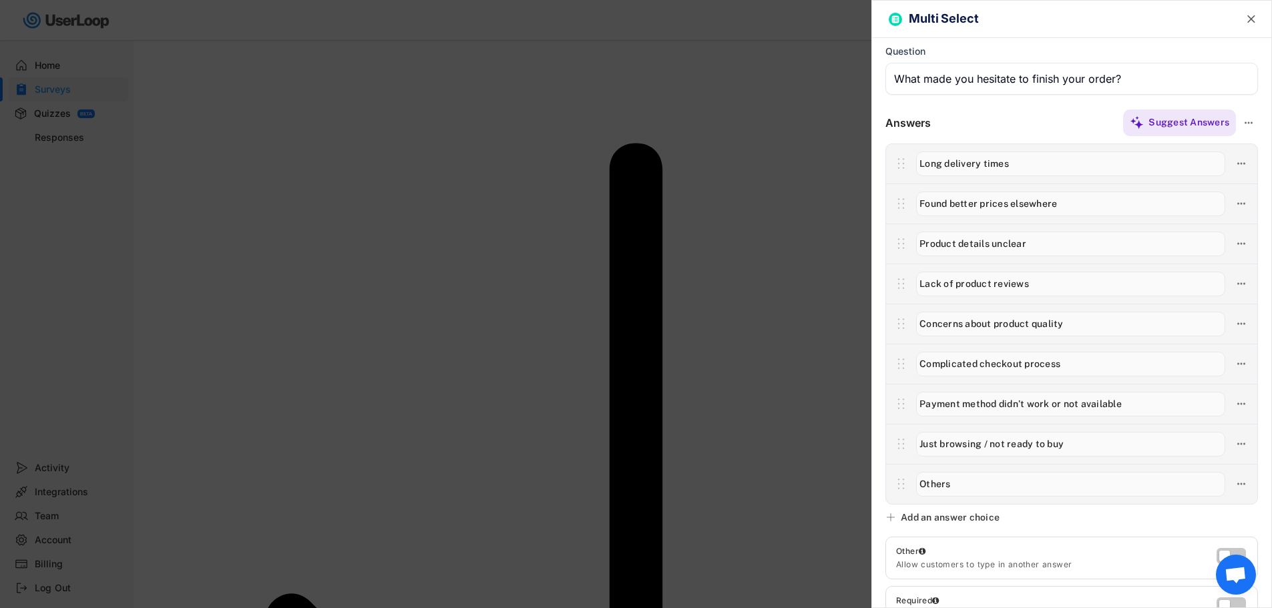
click at [241, 167] on div at bounding box center [636, 304] width 1272 height 608
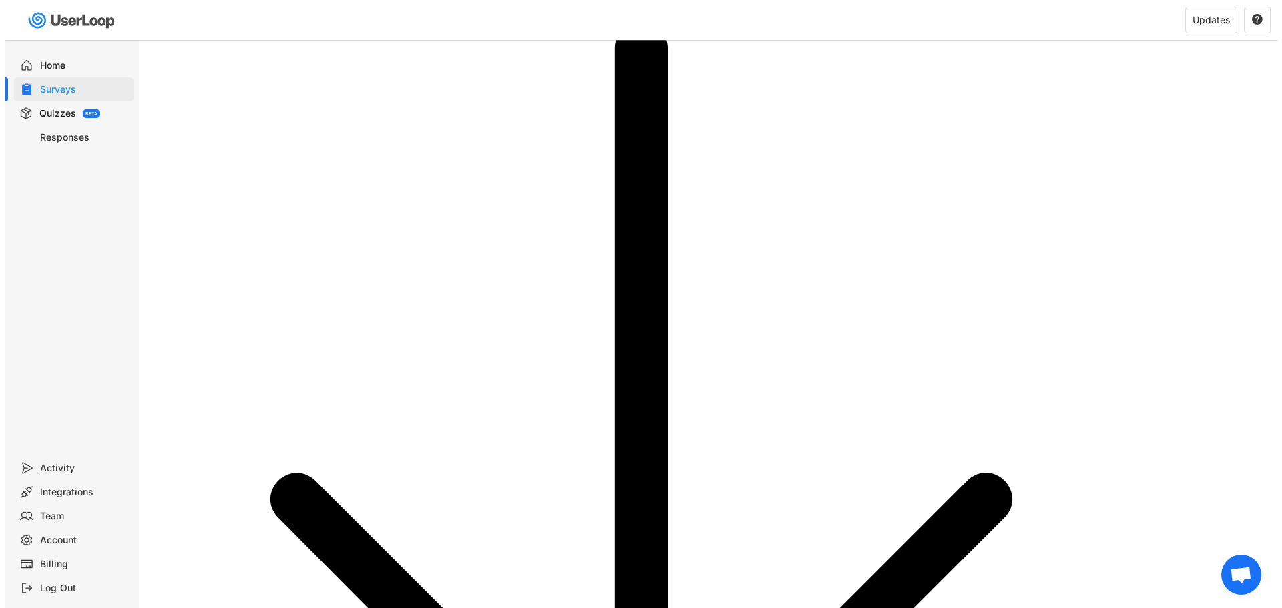
scroll to position [134, 0]
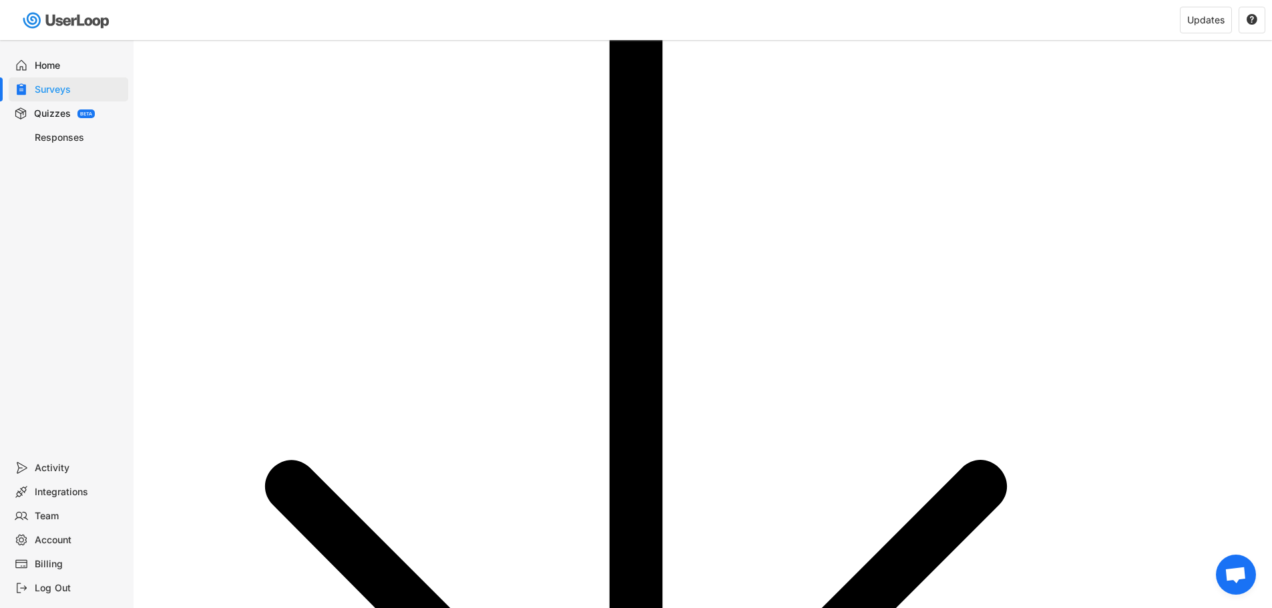
drag, startPoint x: 148, startPoint y: 454, endPoint x: 284, endPoint y: 473, distance: 137.4
copy div "Serve your survey from your own custom domain name by connecting it up here."
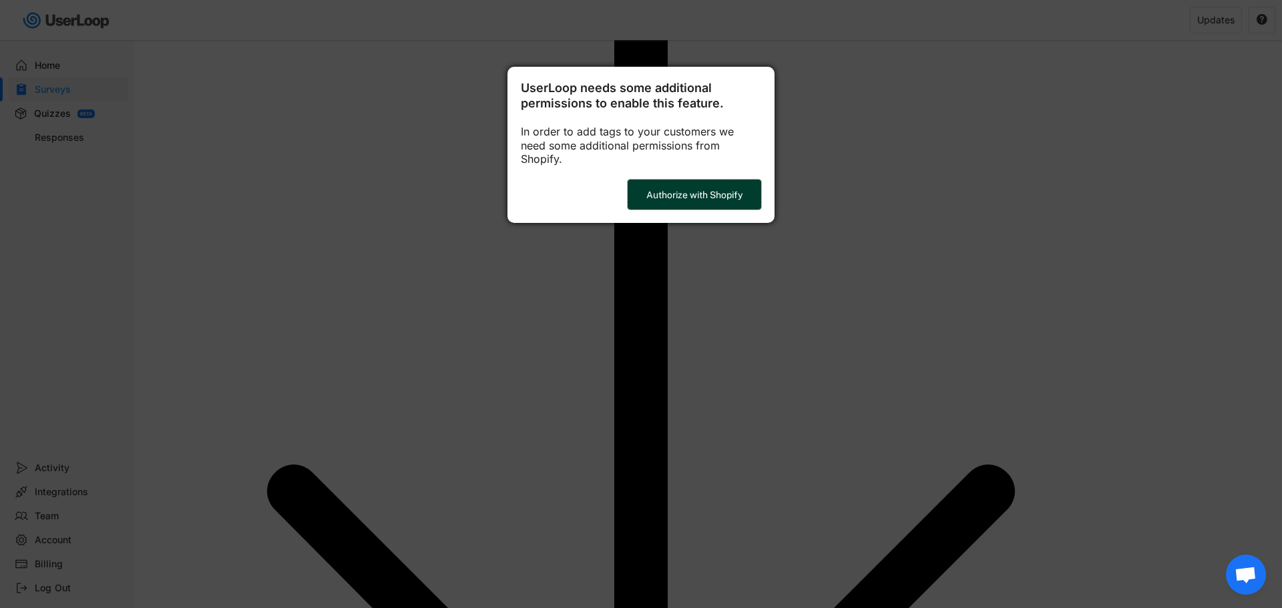
click at [658, 186] on button "Authorize with Shopify" at bounding box center [694, 195] width 134 height 30
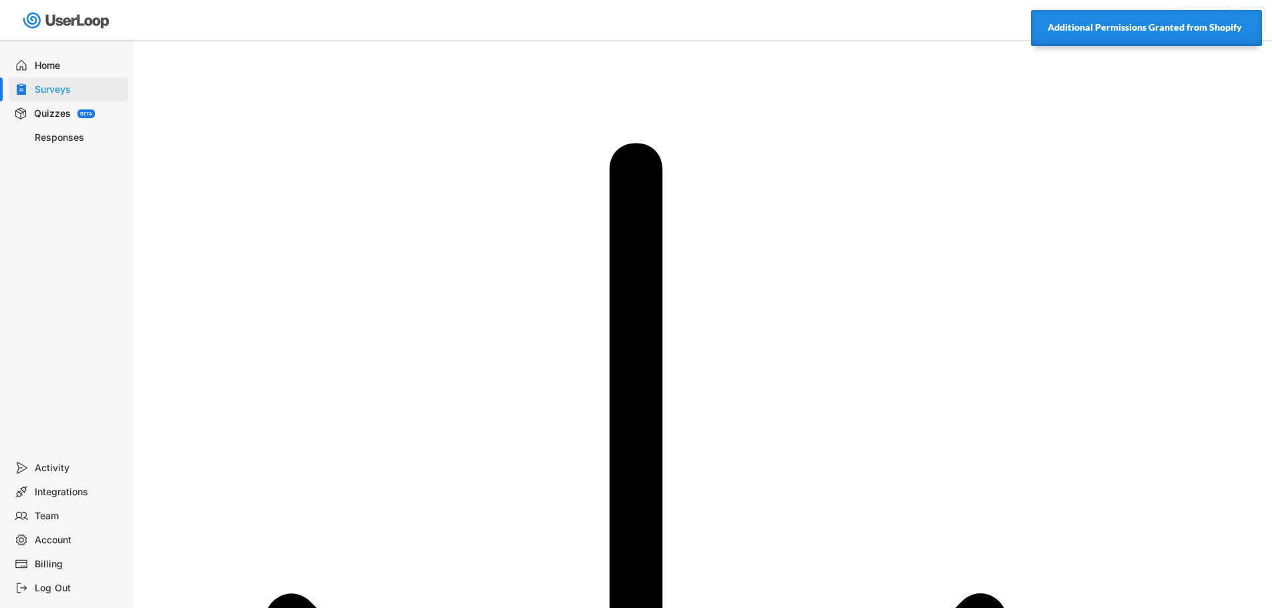
select select ""daily""
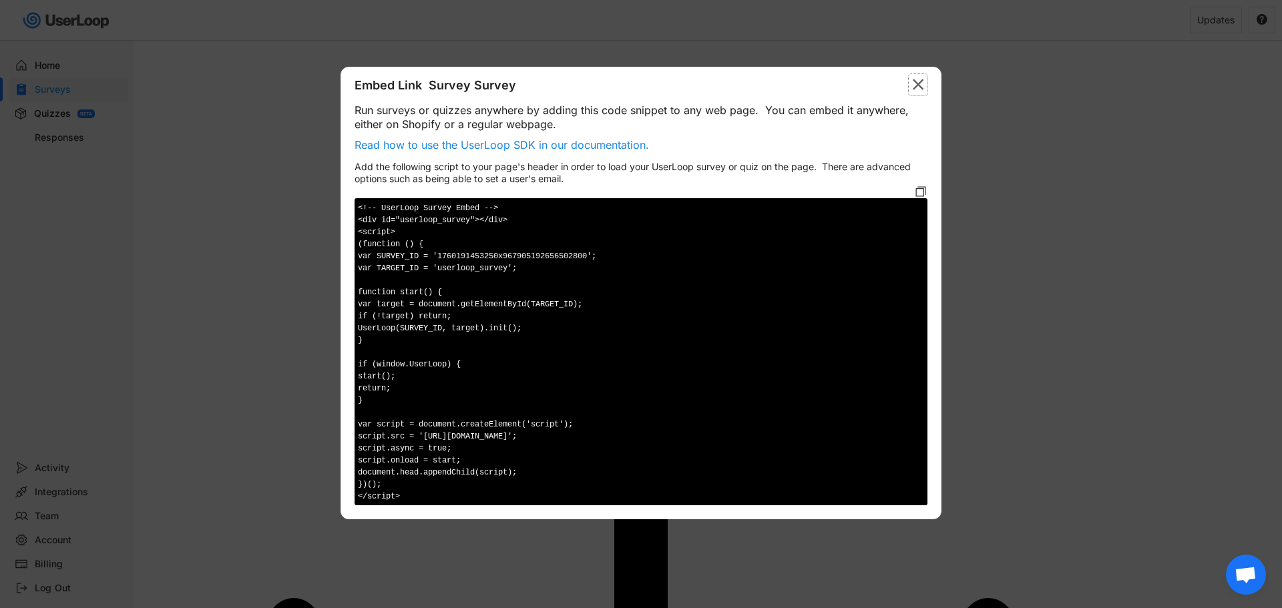
click at [926, 81] on icon "" at bounding box center [917, 84] width 19 height 21
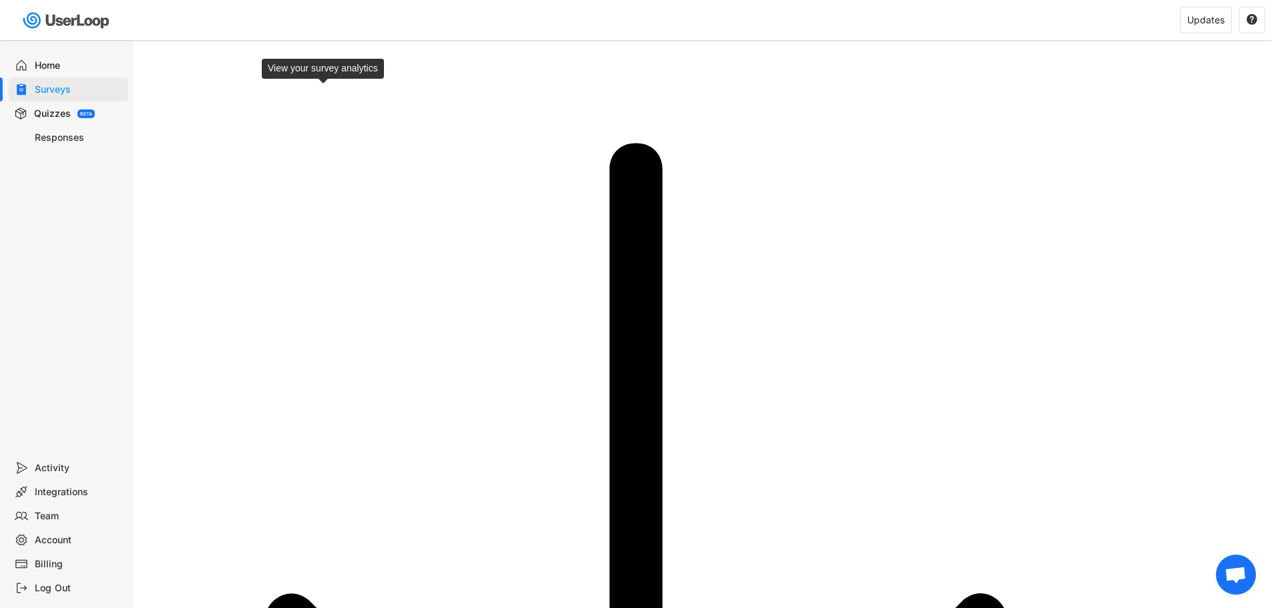
click at [43, 499] on div "Integrations" at bounding box center [68, 492] width 119 height 24
click at [71, 64] on div "Home" at bounding box center [79, 65] width 88 height 13
click at [45, 87] on div "Surveys" at bounding box center [79, 89] width 88 height 13
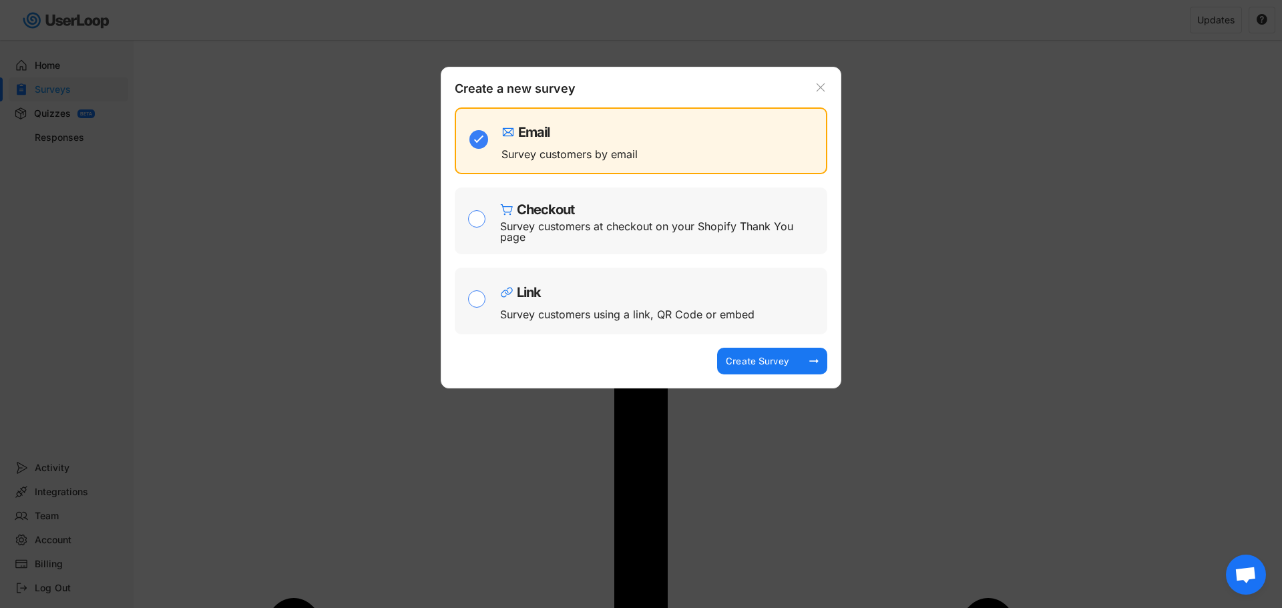
click at [1186, 61] on div at bounding box center [641, 304] width 1282 height 608
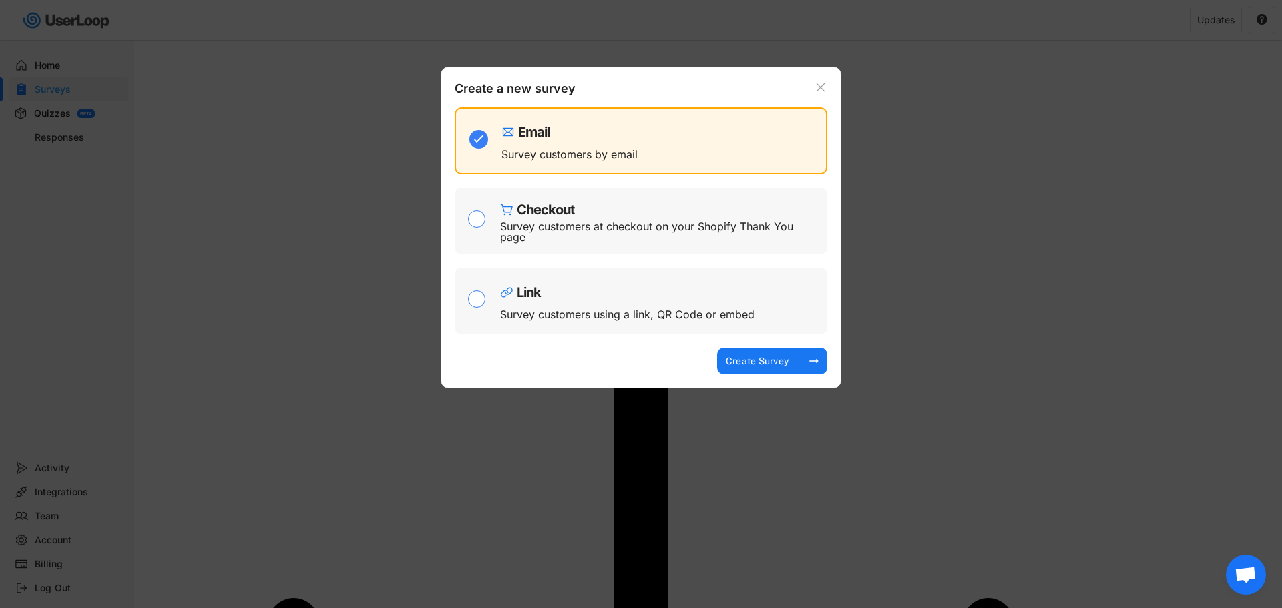
click at [1186, 61] on div at bounding box center [641, 304] width 1282 height 608
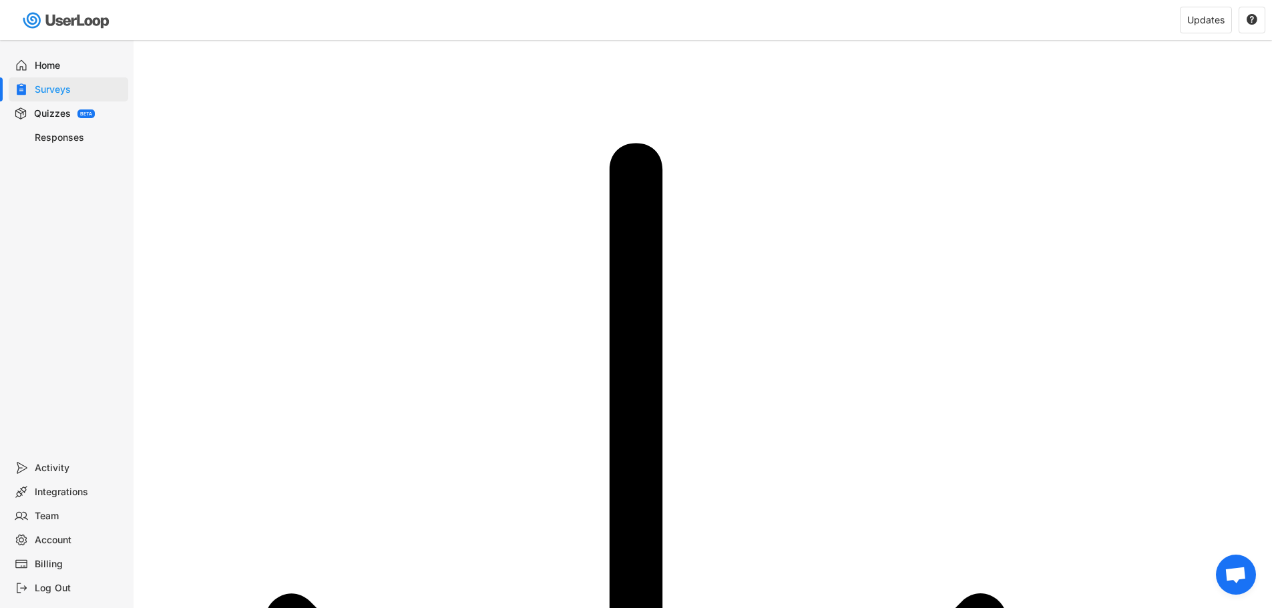
click at [1237, 569] on span "チャットを開く" at bounding box center [1235, 576] width 22 height 19
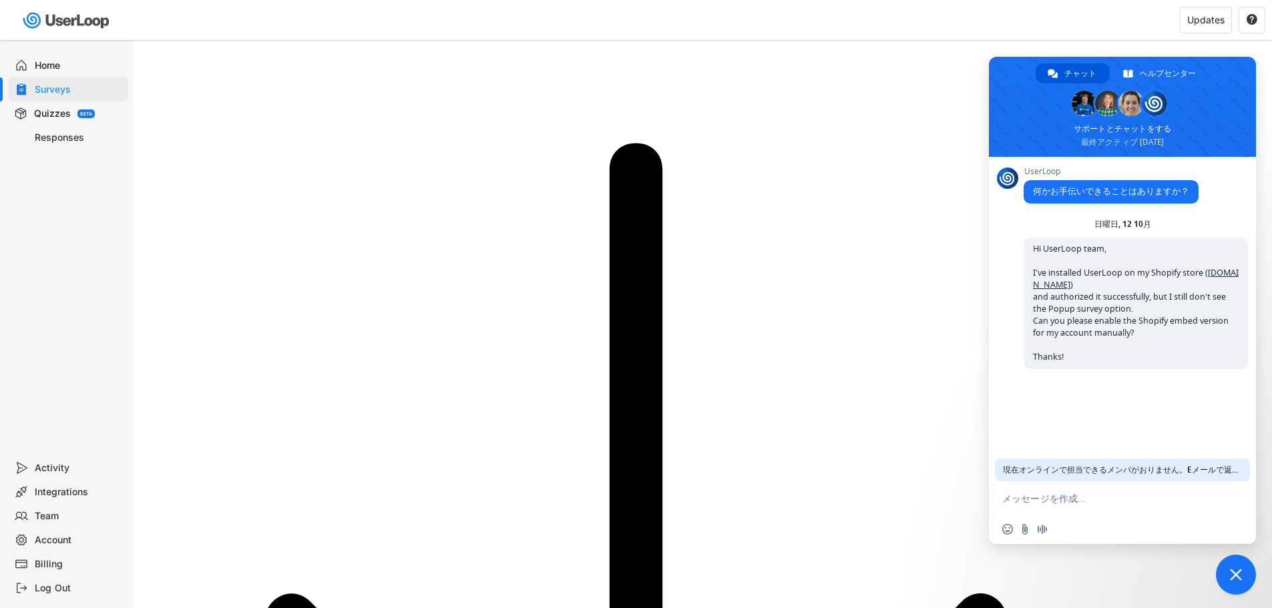
click at [1223, 467] on span "現在オンラインで担当できるメンバがおりません。Eメールで返信いたします。" at bounding box center [1122, 470] width 239 height 23
click at [1244, 572] on span "チャットを閉じる" at bounding box center [1236, 575] width 40 height 40
